Goal: Task Accomplishment & Management: Use online tool/utility

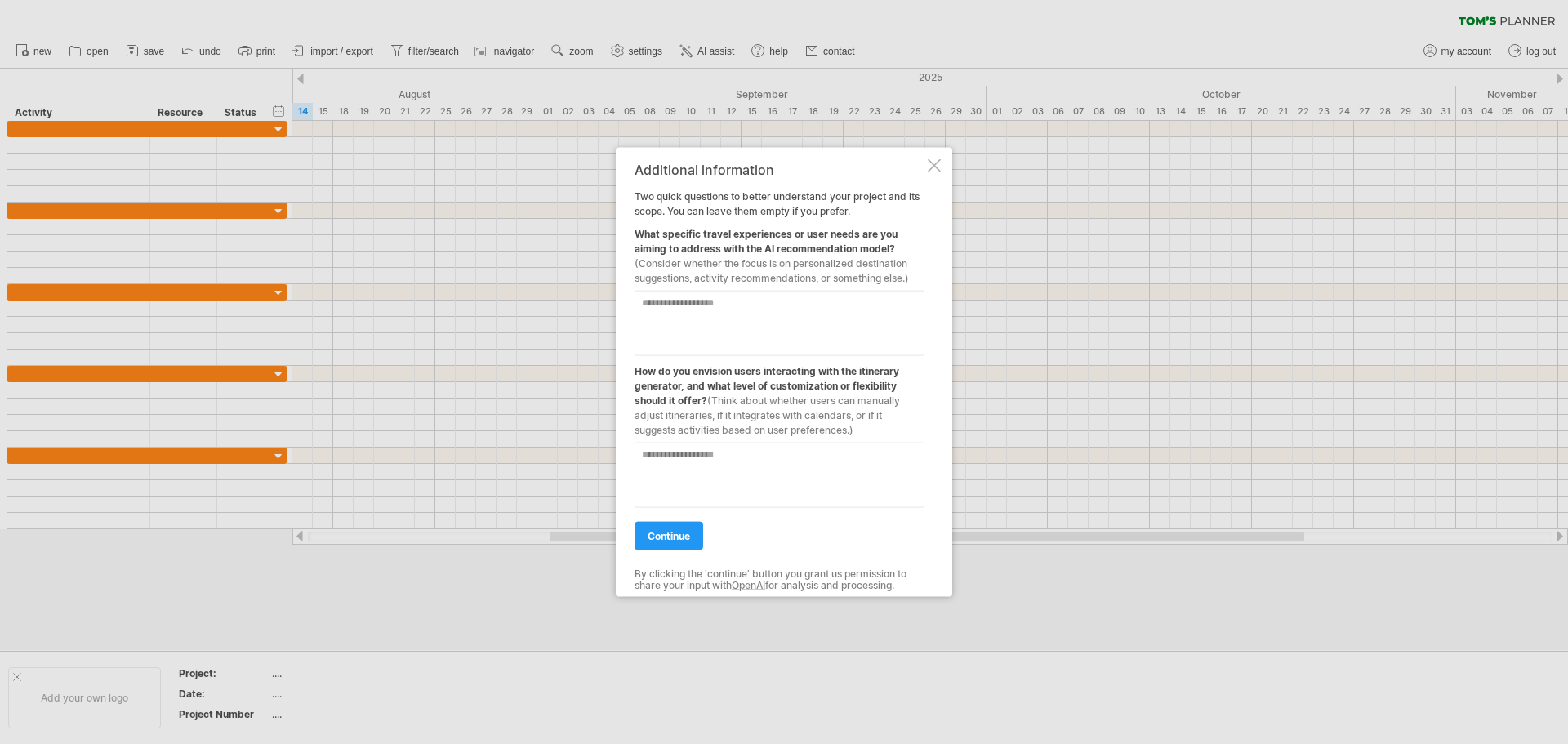
click at [762, 451] on textarea at bounding box center [779, 474] width 290 height 66
click at [691, 296] on textarea at bounding box center [779, 322] width 290 height 66
type textarea "**********"
click at [672, 460] on textarea at bounding box center [779, 474] width 290 height 66
type textarea "**********"
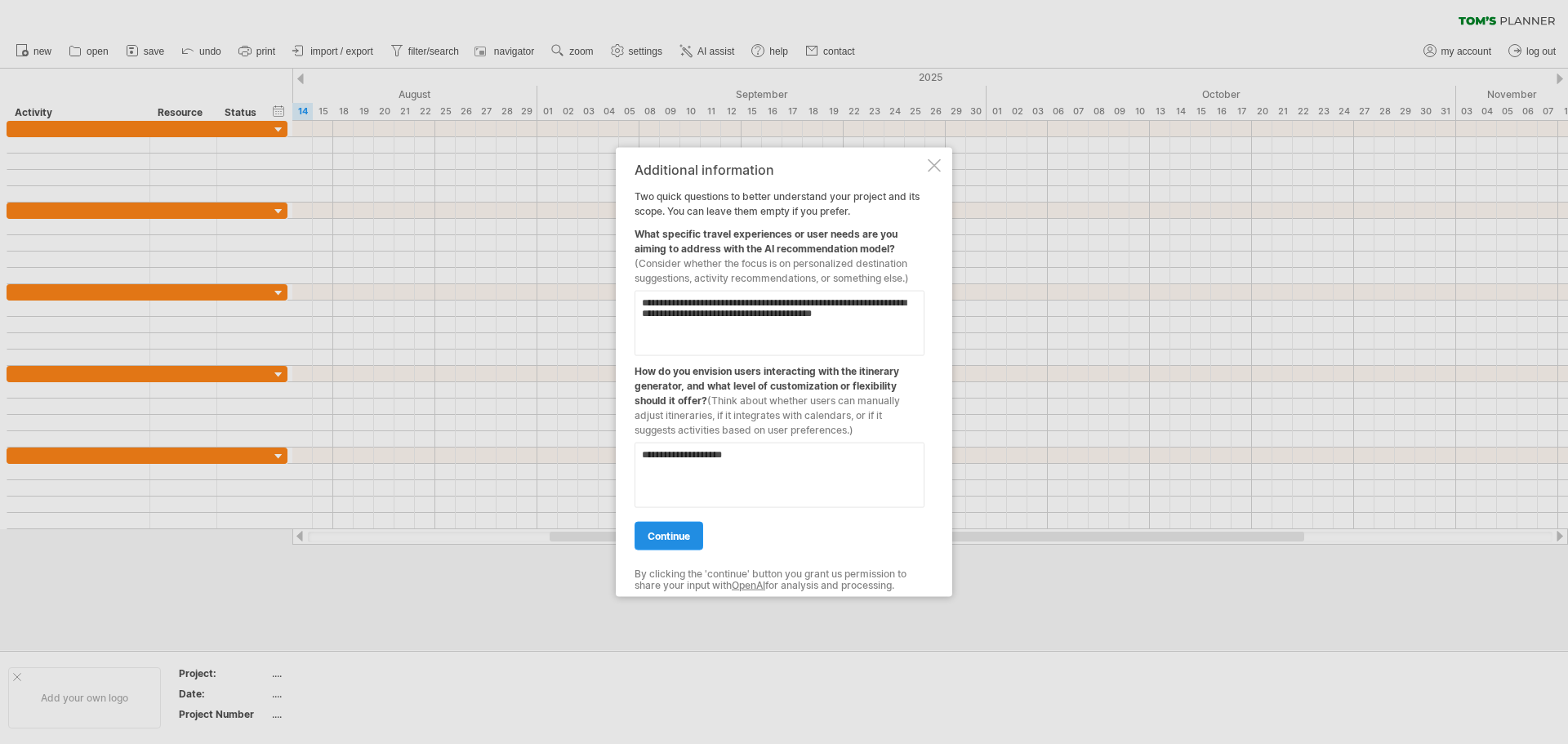
click at [673, 534] on span "continue" at bounding box center [669, 535] width 43 height 12
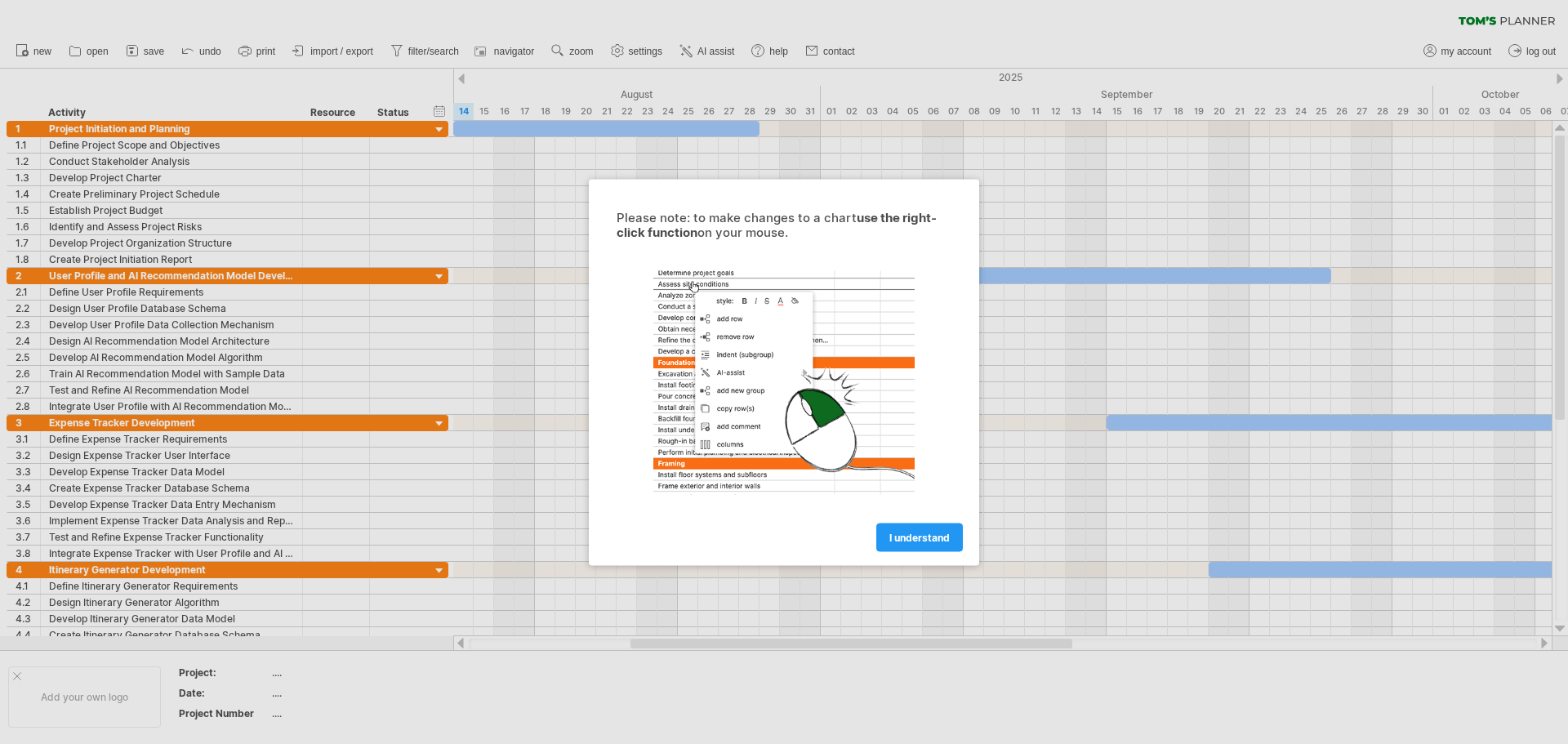
click at [917, 533] on span "I understand" at bounding box center [920, 537] width 61 height 12
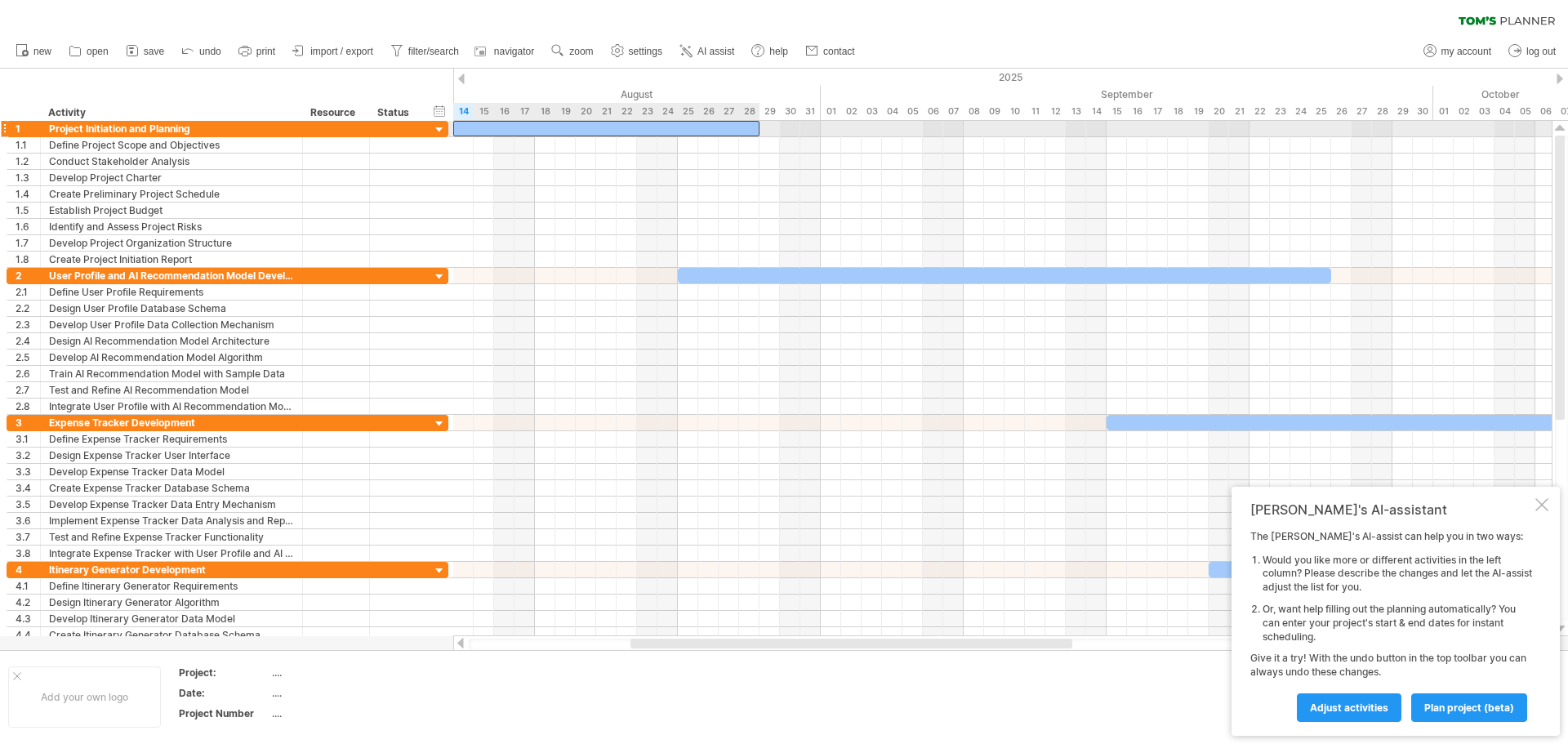
click at [539, 132] on div at bounding box center [606, 128] width 307 height 15
click at [742, 276] on div at bounding box center [1005, 276] width 653 height 15
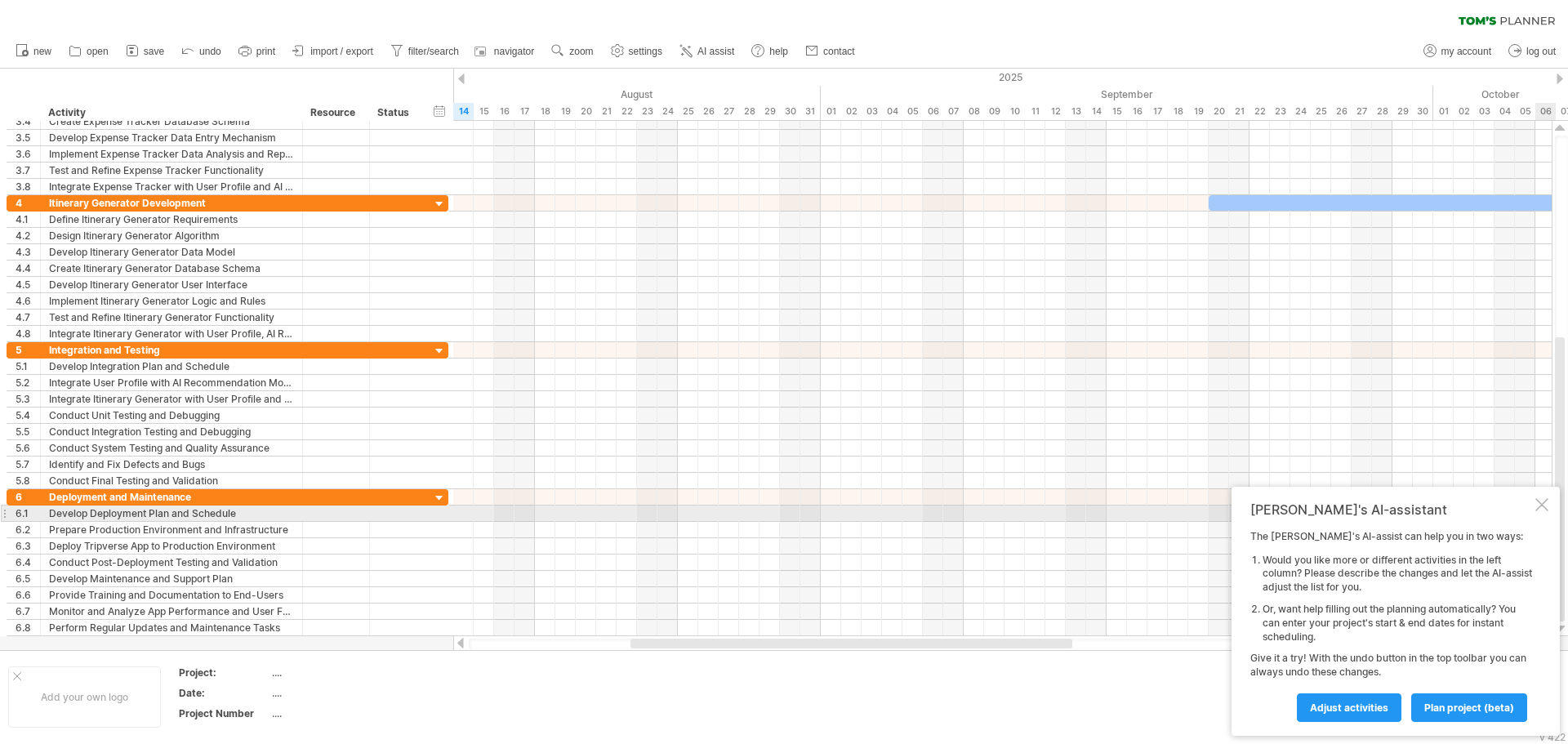
click at [1543, 513] on div "[PERSON_NAME]'s AI-assistant The [PERSON_NAME]'s AI-assist can help you in two …" at bounding box center [1396, 612] width 329 height 249
click at [1541, 506] on div at bounding box center [1542, 506] width 13 height 13
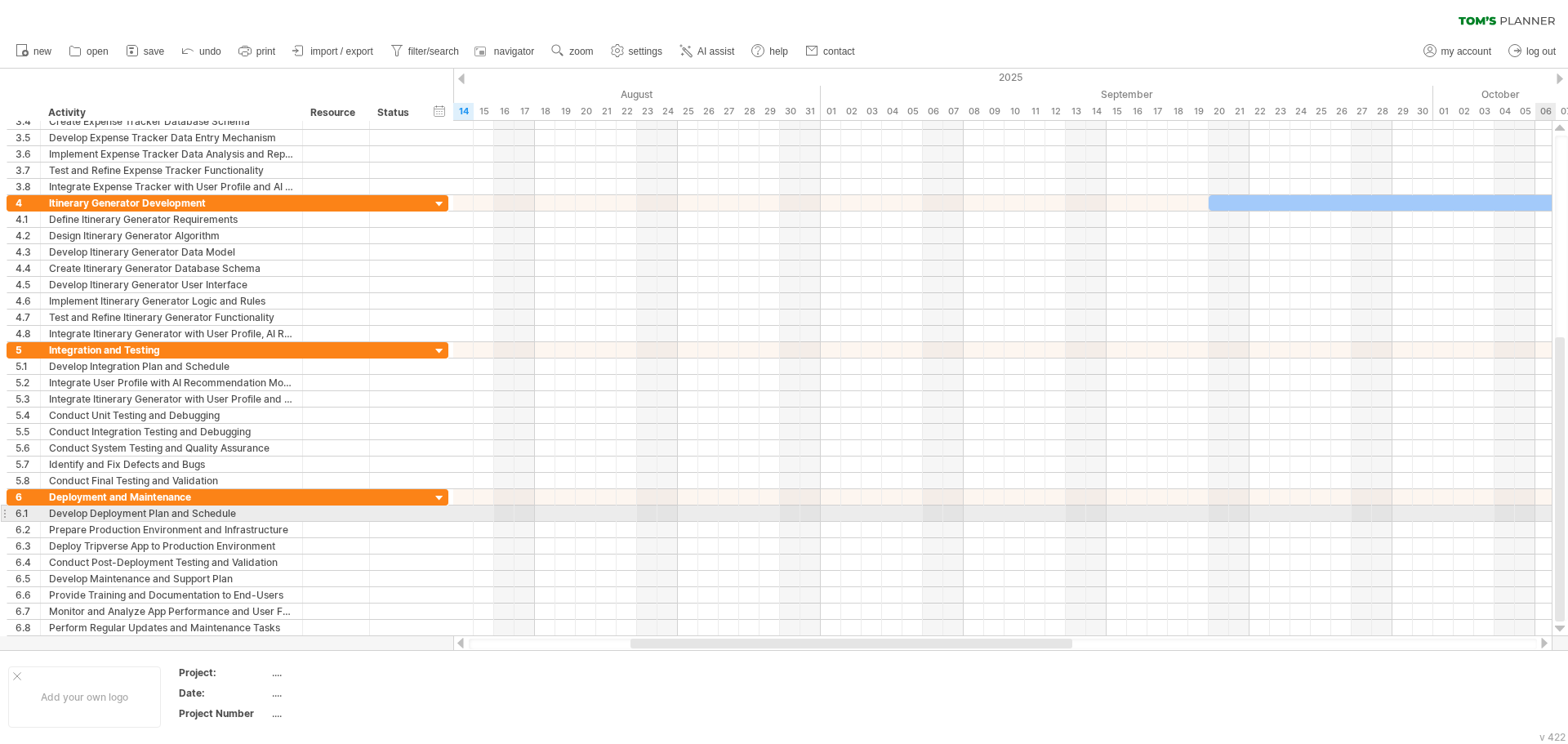
click at [1541, 506] on div at bounding box center [1002, 513] width 1099 height 16
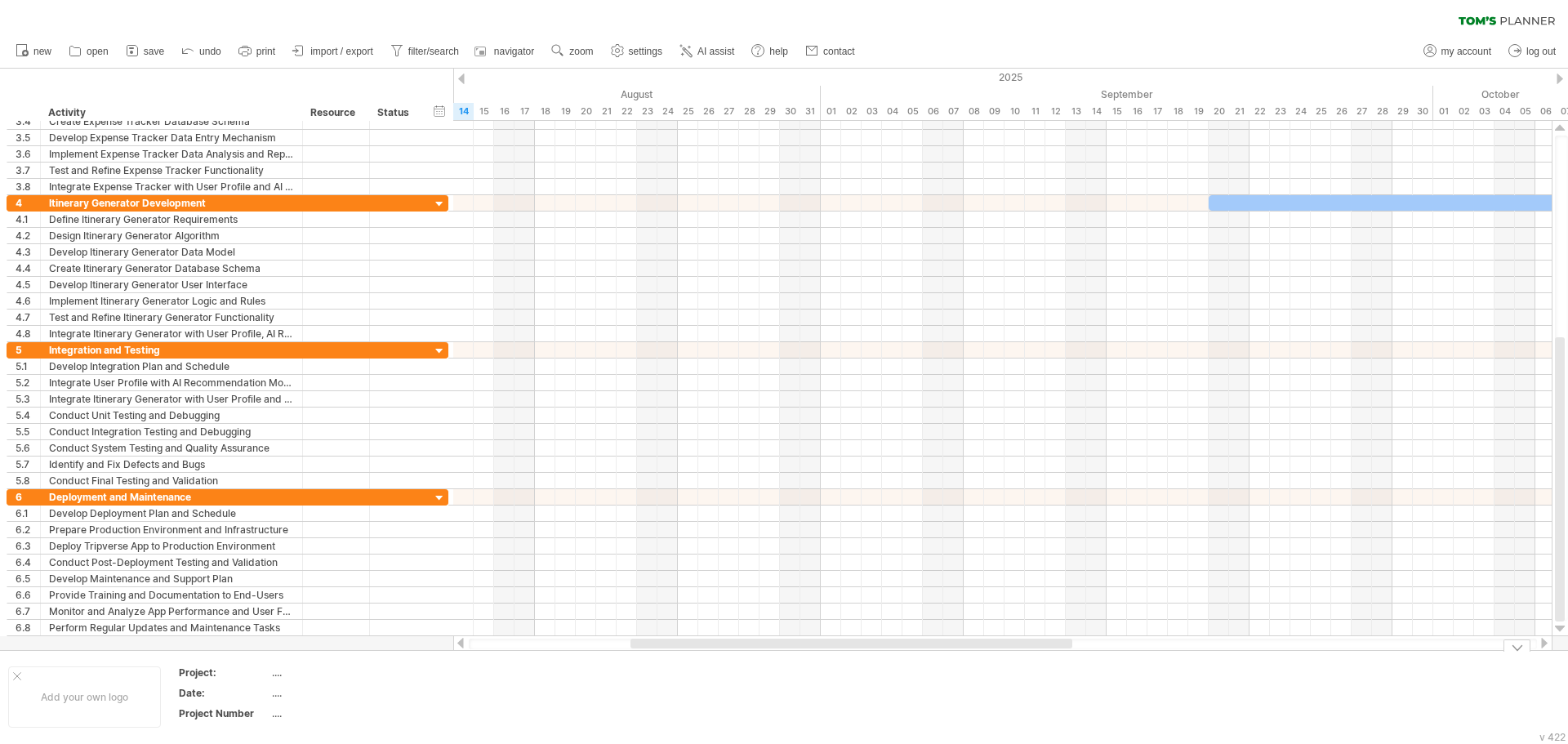
click at [1523, 647] on div at bounding box center [1517, 645] width 27 height 12
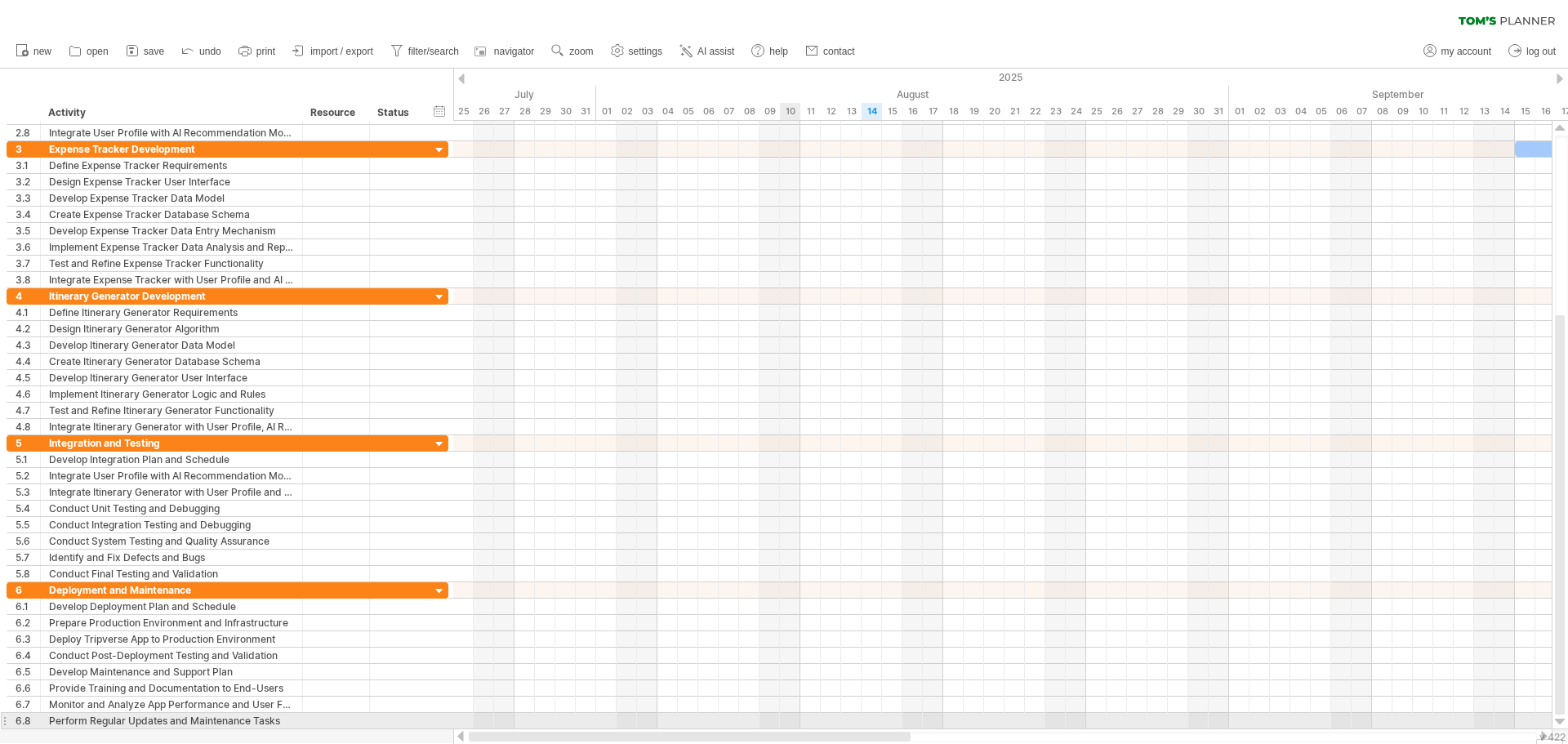
drag, startPoint x: 1025, startPoint y: 734, endPoint x: 750, endPoint y: 720, distance: 275.4
click at [750, 720] on div "Trying to reach [DOMAIN_NAME] Connected again... 0% clear filter new 1" at bounding box center [784, 372] width 1568 height 744
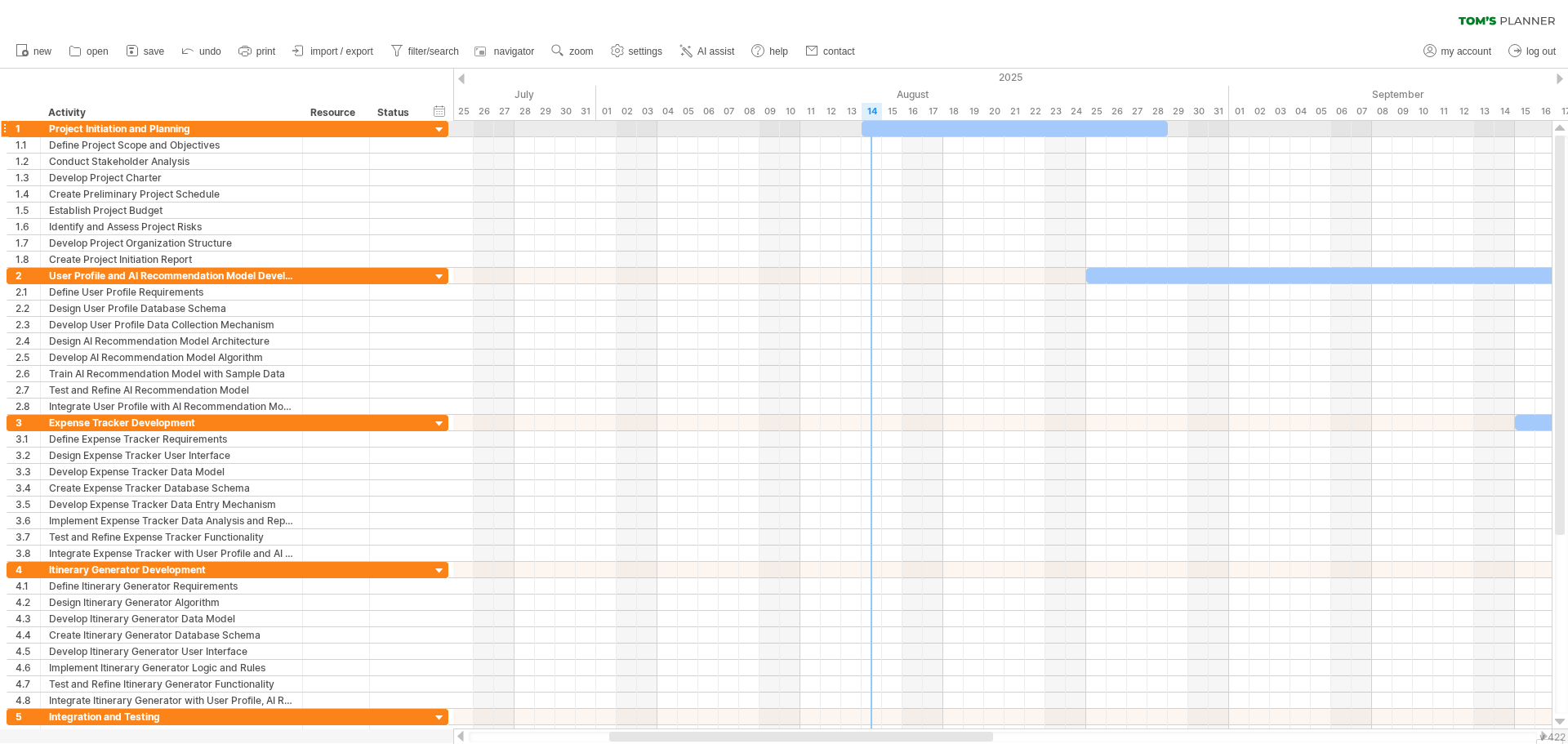
click at [869, 131] on div at bounding box center [1014, 128] width 307 height 15
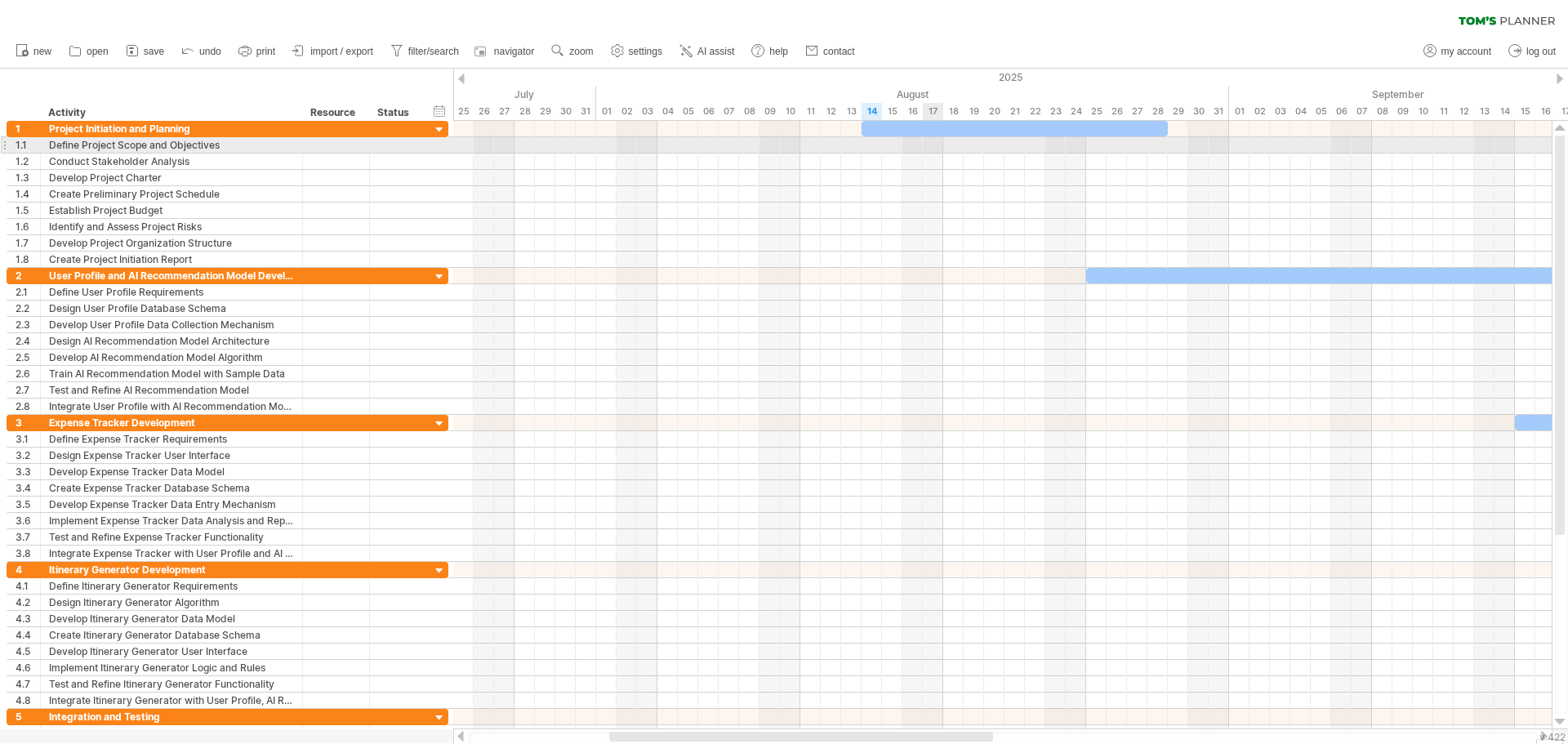
click at [925, 141] on div at bounding box center [1002, 144] width 1099 height 16
click at [961, 145] on div at bounding box center [1002, 144] width 1099 height 16
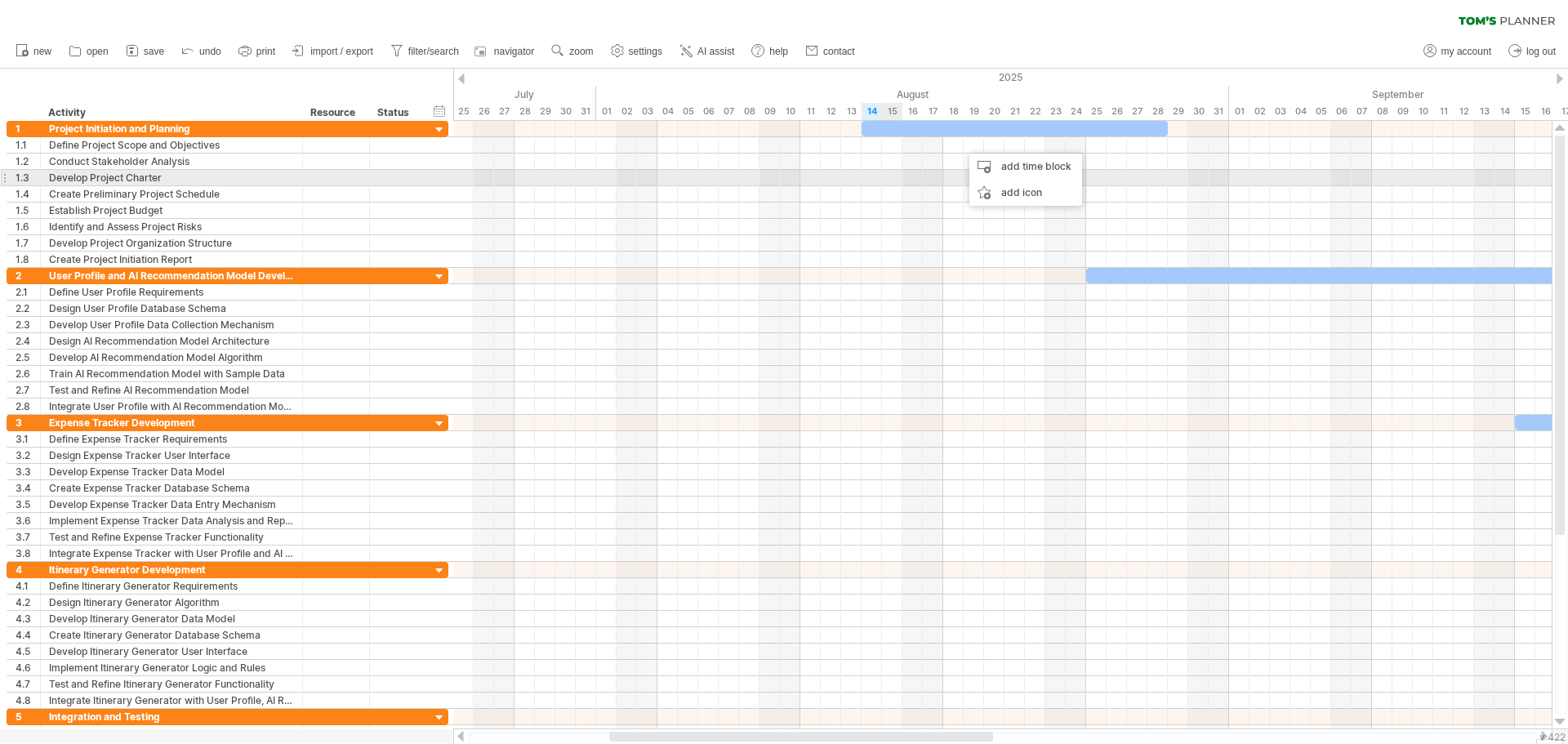
click at [881, 155] on div at bounding box center [1002, 162] width 1099 height 16
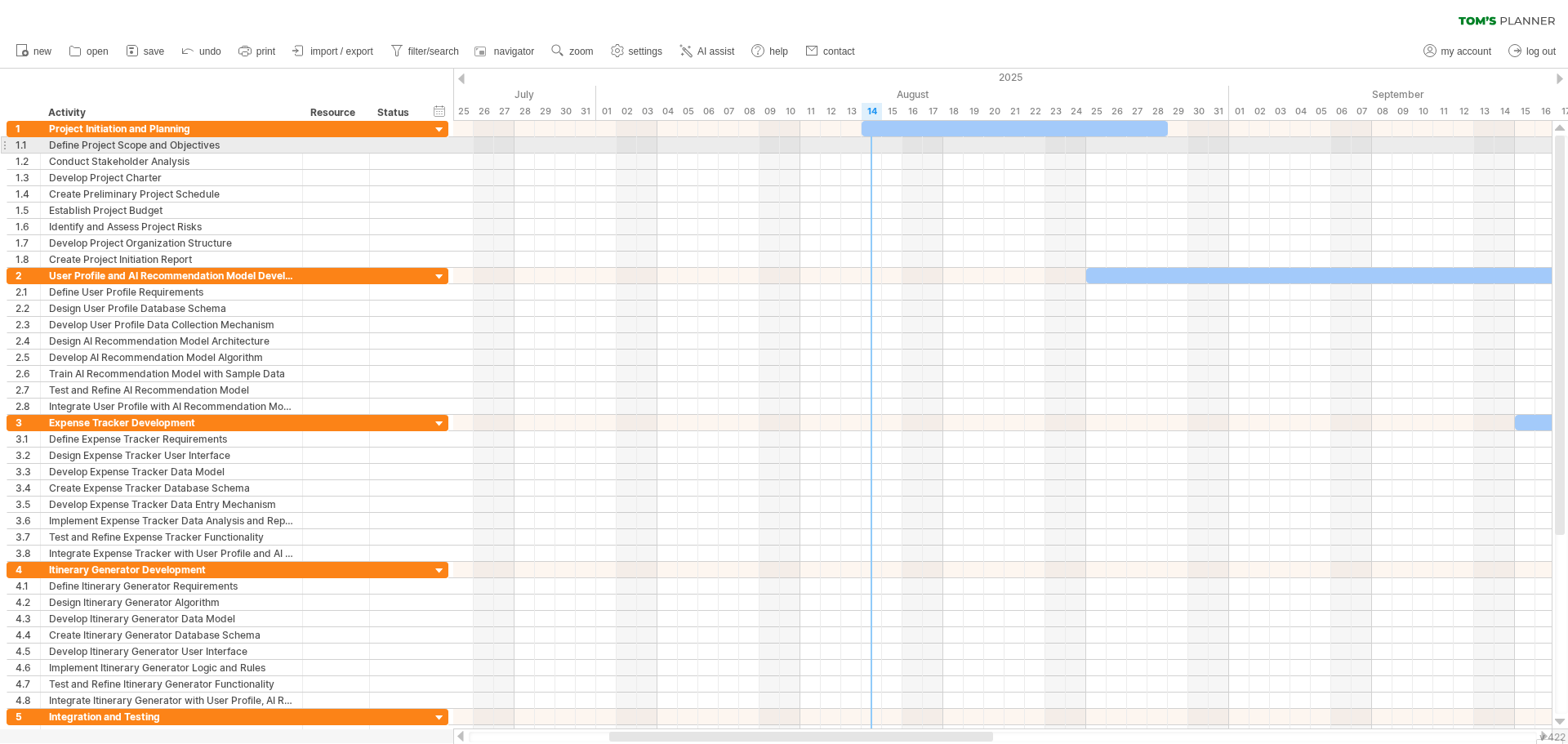
click at [881, 143] on div at bounding box center [1002, 144] width 1099 height 16
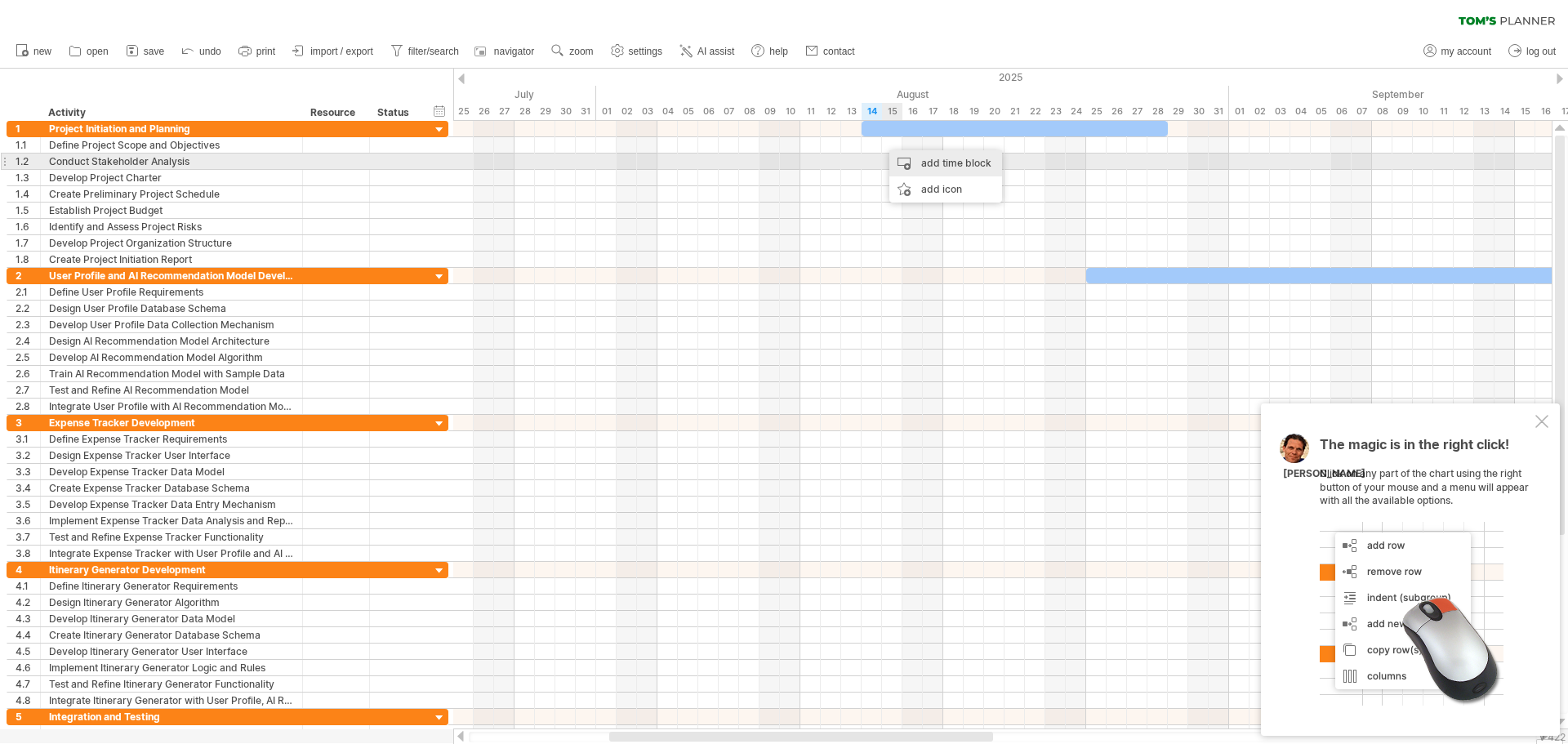
click at [980, 161] on div "add time block" at bounding box center [946, 163] width 113 height 27
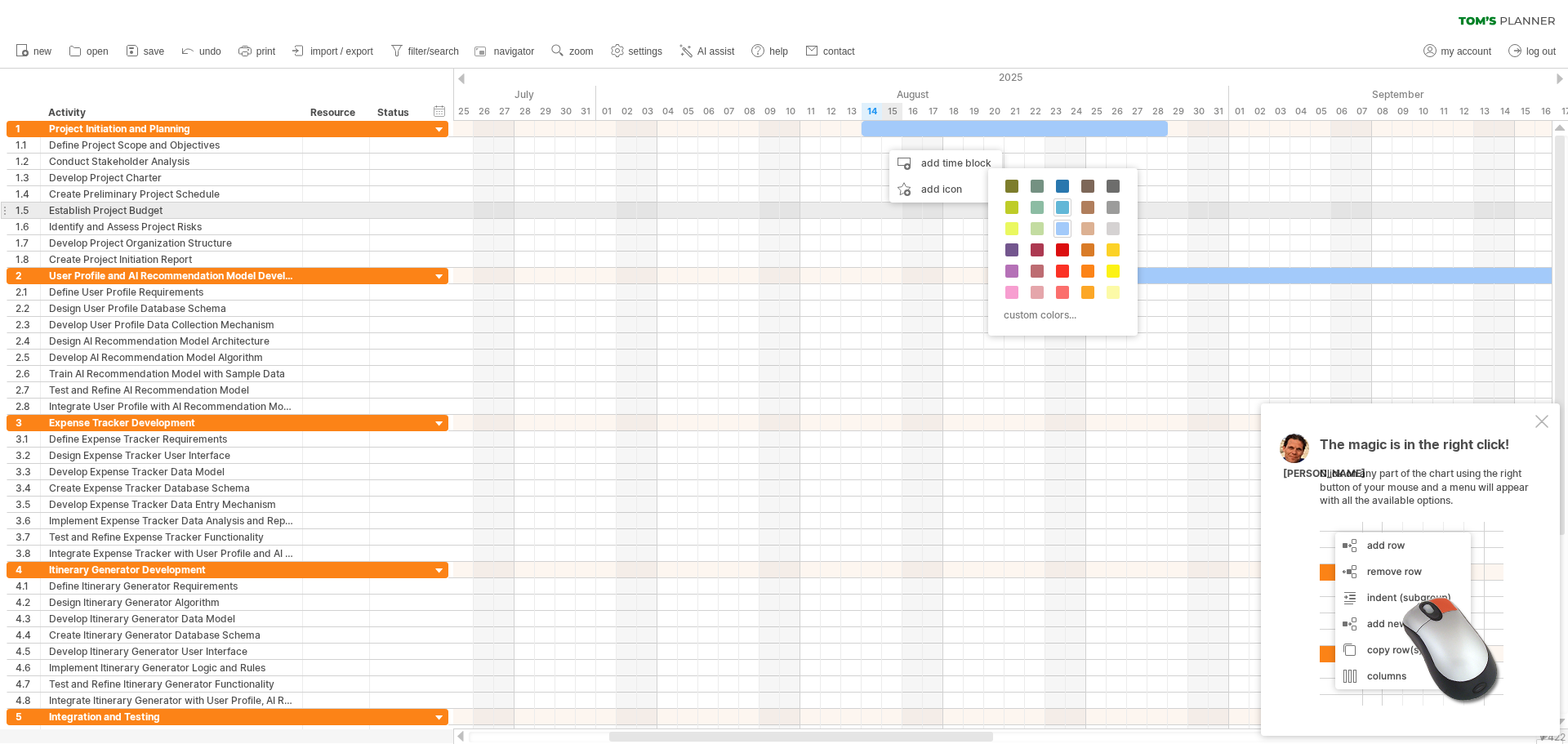
click at [1063, 207] on span at bounding box center [1063, 208] width 13 height 13
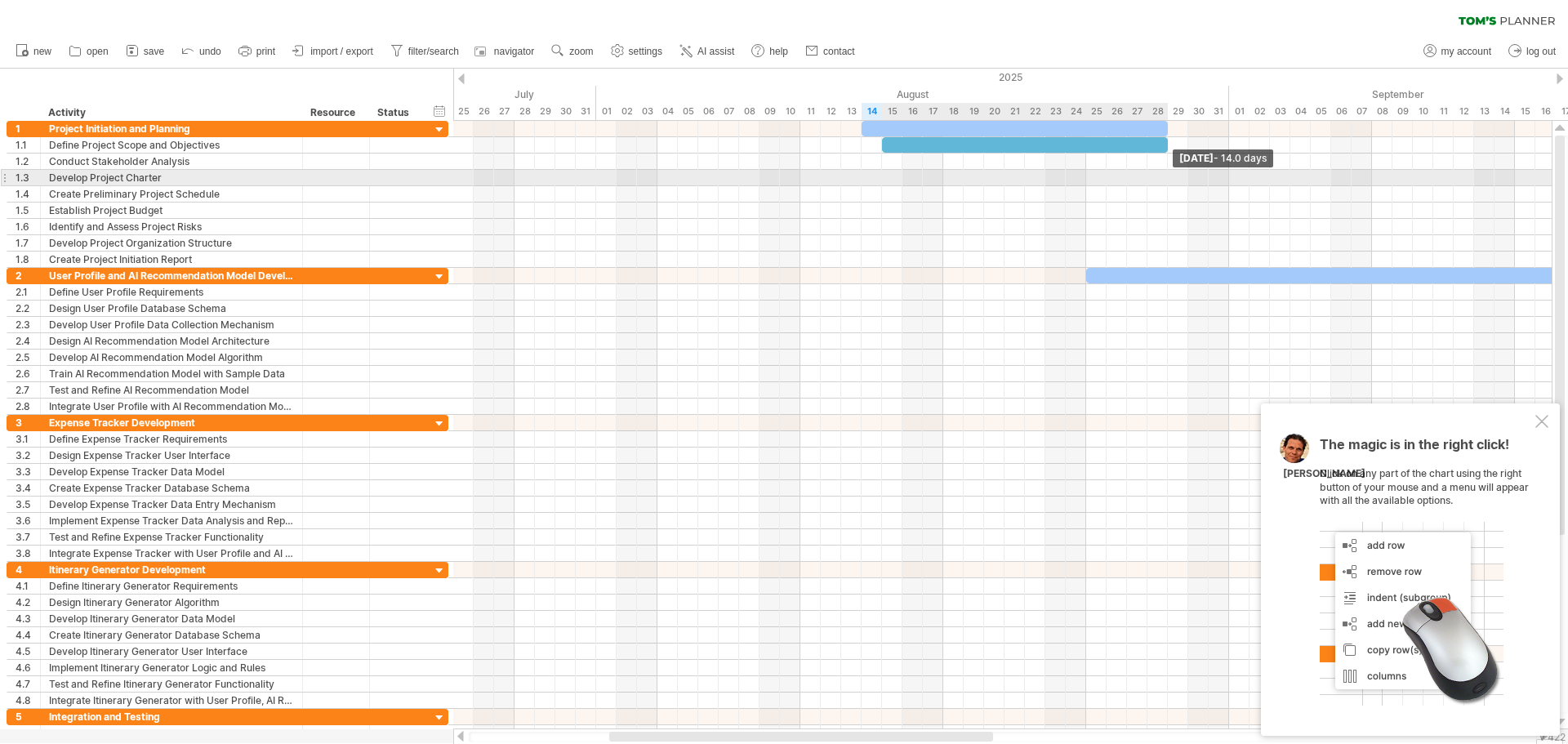
drag, startPoint x: 900, startPoint y: 144, endPoint x: 1164, endPoint y: 179, distance: 266.3
click at [1164, 179] on div "[DATE] - 14.0 days [DATE]" at bounding box center [1002, 425] width 1099 height 609
click at [956, 183] on div "add time block" at bounding box center [987, 181] width 113 height 27
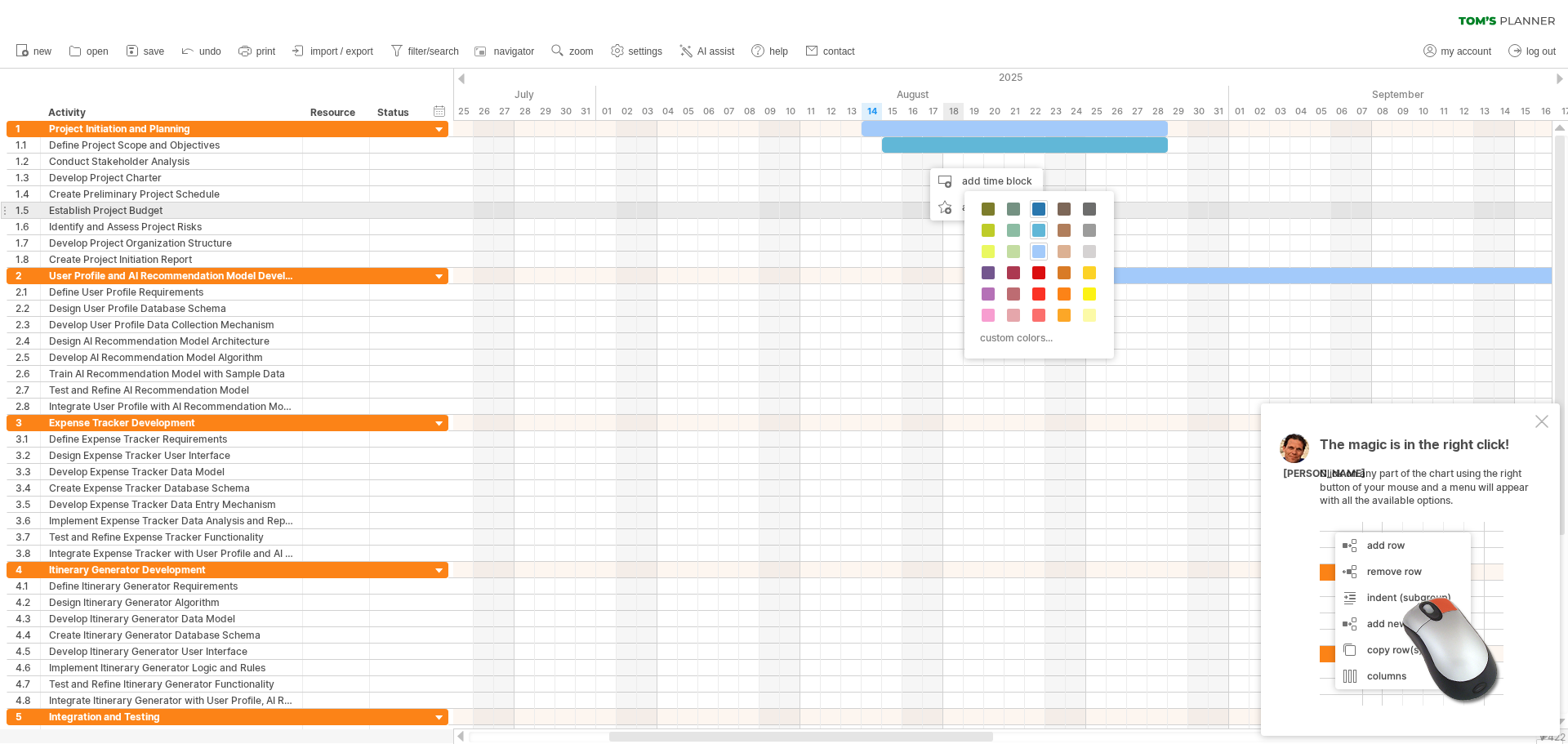
click at [1036, 210] on span at bounding box center [1039, 209] width 13 height 13
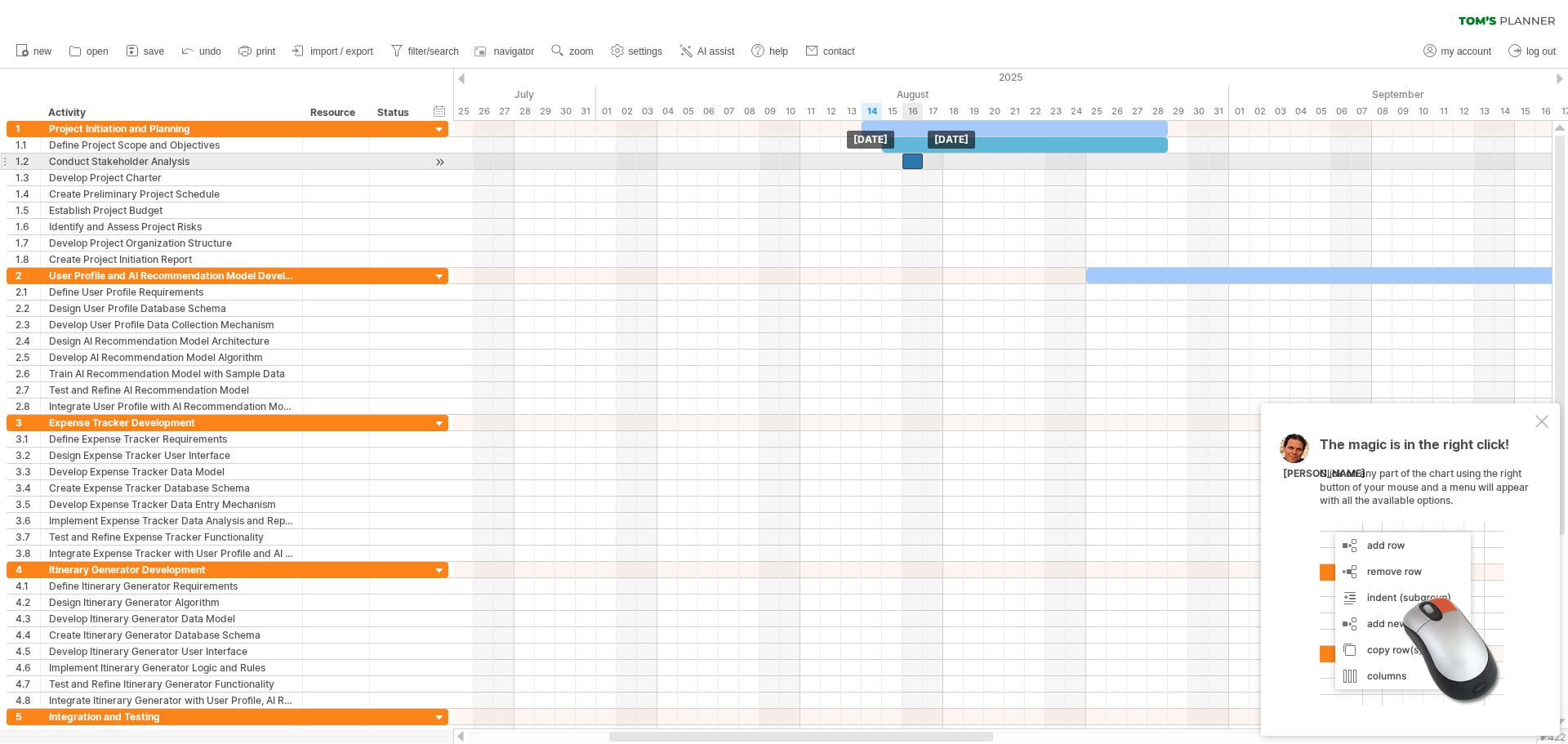
drag, startPoint x: 933, startPoint y: 162, endPoint x: 909, endPoint y: 166, distance: 24.3
click at [909, 166] on div at bounding box center [913, 162] width 21 height 15
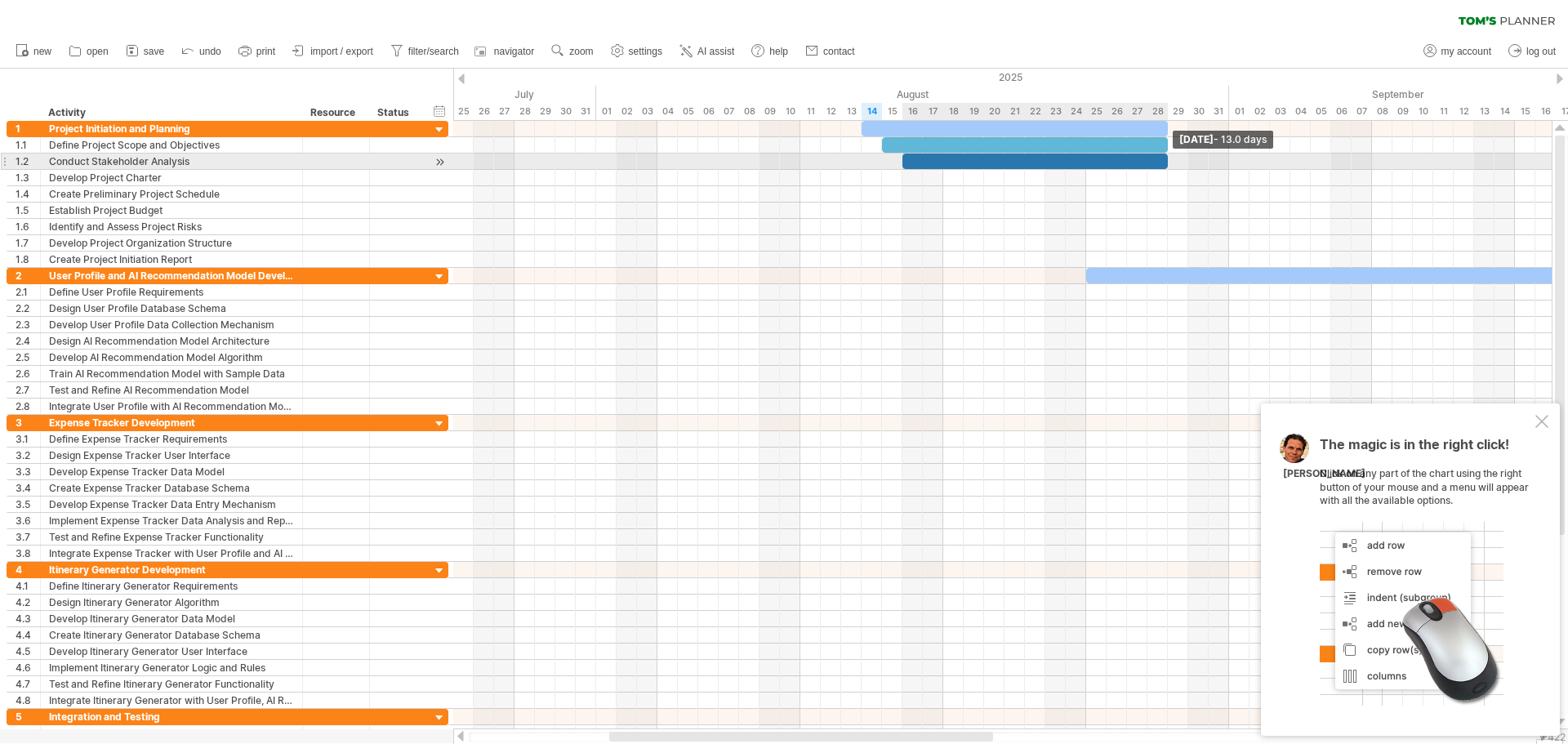
drag, startPoint x: 922, startPoint y: 161, endPoint x: 1167, endPoint y: 165, distance: 245.0
click at [1167, 165] on span at bounding box center [1167, 162] width 7 height 15
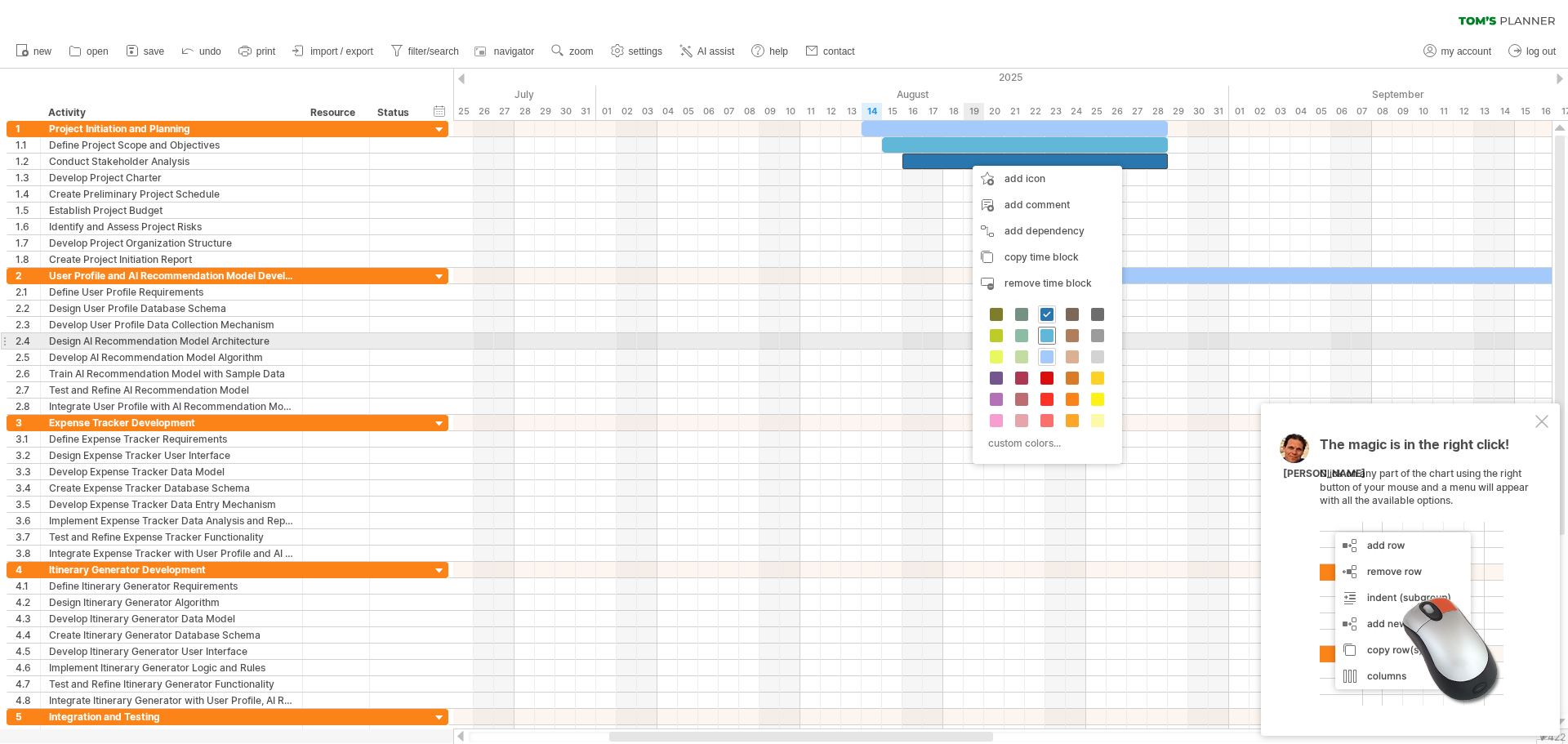
click at [1048, 335] on span at bounding box center [1048, 336] width 13 height 13
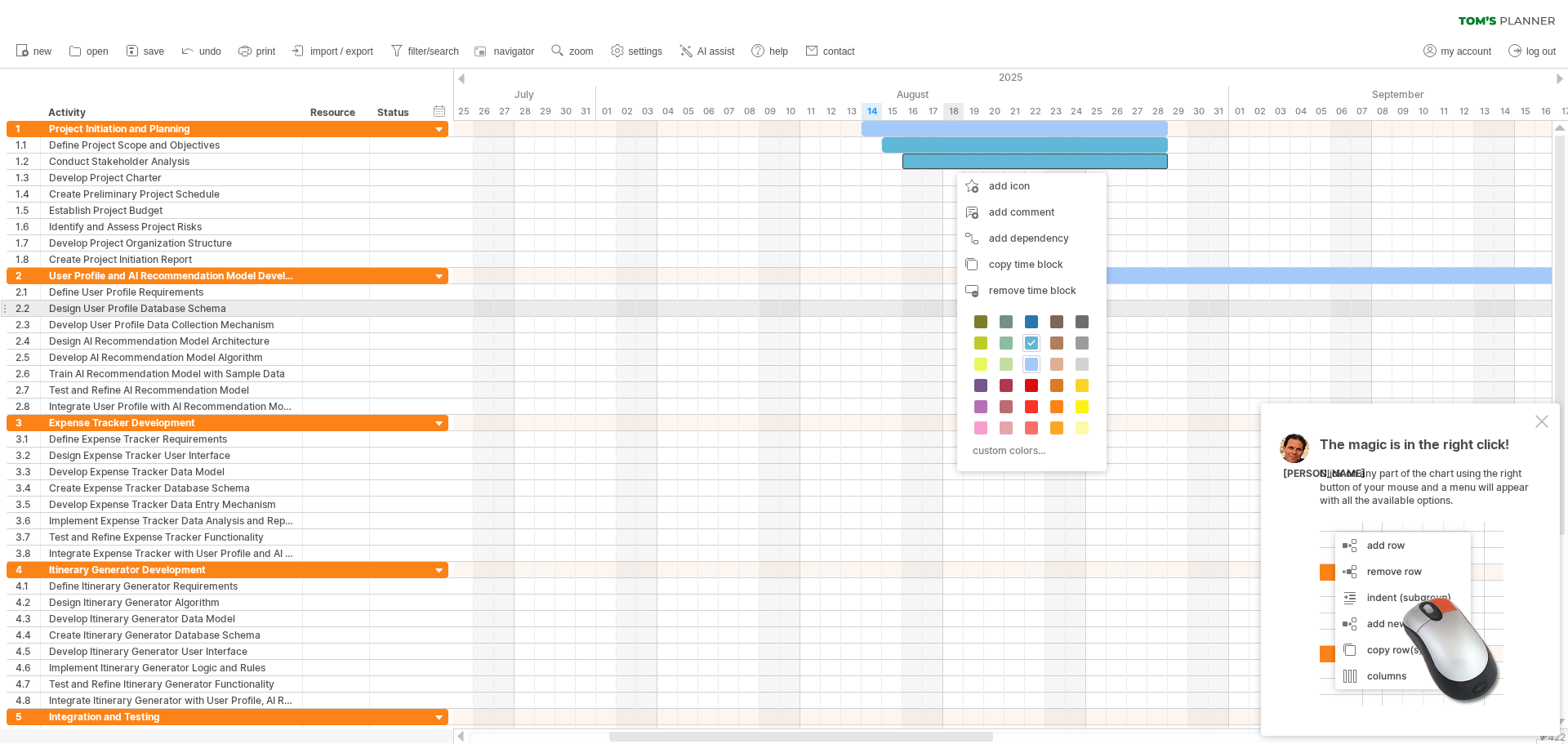
click at [1033, 313] on div "custom colors..." at bounding box center [1031, 388] width 149 height 167
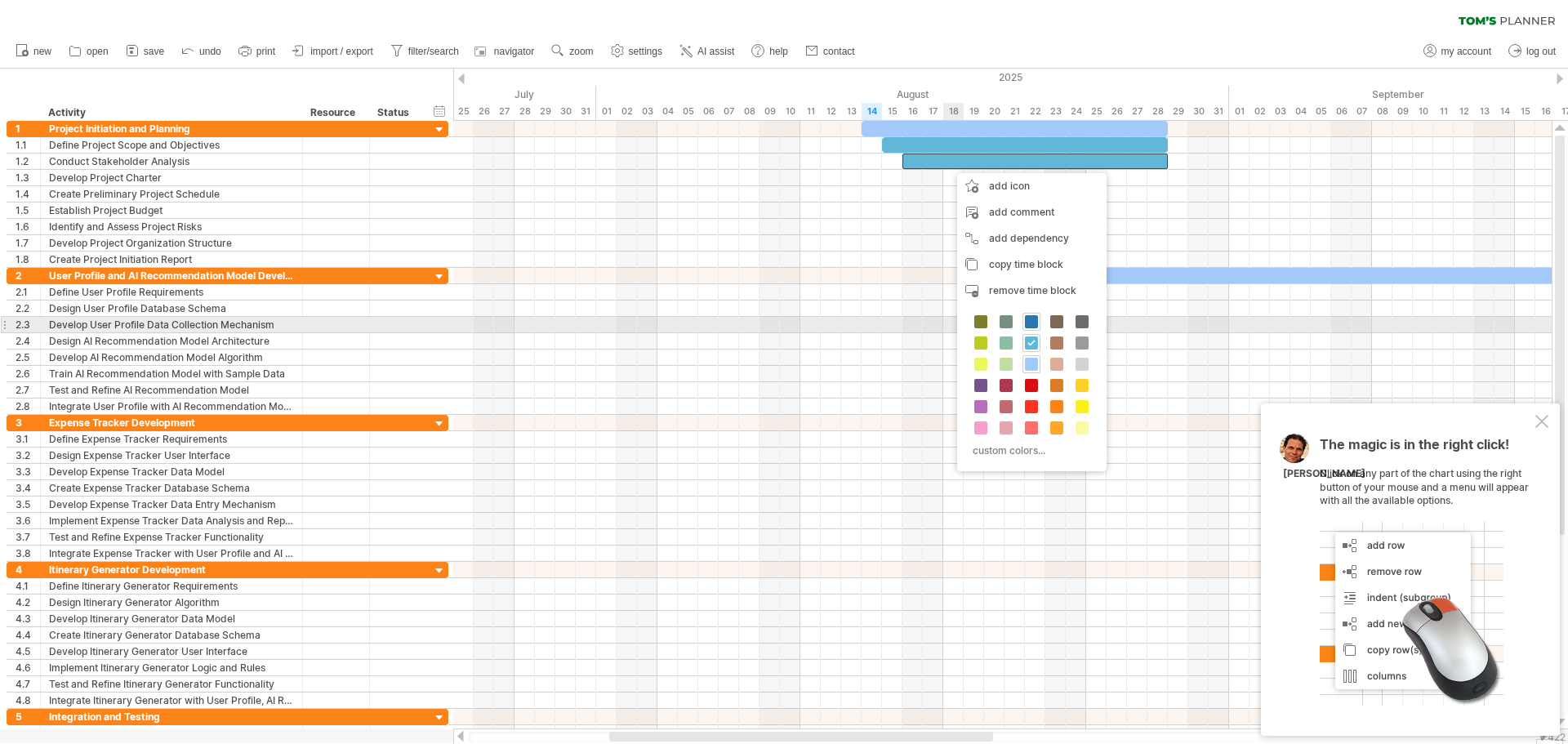
click at [1030, 319] on span at bounding box center [1031, 322] width 13 height 13
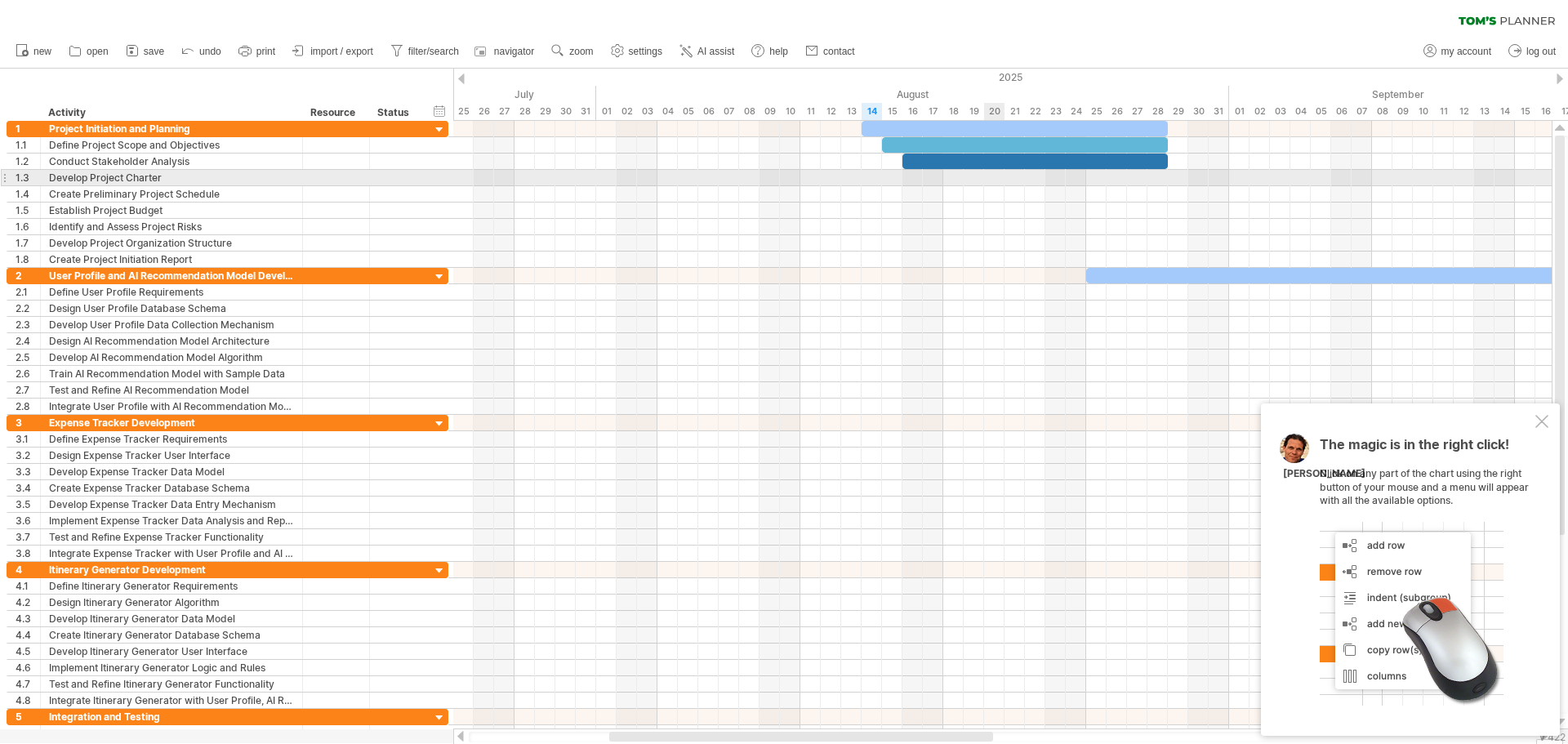
click at [986, 177] on div at bounding box center [1002, 178] width 1099 height 16
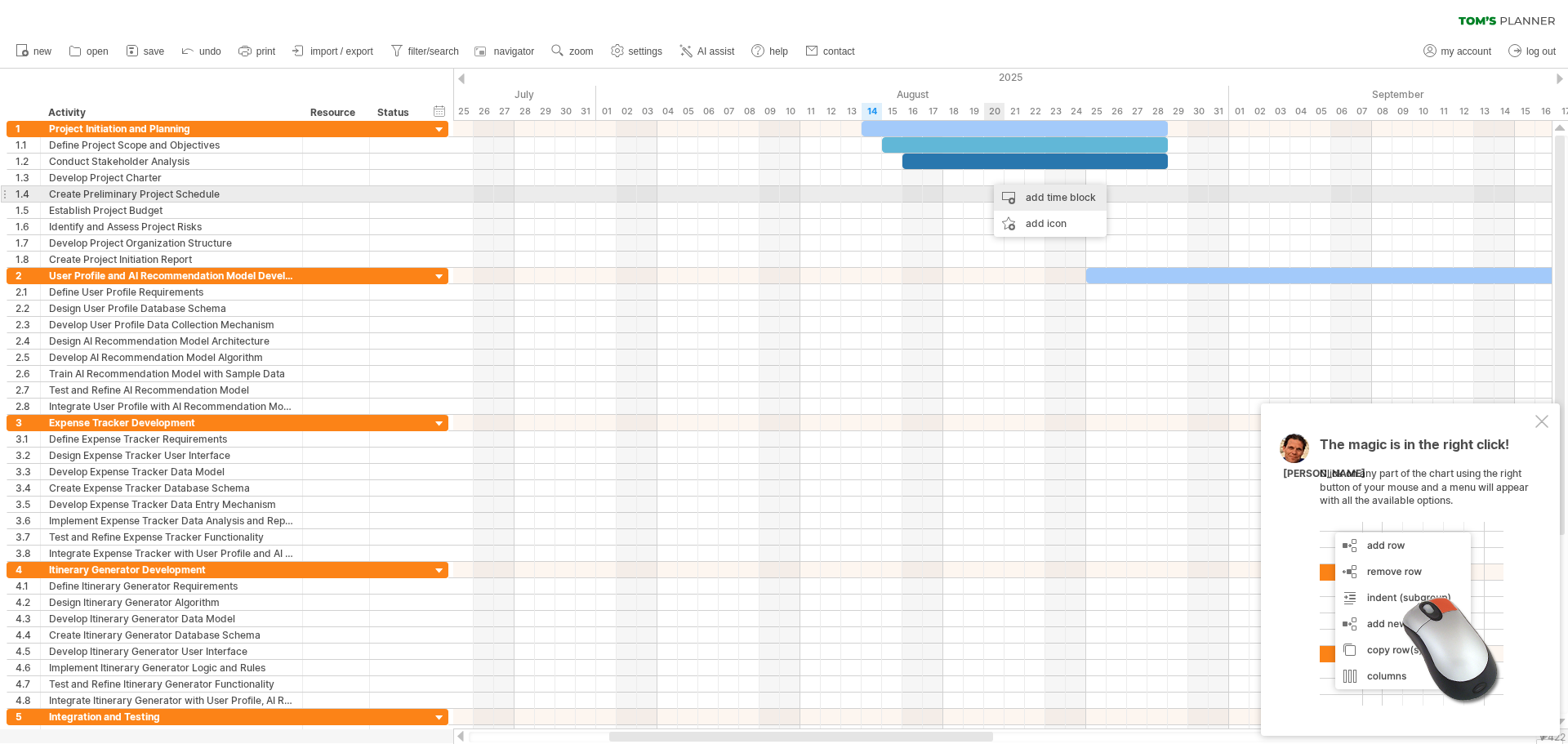
click at [1028, 200] on div "add time block" at bounding box center [1050, 198] width 113 height 27
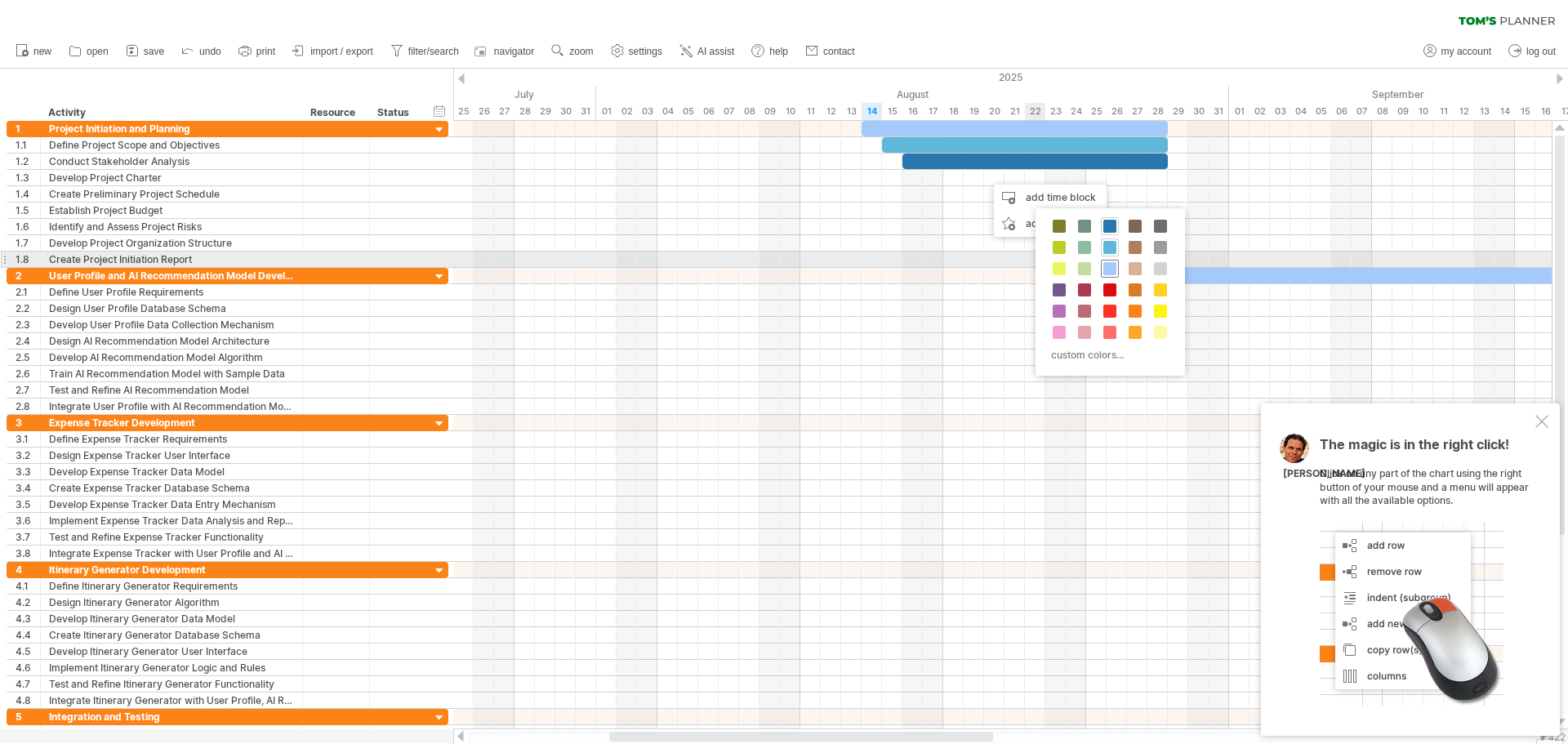
click at [1107, 268] on span at bounding box center [1110, 269] width 13 height 13
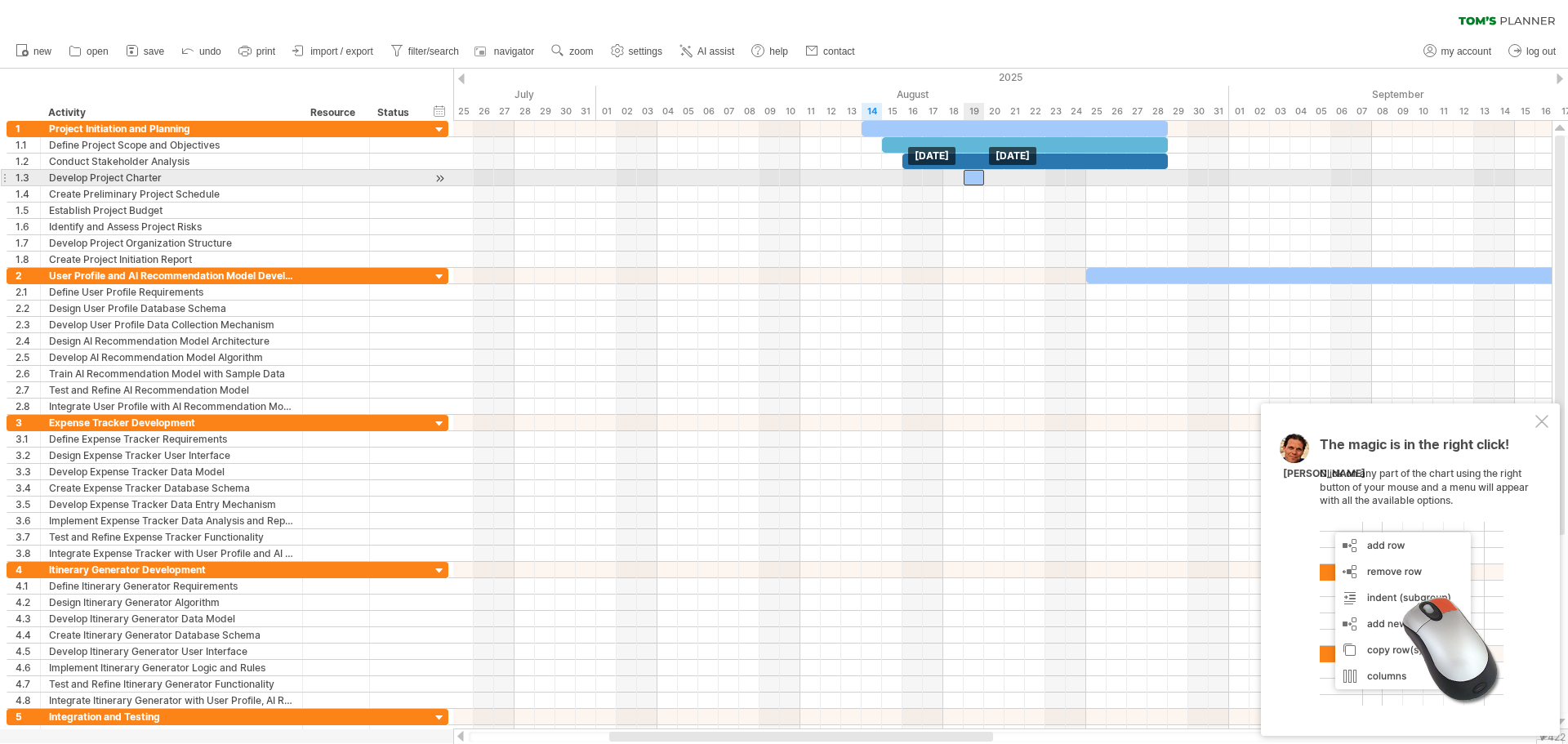
drag, startPoint x: 998, startPoint y: 178, endPoint x: 974, endPoint y: 179, distance: 24.0
click at [974, 179] on div at bounding box center [974, 178] width 21 height 15
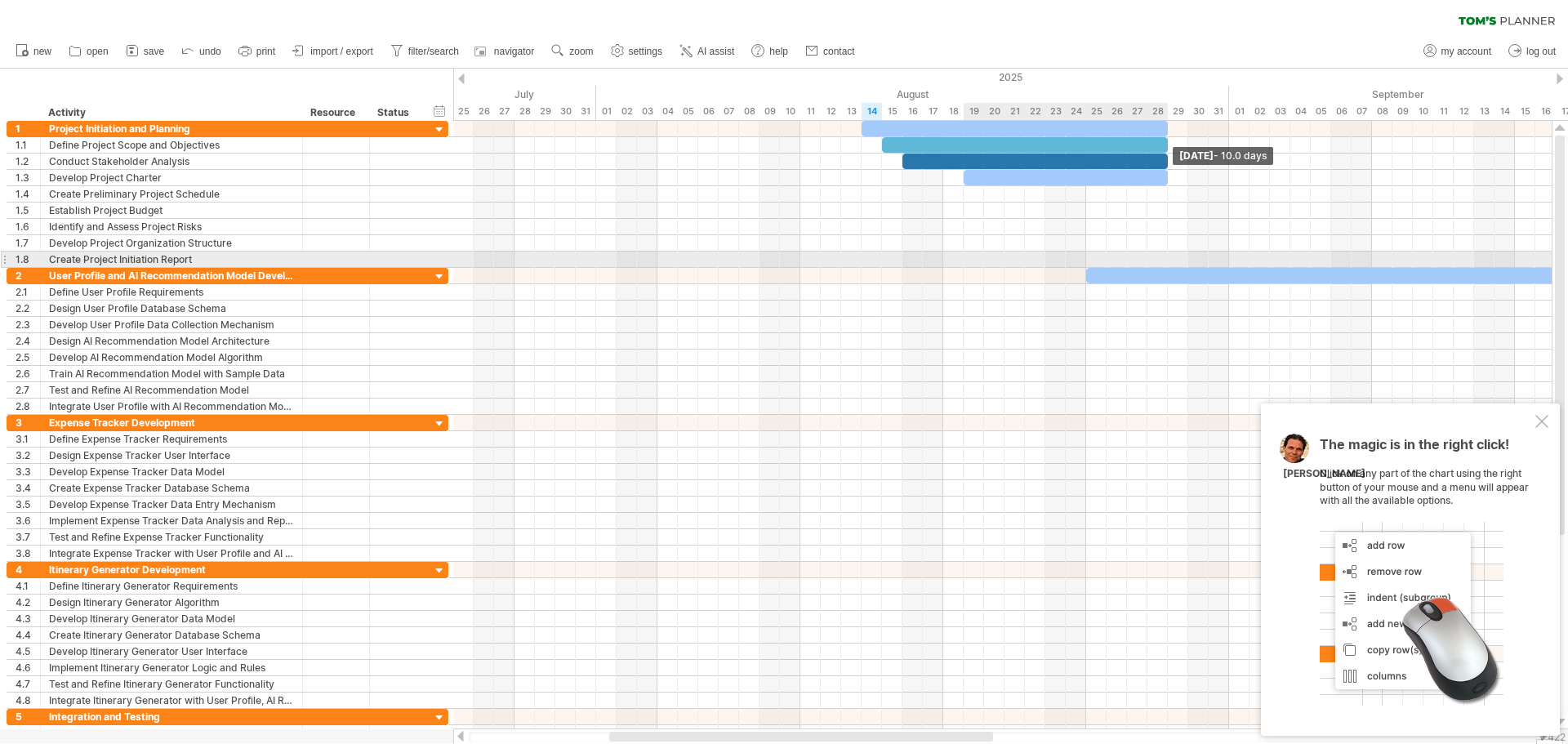
drag, startPoint x: 984, startPoint y: 173, endPoint x: 1164, endPoint y: 254, distance: 197.4
click at [1164, 254] on div "[DATE] - 10.0 days [DATE]" at bounding box center [1002, 425] width 1099 height 609
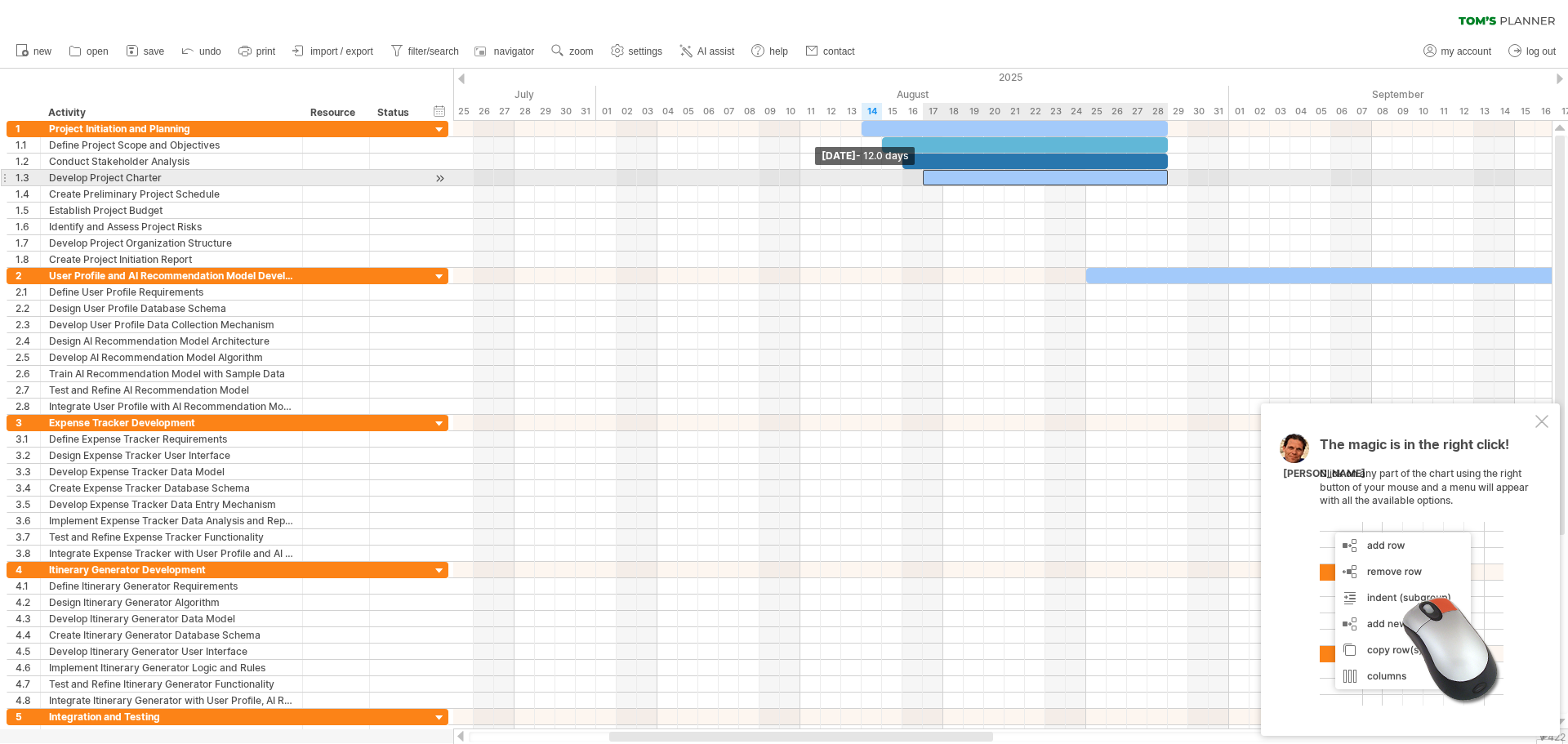
drag, startPoint x: 965, startPoint y: 177, endPoint x: 922, endPoint y: 183, distance: 43.4
click at [922, 183] on span at bounding box center [922, 178] width 7 height 15
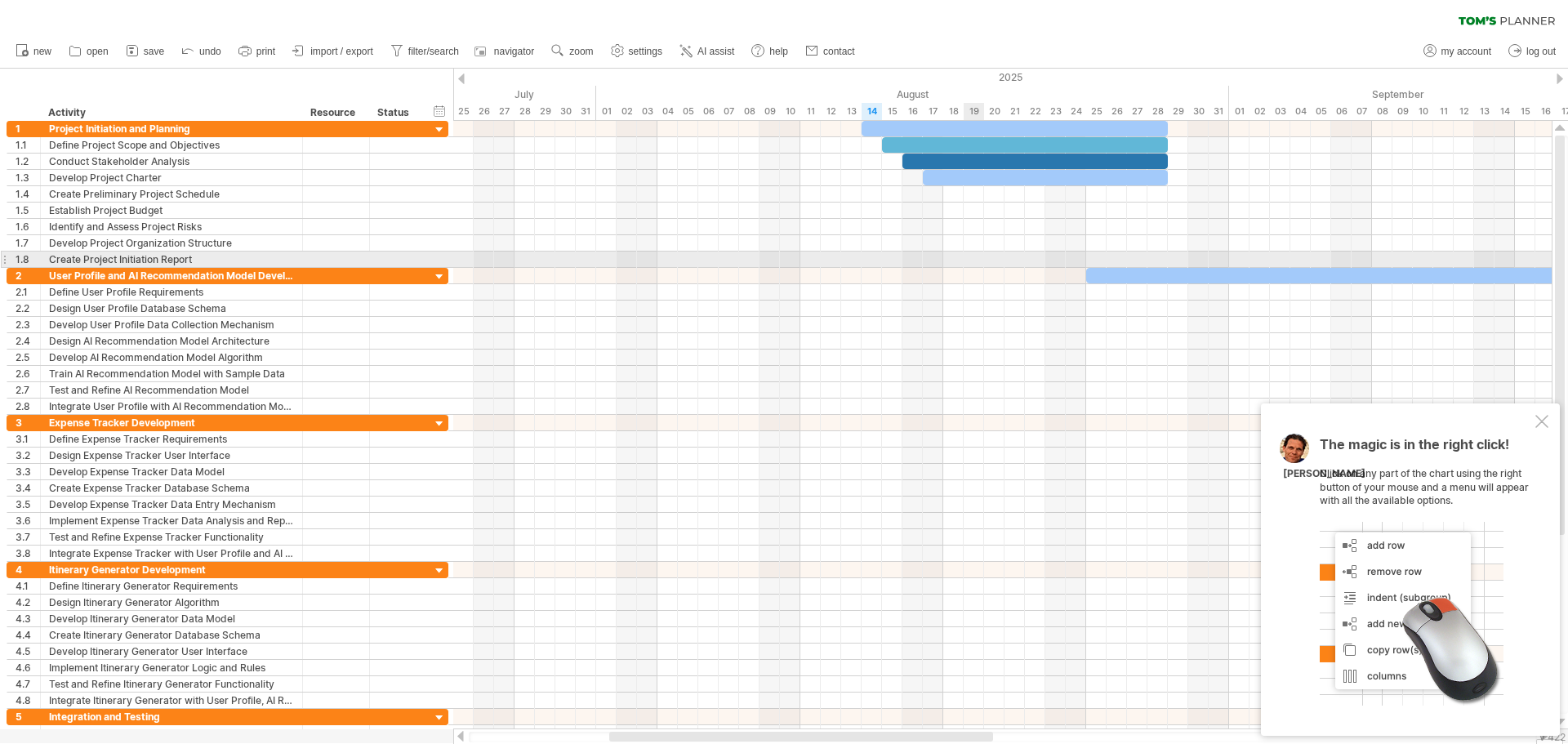
click at [976, 266] on div at bounding box center [1002, 259] width 1099 height 16
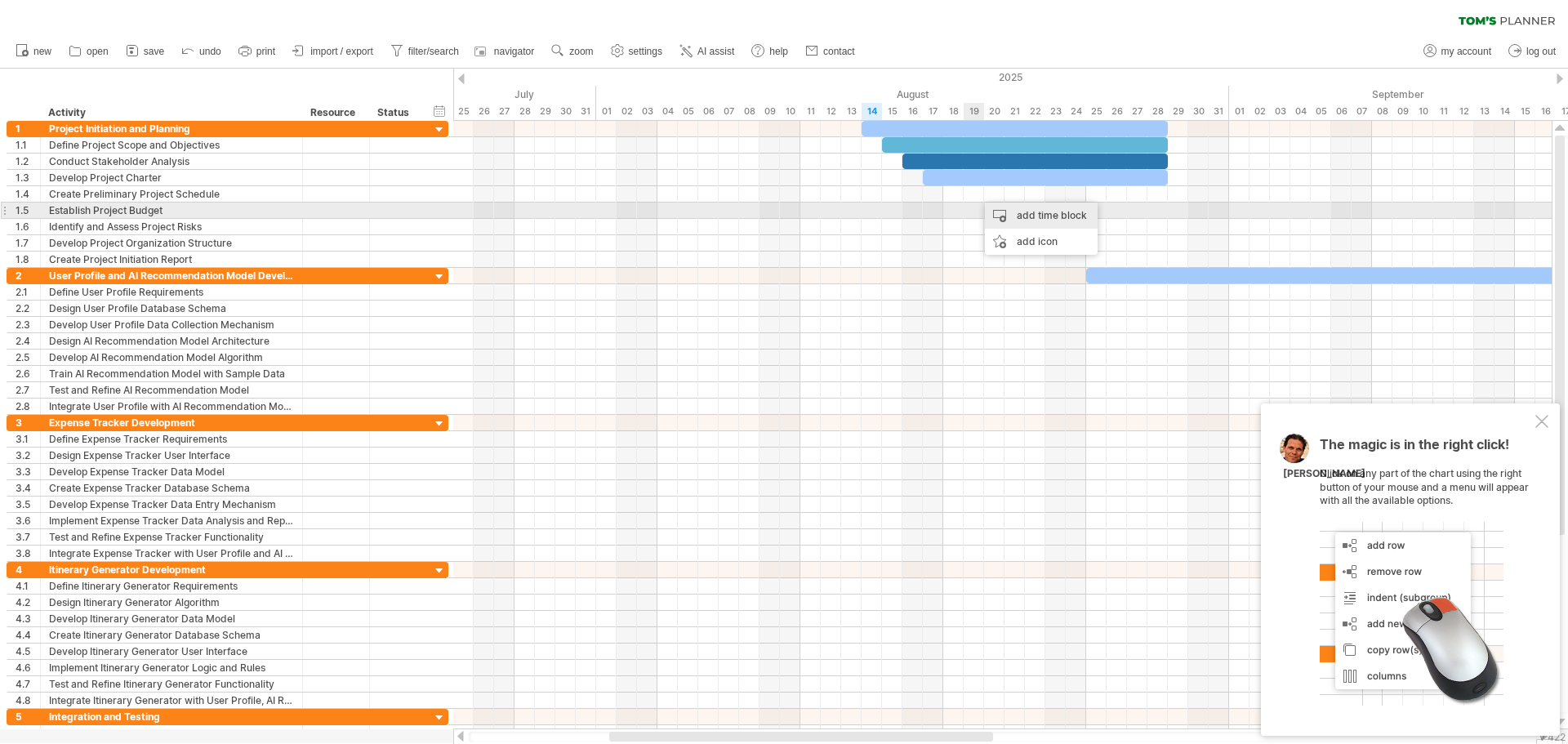
click at [1030, 217] on div "add time block" at bounding box center [1041, 216] width 113 height 27
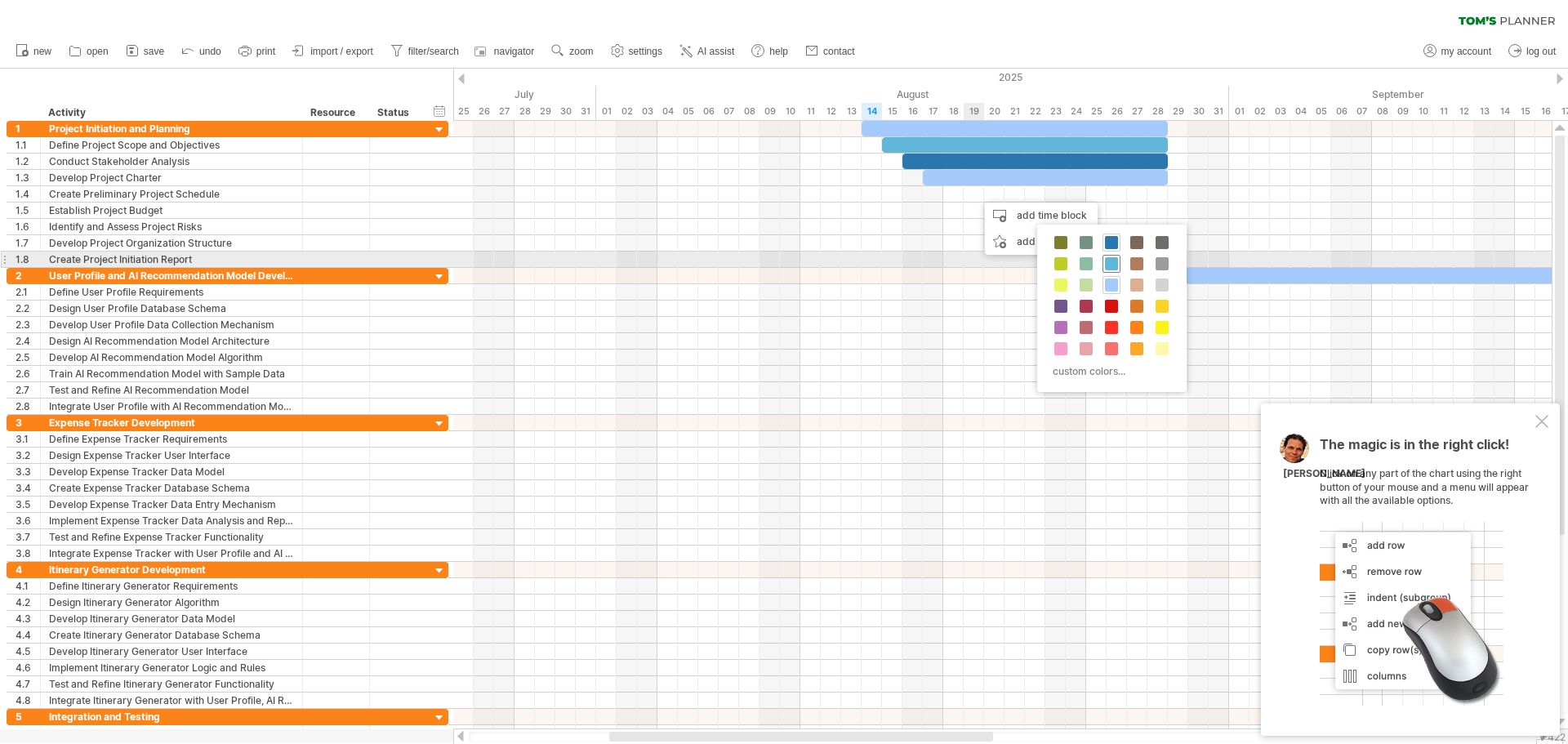
click at [1111, 260] on span at bounding box center [1112, 264] width 13 height 13
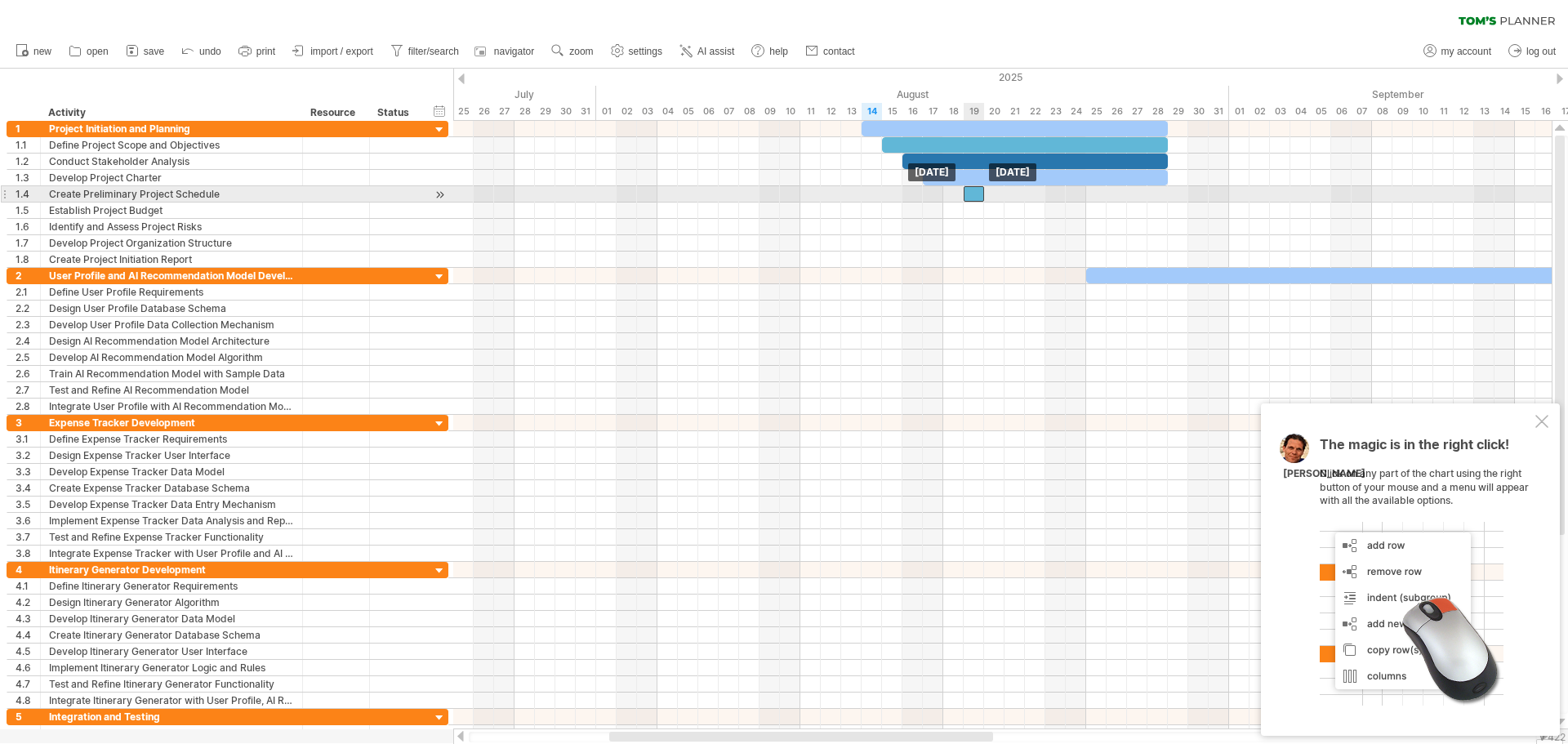
drag, startPoint x: 983, startPoint y: 190, endPoint x: 975, endPoint y: 193, distance: 8.5
click at [975, 193] on div at bounding box center [974, 194] width 21 height 15
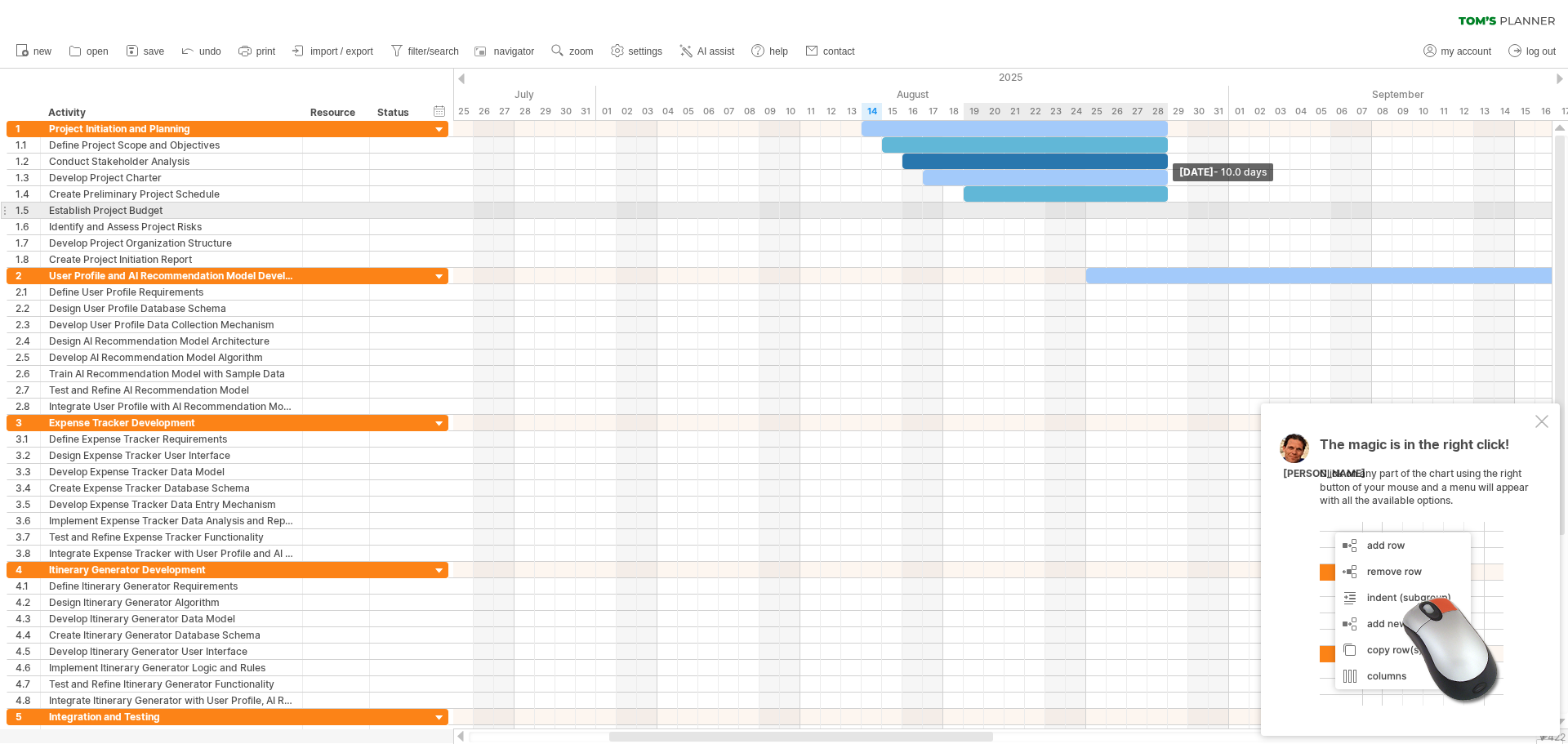
drag, startPoint x: 987, startPoint y: 190, endPoint x: 1170, endPoint y: 216, distance: 184.8
click at [1170, 216] on div "[DATE] - 10.0 days [DATE]" at bounding box center [1002, 425] width 1099 height 609
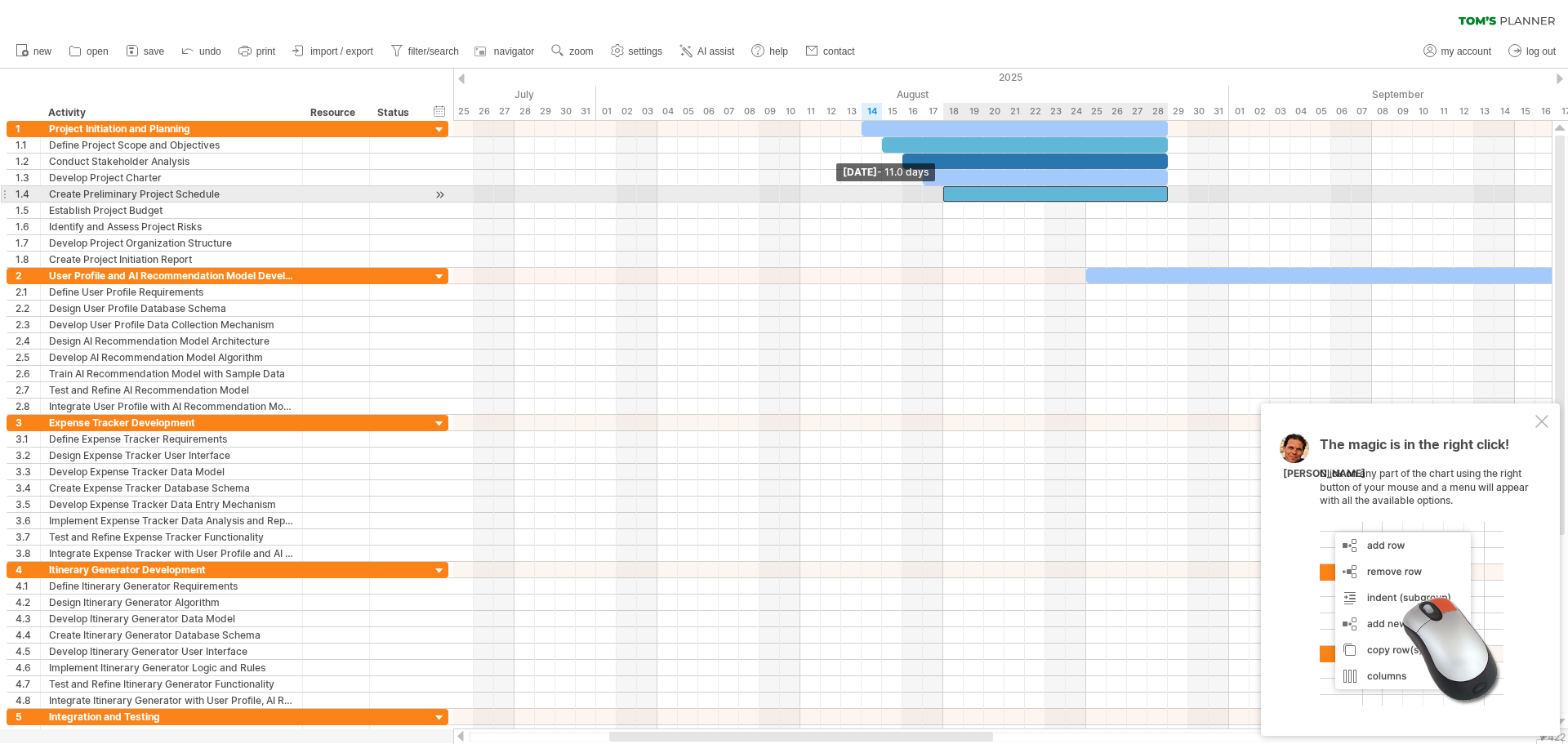
click at [943, 196] on span at bounding box center [943, 194] width 7 height 15
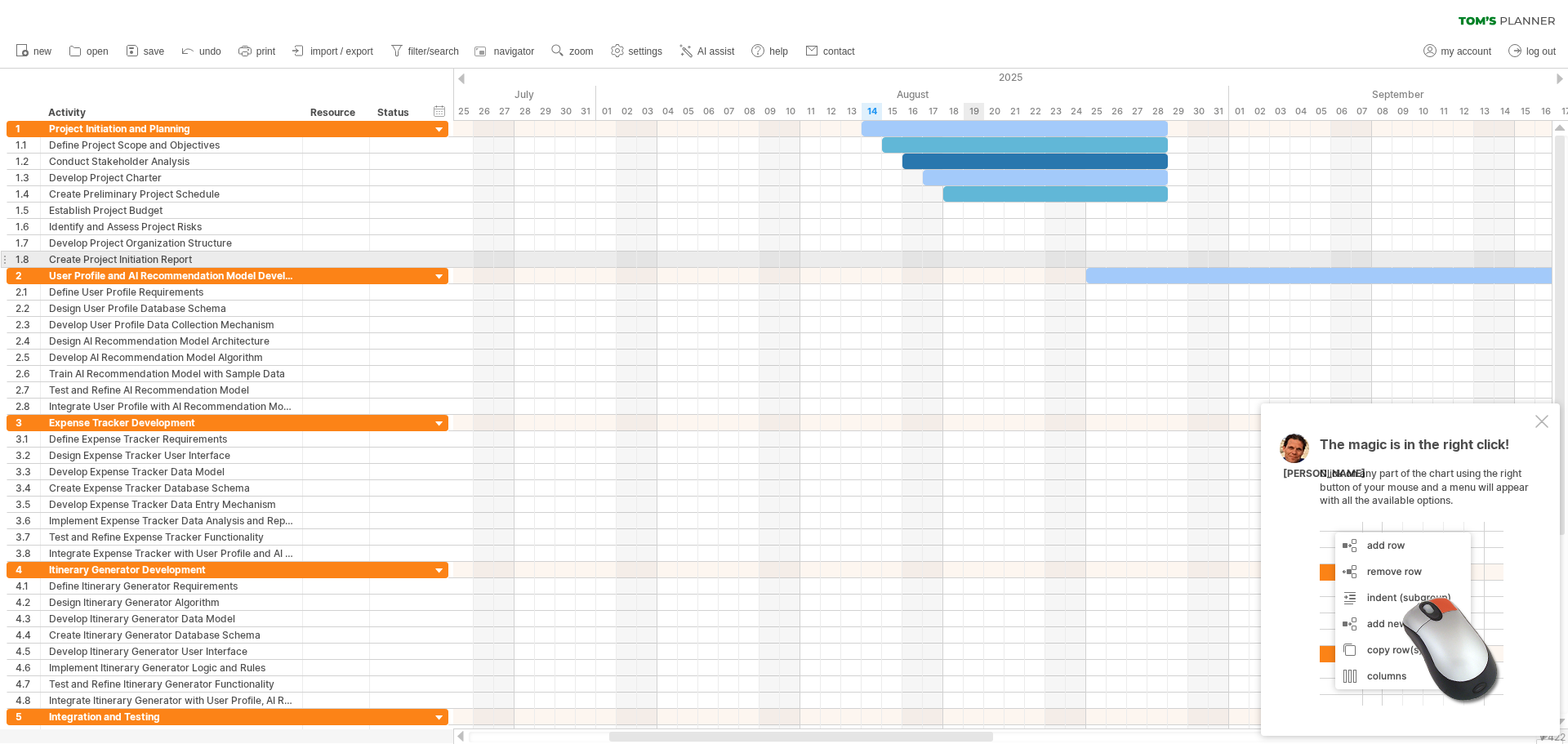
click at [973, 258] on div at bounding box center [1002, 259] width 1099 height 16
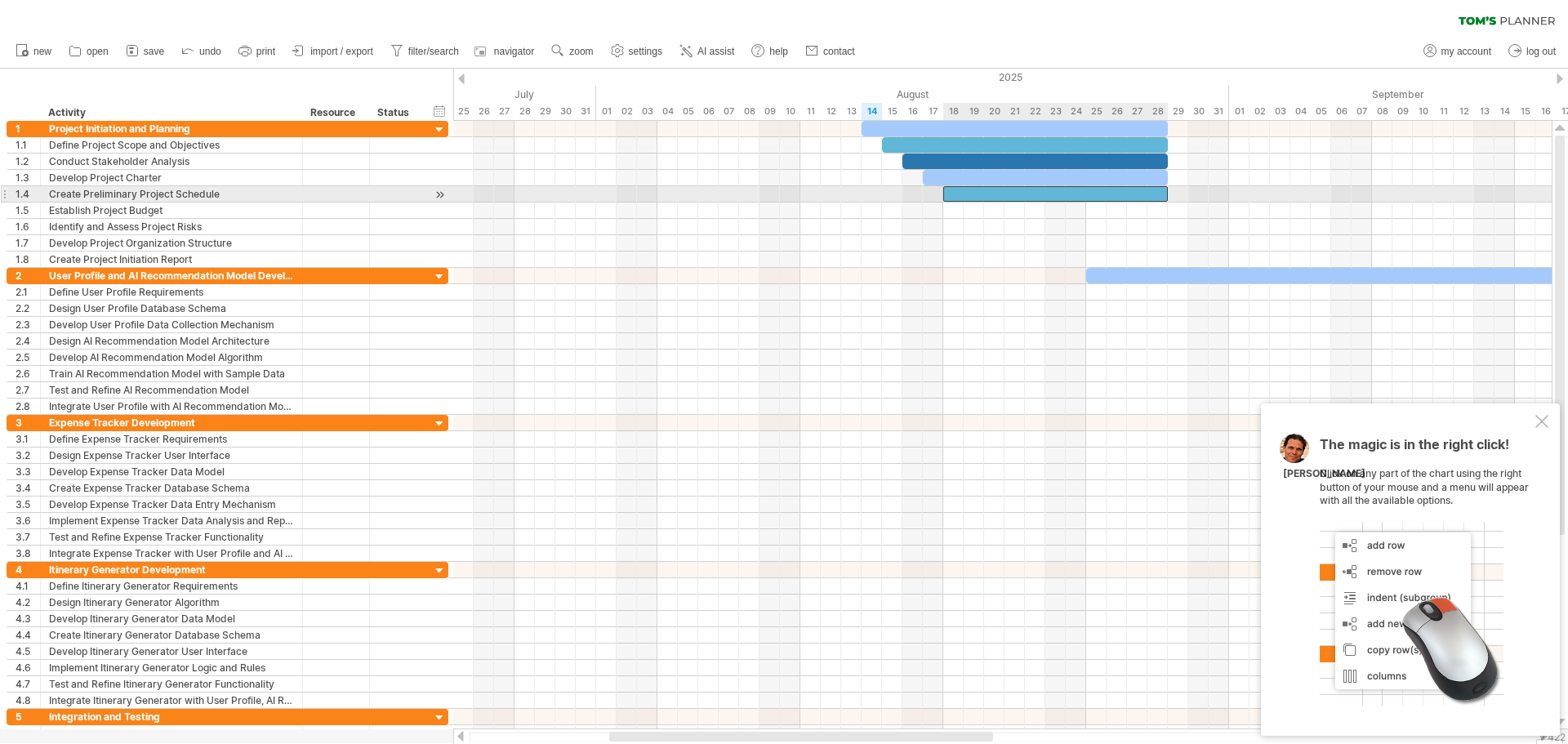
click at [1040, 195] on div at bounding box center [1055, 194] width 225 height 15
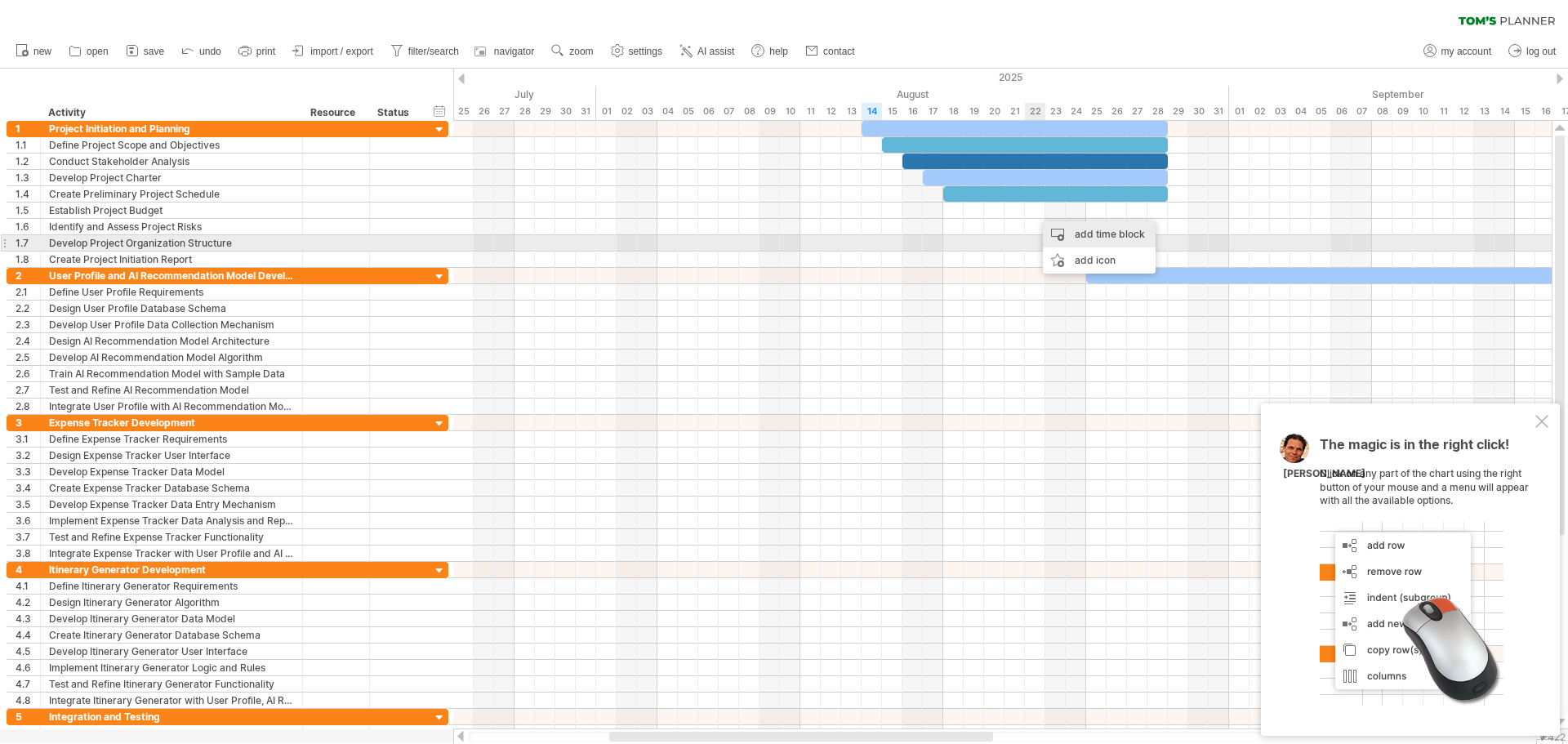
click at [1093, 237] on div "add time block" at bounding box center [1099, 235] width 113 height 27
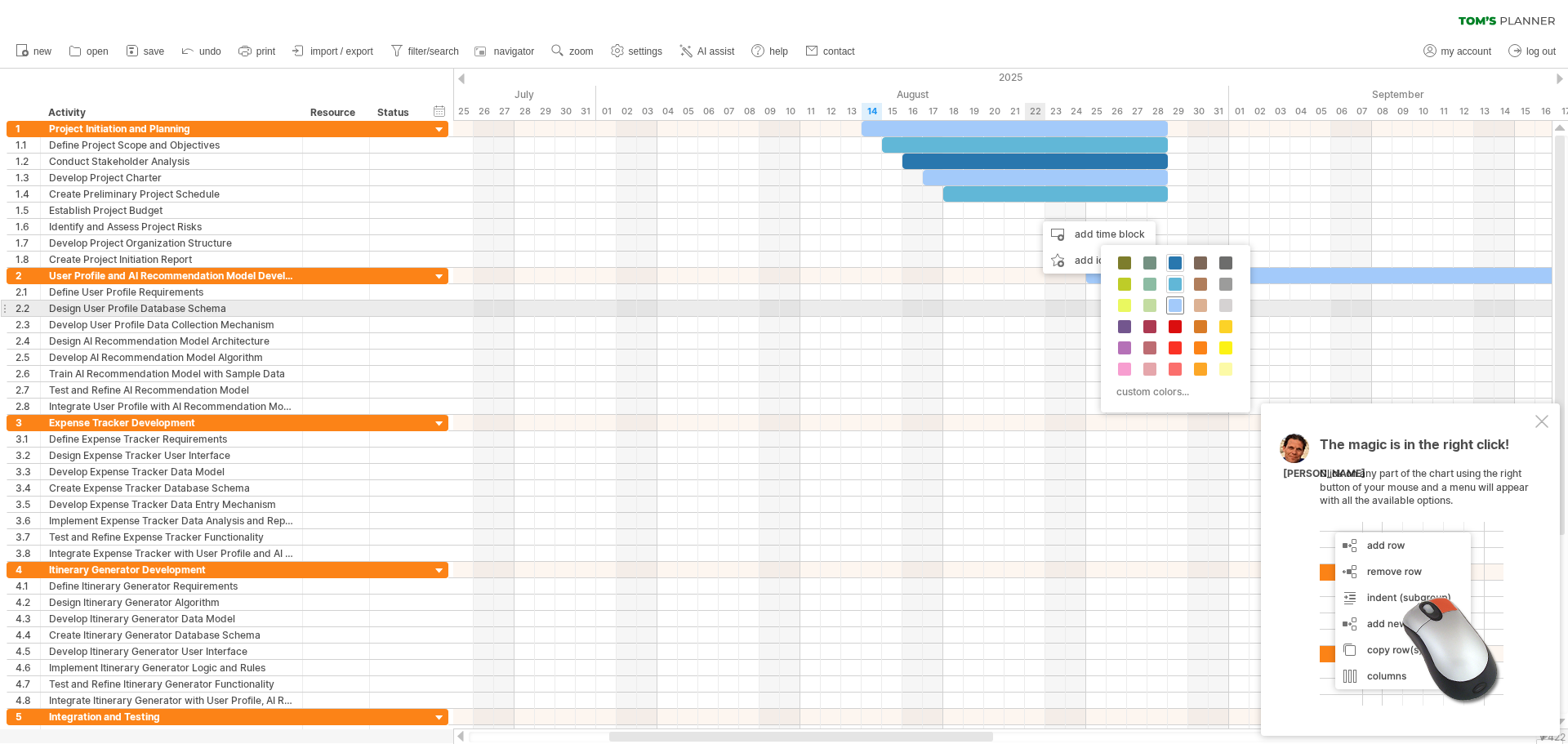
click at [1177, 306] on span at bounding box center [1176, 306] width 13 height 13
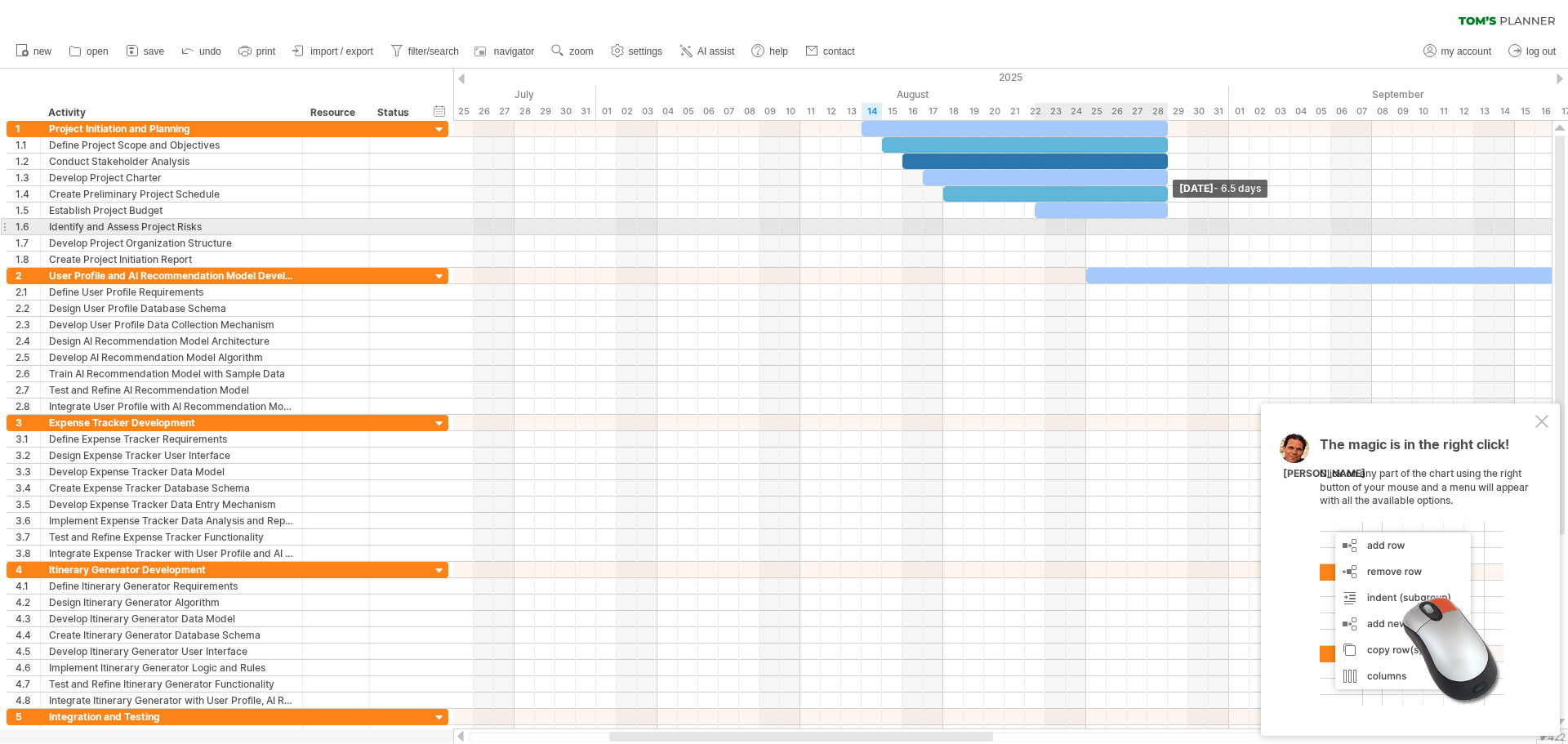
drag, startPoint x: 1054, startPoint y: 213, endPoint x: 1170, endPoint y: 227, distance: 116.8
click at [1170, 227] on div "[DATE] - 6.5 days [DATE]" at bounding box center [1002, 425] width 1099 height 609
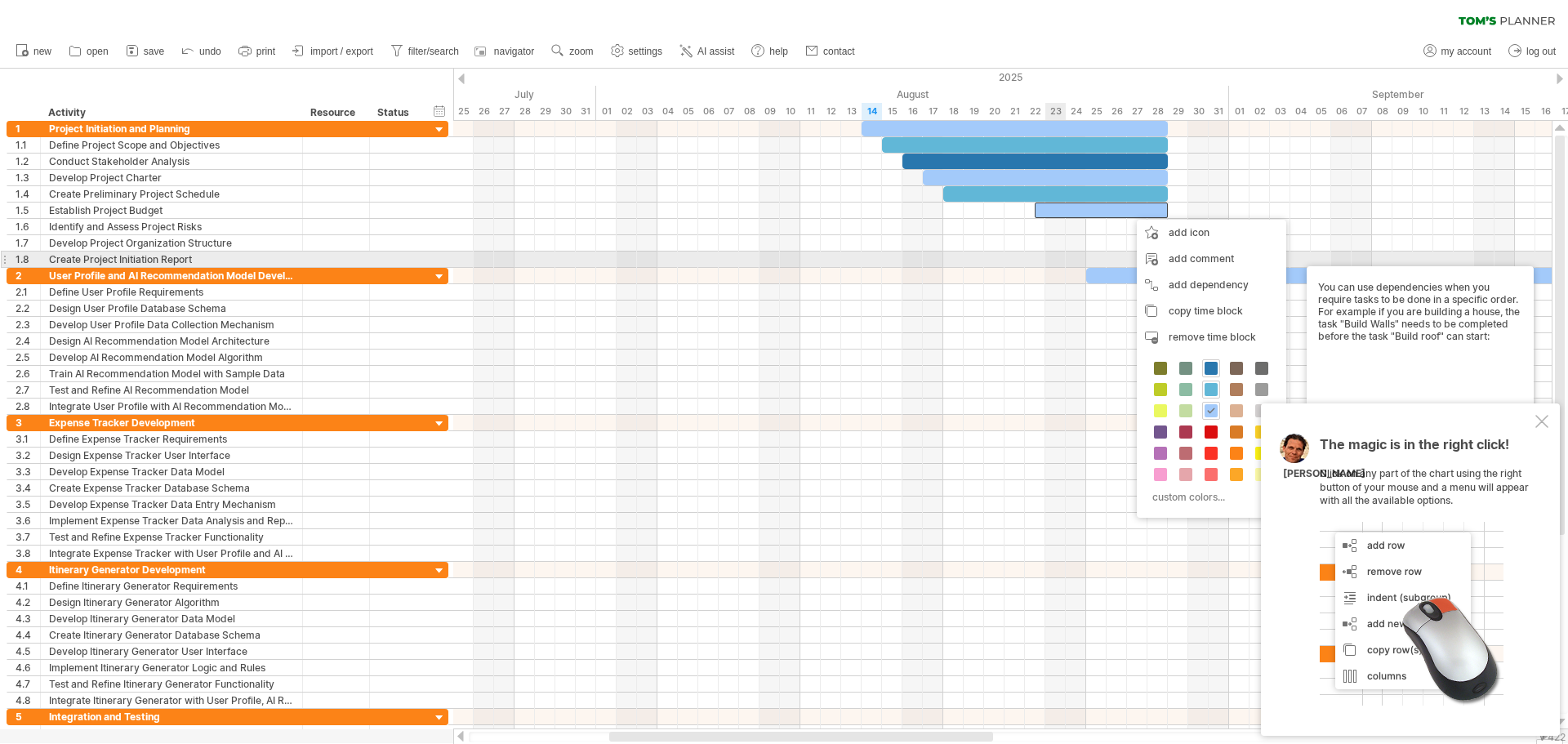
click at [1047, 256] on div at bounding box center [1002, 259] width 1099 height 16
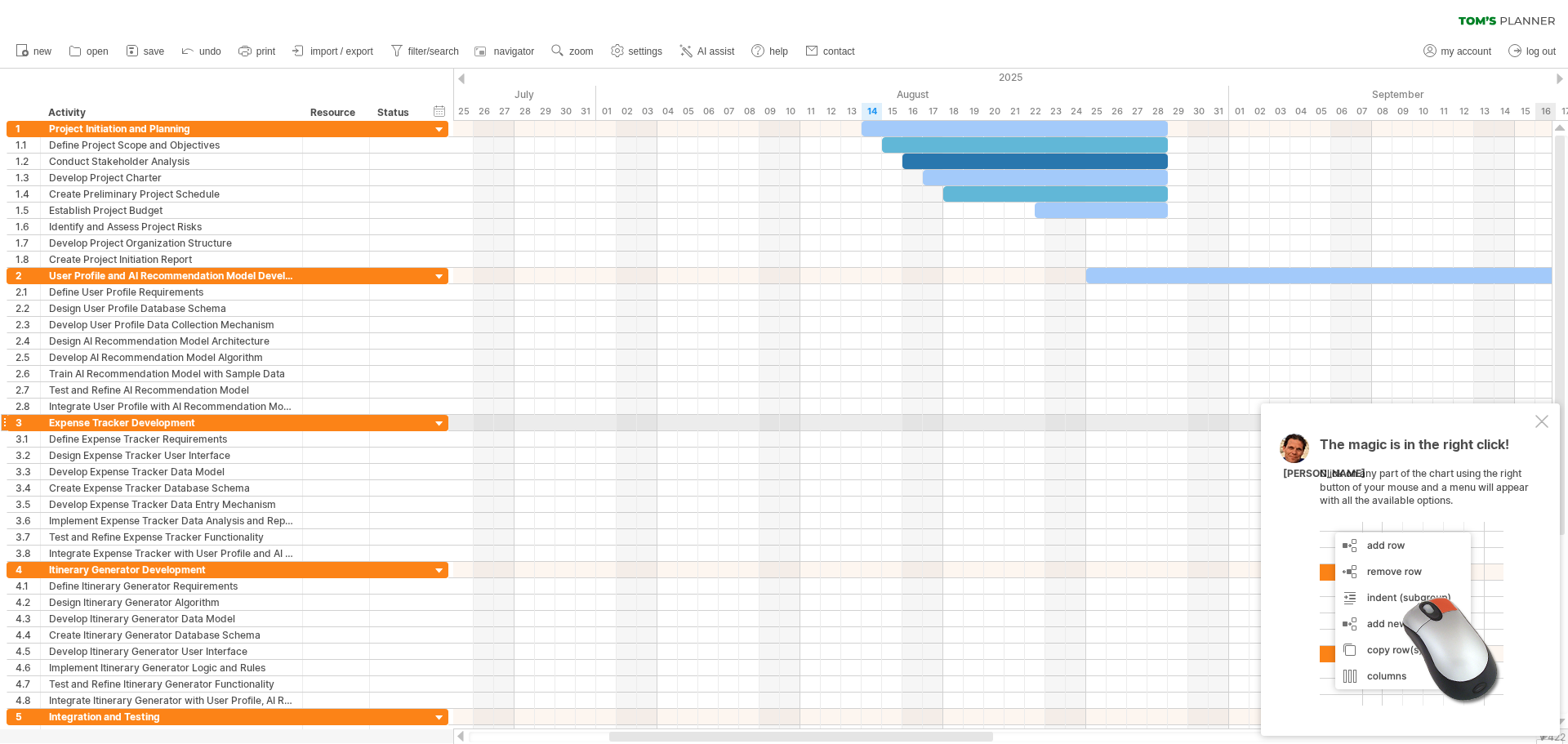
click at [1543, 419] on div at bounding box center [1542, 422] width 13 height 13
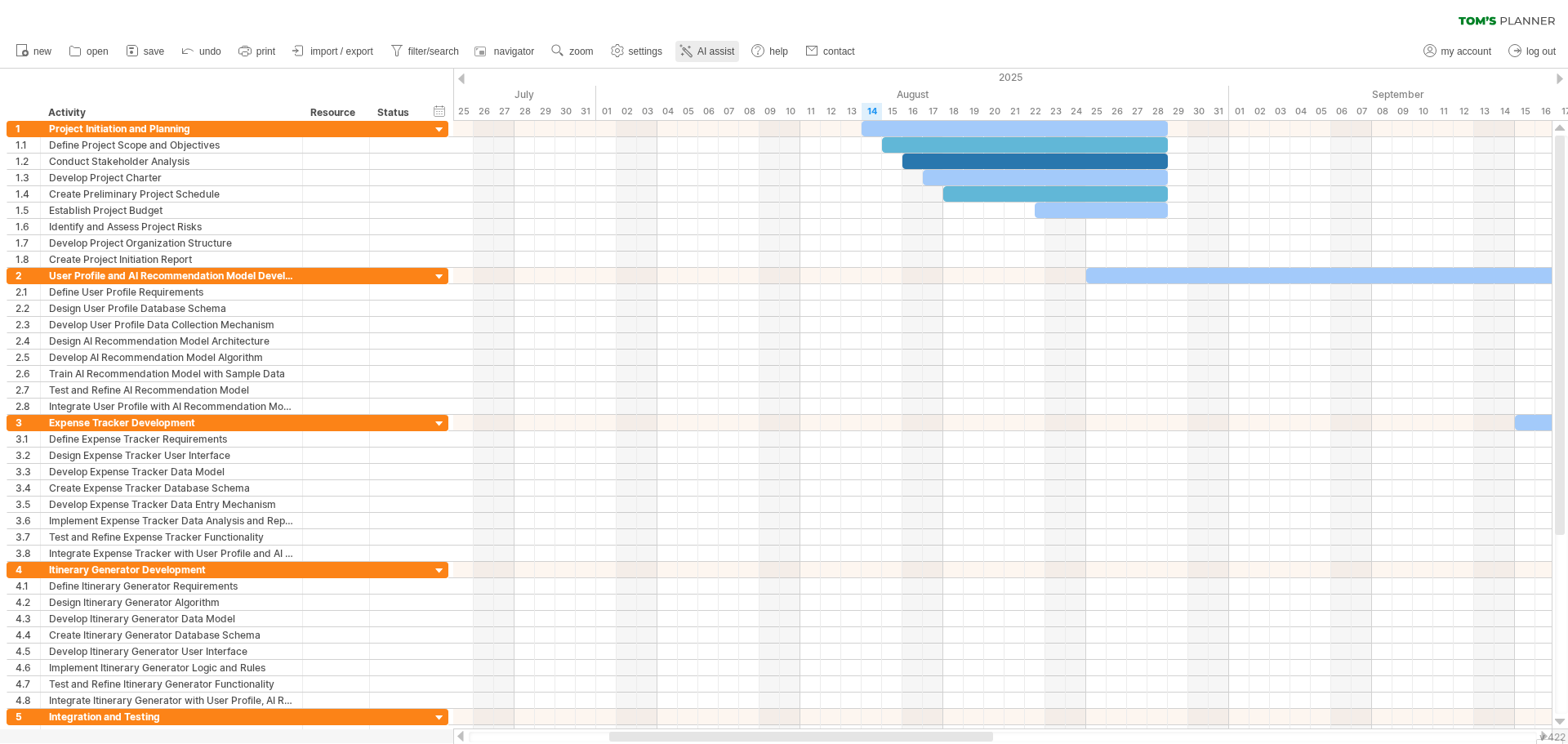
drag, startPoint x: 712, startPoint y: 35, endPoint x: 706, endPoint y: 55, distance: 20.9
click at [712, 35] on ul "new open" at bounding box center [435, 51] width 855 height 34
click at [703, 59] on link "AI assist" at bounding box center [707, 51] width 64 height 21
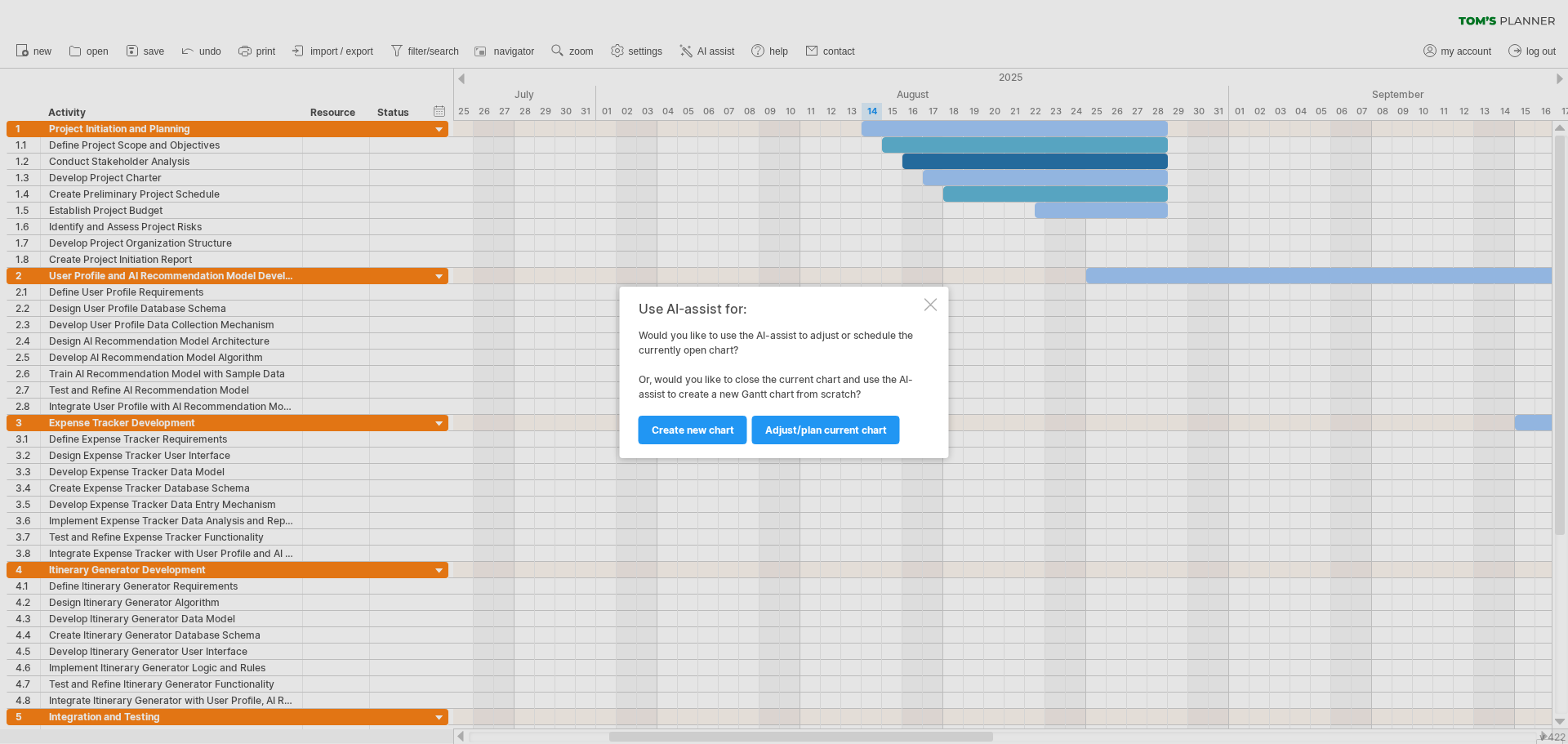
click at [783, 427] on span "Adjust/plan current chart" at bounding box center [826, 429] width 122 height 12
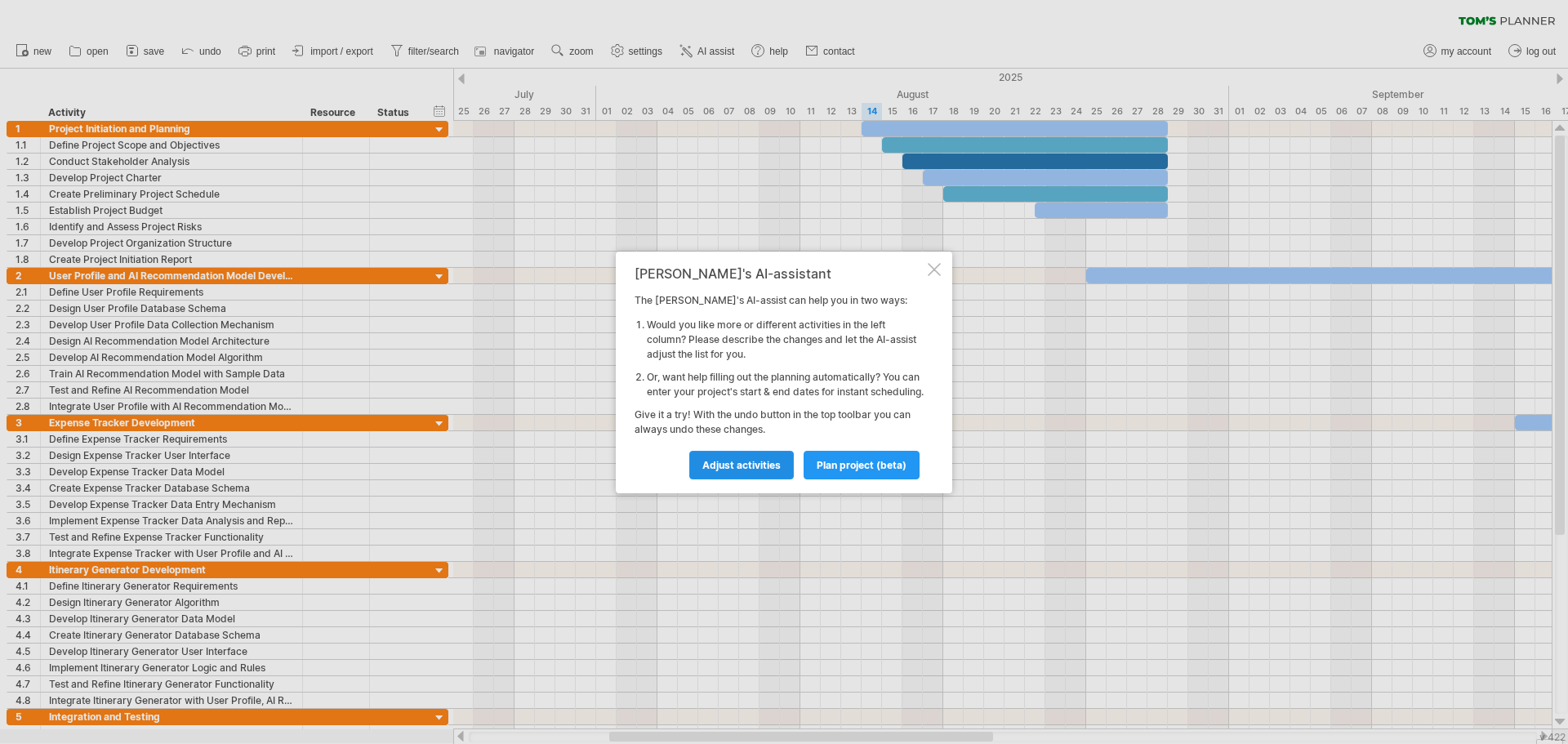
click at [746, 471] on span "Adjust activities" at bounding box center [742, 465] width 79 height 12
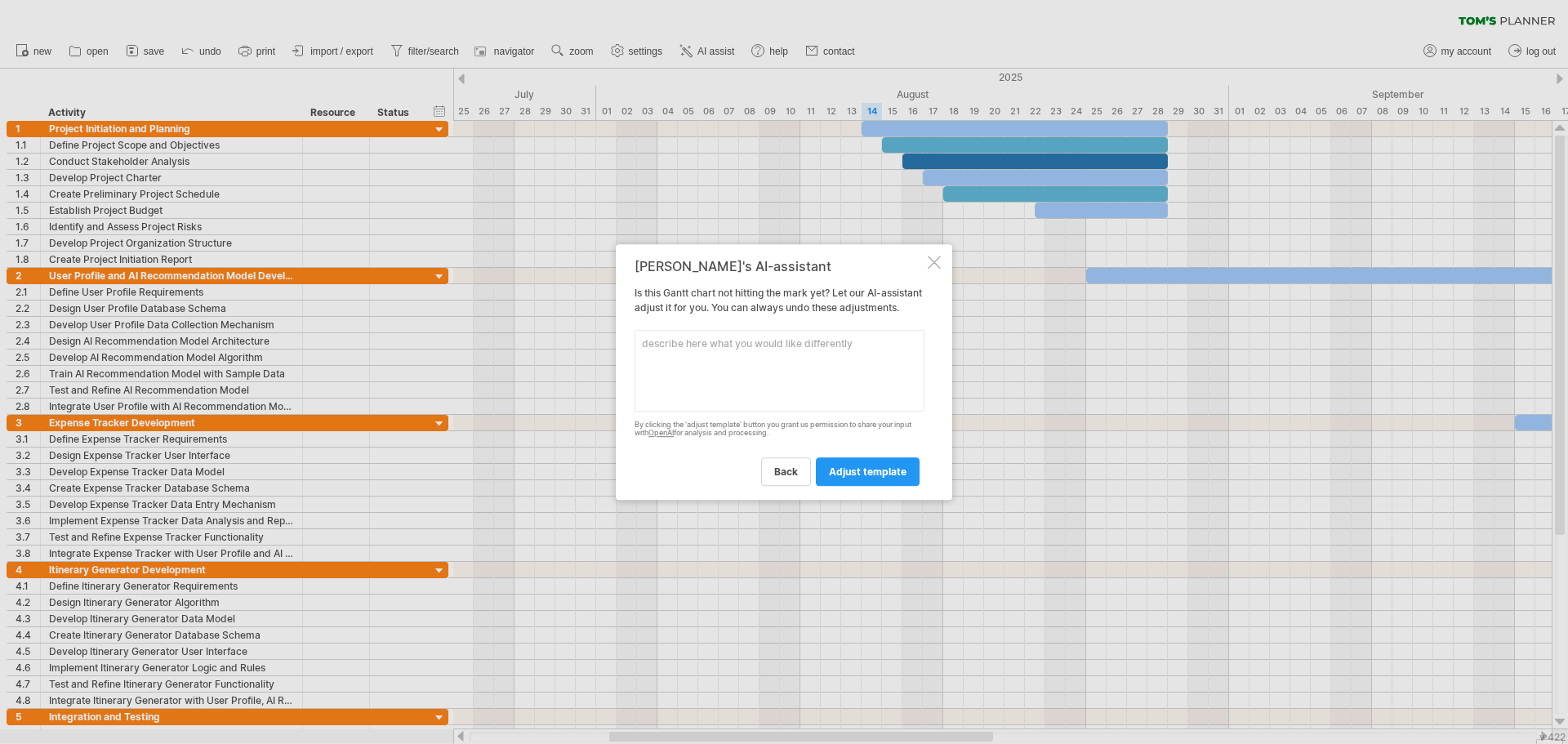
click at [768, 373] on textarea at bounding box center [779, 371] width 290 height 82
type textarea "The Project Dates Start From [DATE] To [DATE]"
click at [887, 477] on span "adjust template" at bounding box center [868, 471] width 78 height 12
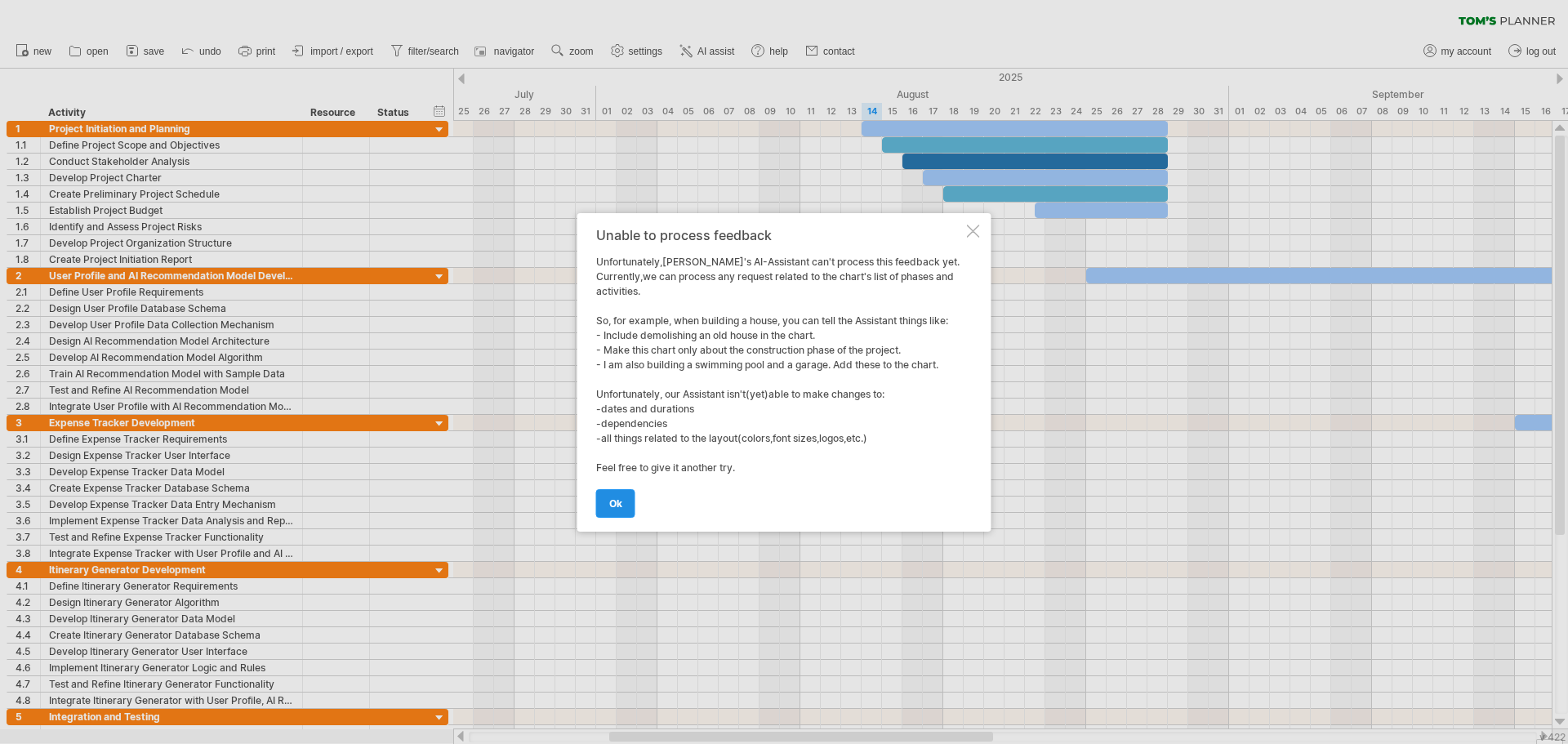
click at [605, 490] on link "ok" at bounding box center [615, 504] width 39 height 29
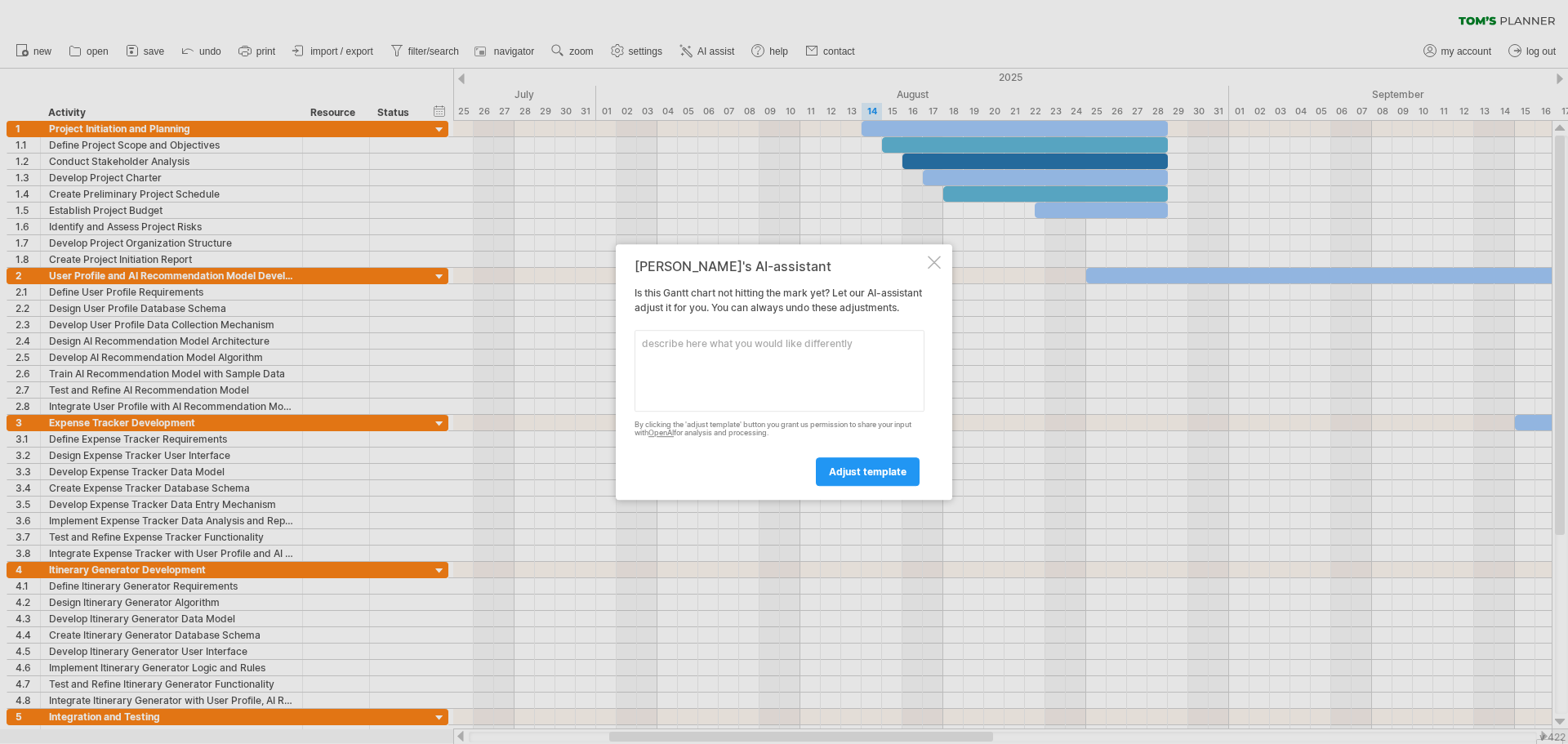
click at [793, 353] on textarea at bounding box center [779, 371] width 290 height 82
type textarea "Adjust Timeline from [DATE] to 6 Novemeber"
click at [864, 486] on link "adjust template" at bounding box center [867, 472] width 104 height 29
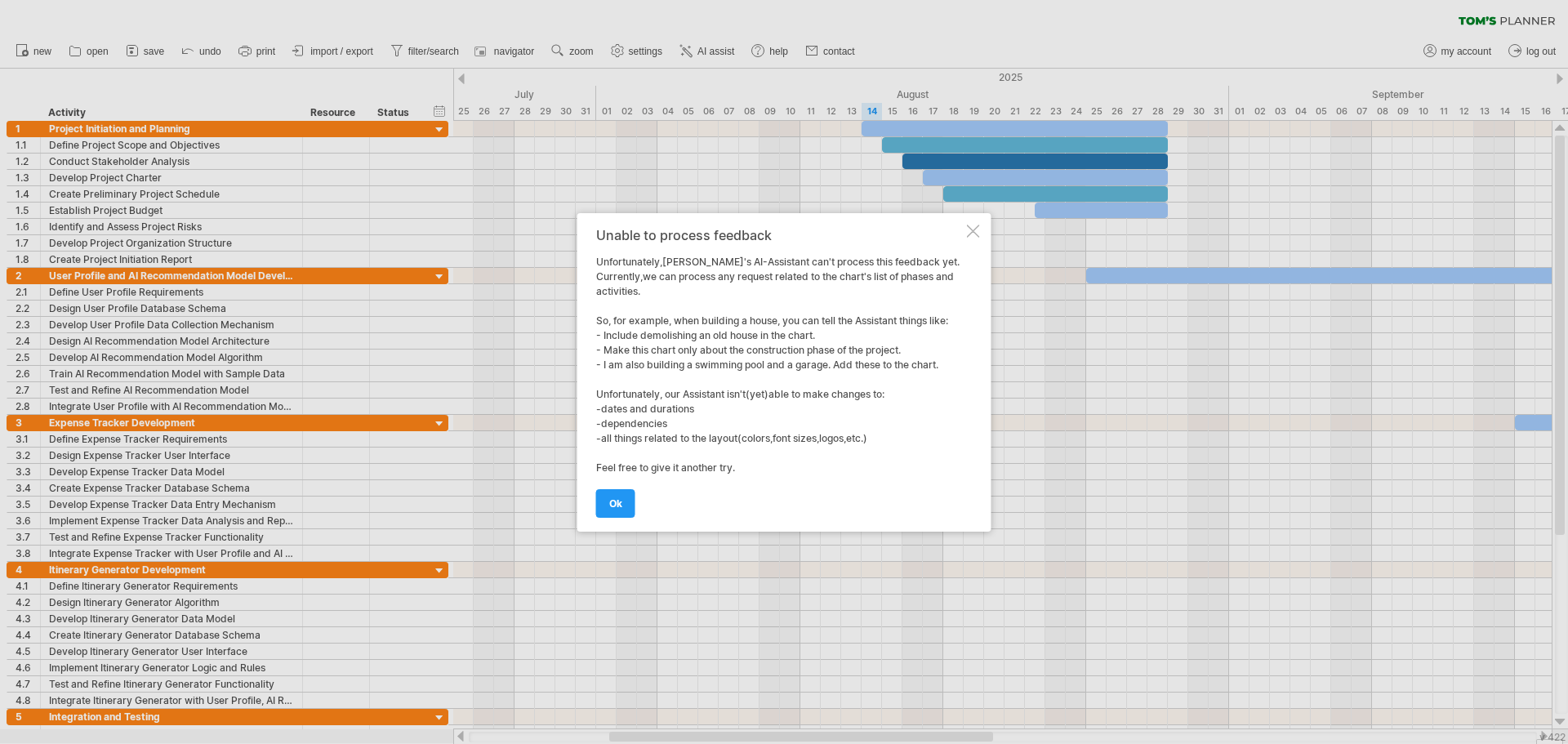
click at [954, 238] on div "Unable to process feedback" at bounding box center [780, 235] width 368 height 14
click at [972, 222] on div "Unable to process feedback Unfortunately,[PERSON_NAME]'s AI-Assistant can't pro…" at bounding box center [784, 372] width 414 height 318
click at [968, 233] on div at bounding box center [973, 232] width 13 height 13
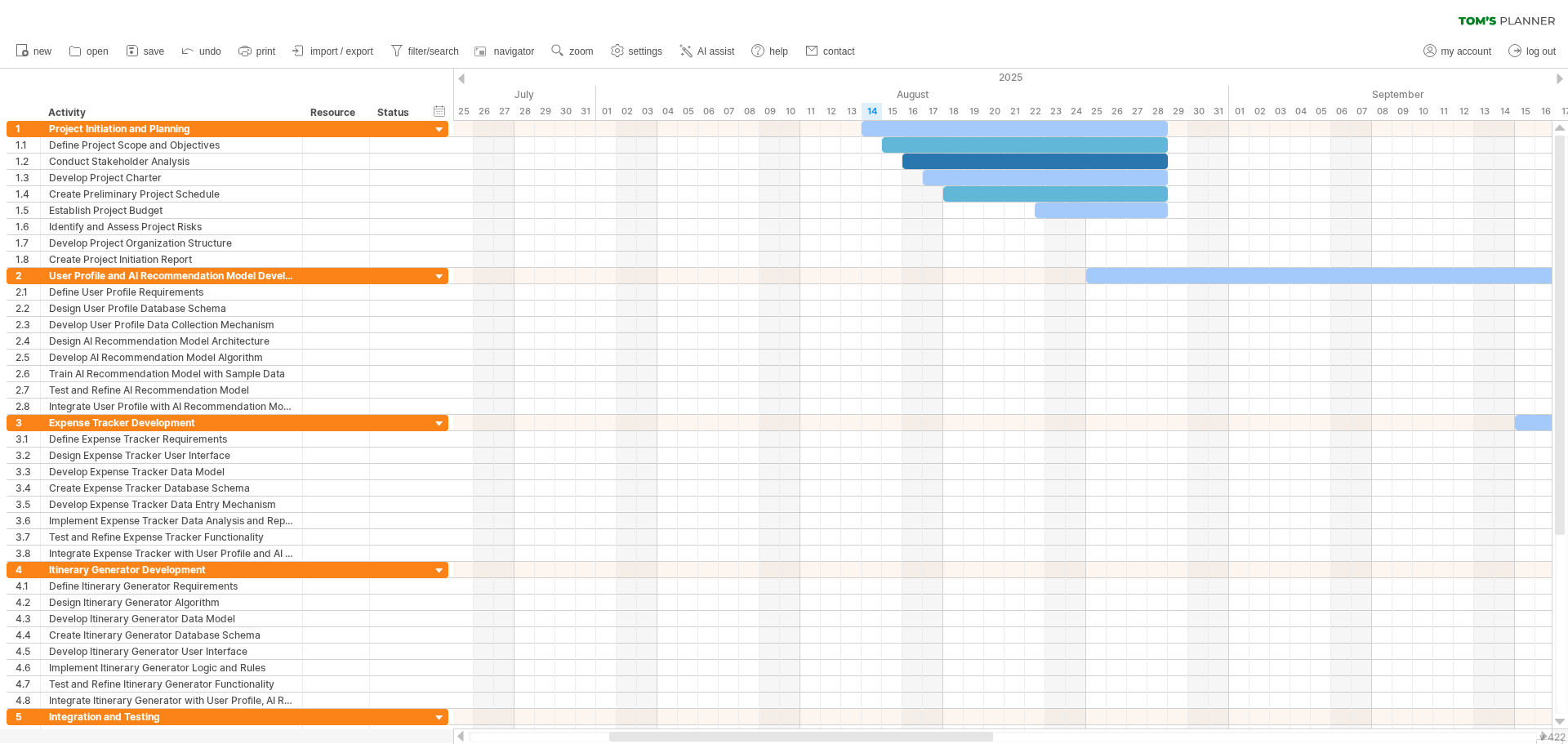
click at [463, 81] on div at bounding box center [461, 78] width 7 height 10
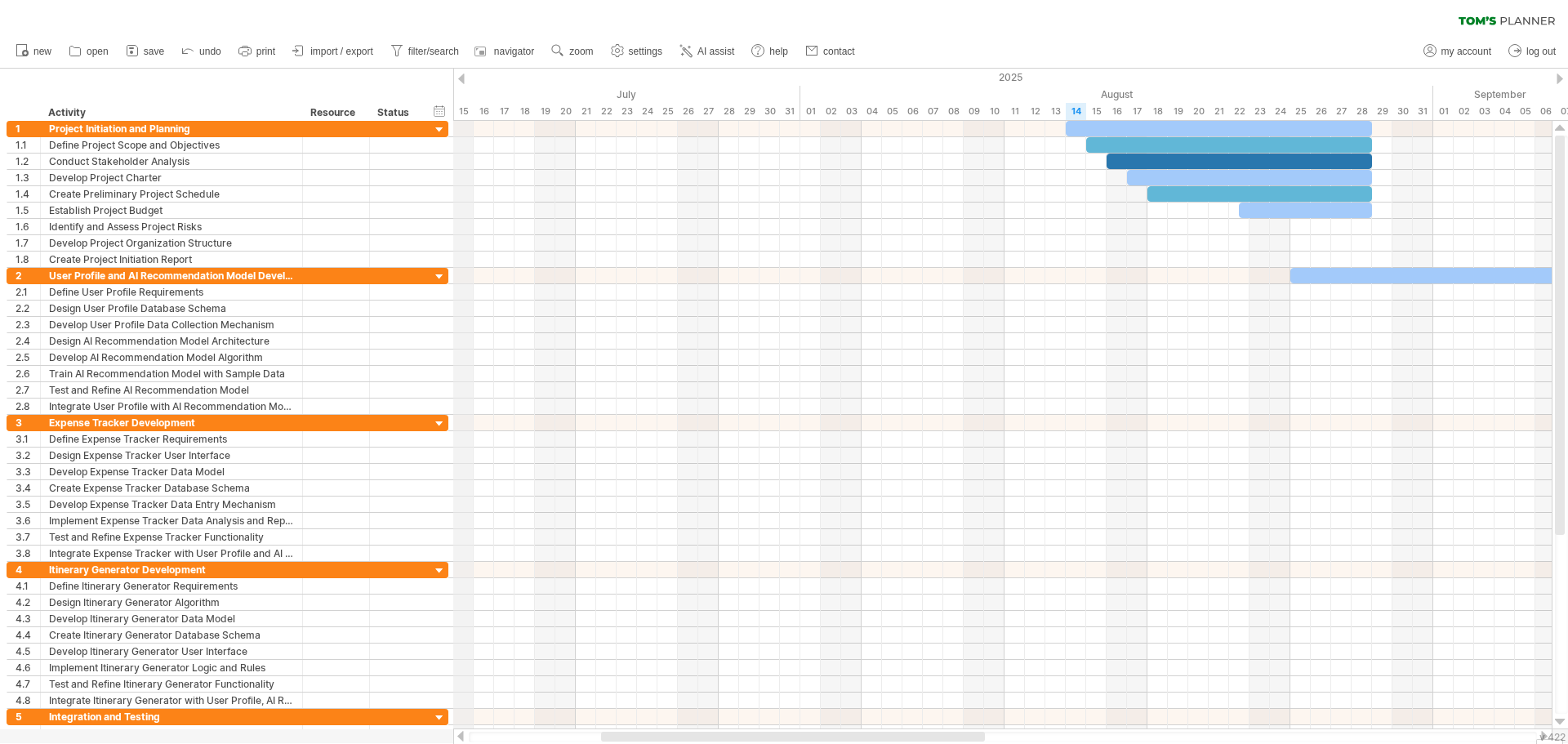
click at [452, 77] on div "hide start/end/duration show start/end/duration ******** Activity ******** Reso…" at bounding box center [226, 94] width 453 height 52
click at [463, 77] on div at bounding box center [461, 78] width 7 height 10
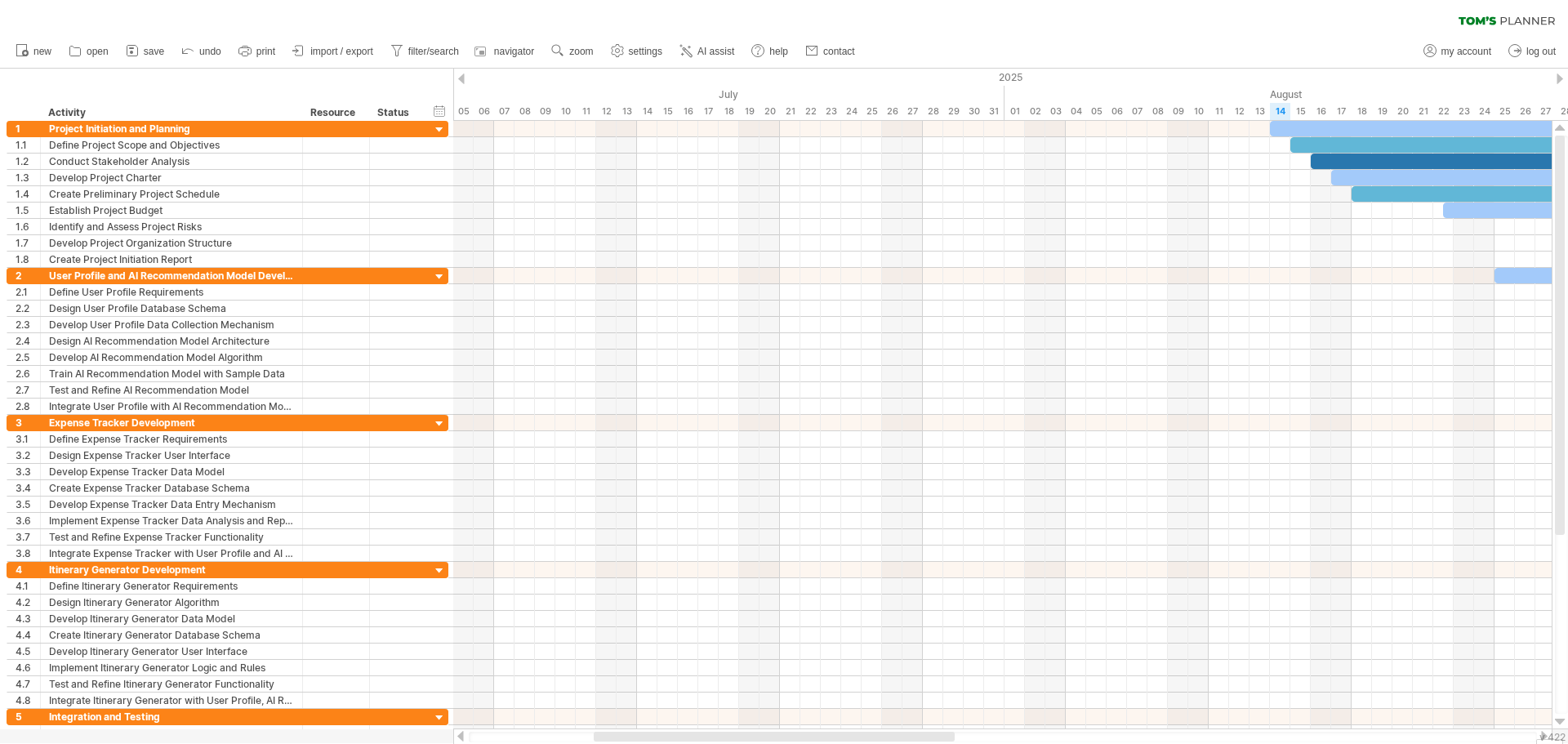
click at [463, 77] on div at bounding box center [461, 78] width 7 height 10
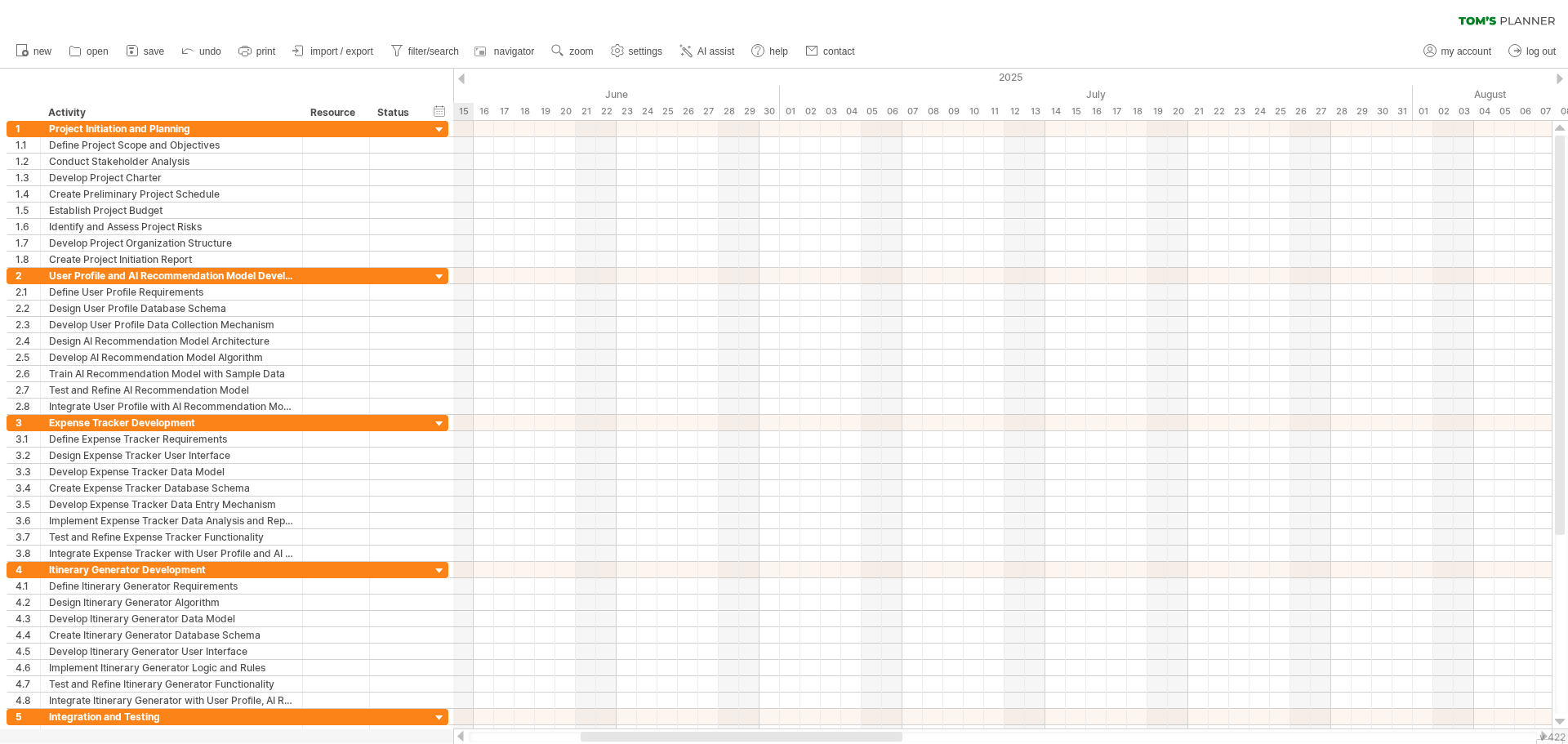
click at [463, 77] on div at bounding box center [461, 78] width 7 height 10
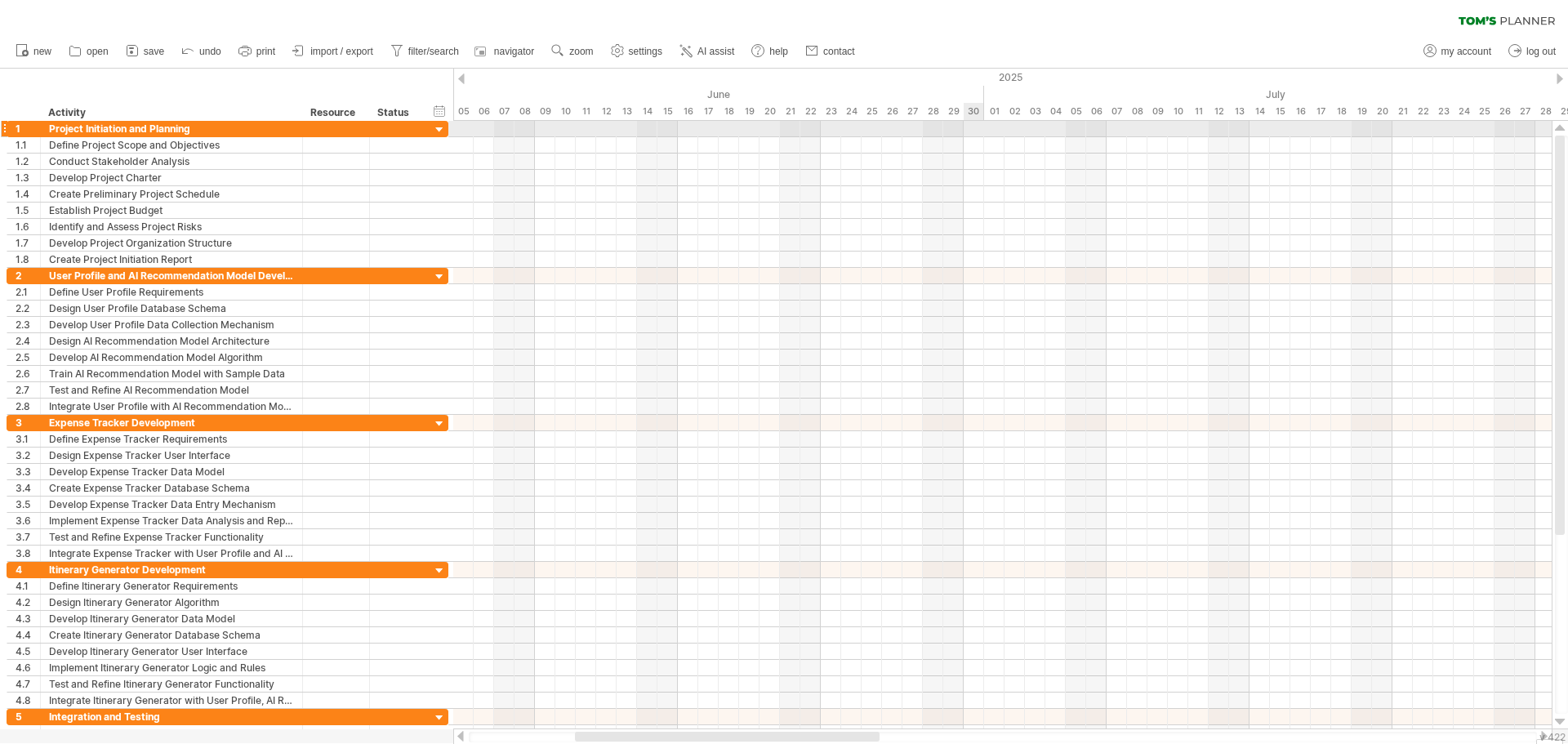
click at [972, 129] on div at bounding box center [1002, 128] width 1099 height 16
click at [972, 125] on div at bounding box center [1002, 128] width 1099 height 16
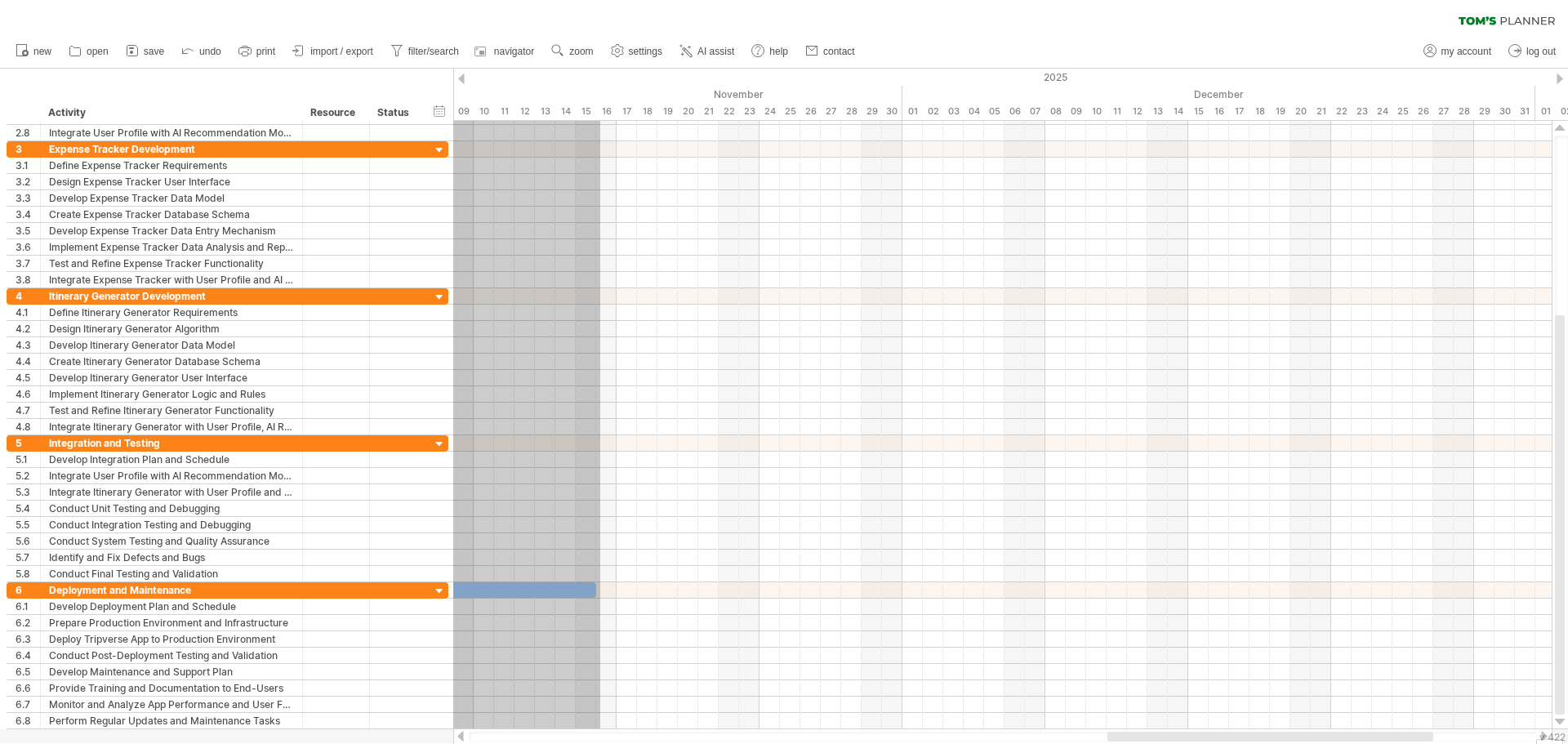
drag, startPoint x: 972, startPoint y: 125, endPoint x: 600, endPoint y: 750, distance: 727.3
click at [600, 744] on html "progress(100%) Trying to reach [DOMAIN_NAME] Connected again... 0% clear filter…" at bounding box center [784, 373] width 1568 height 748
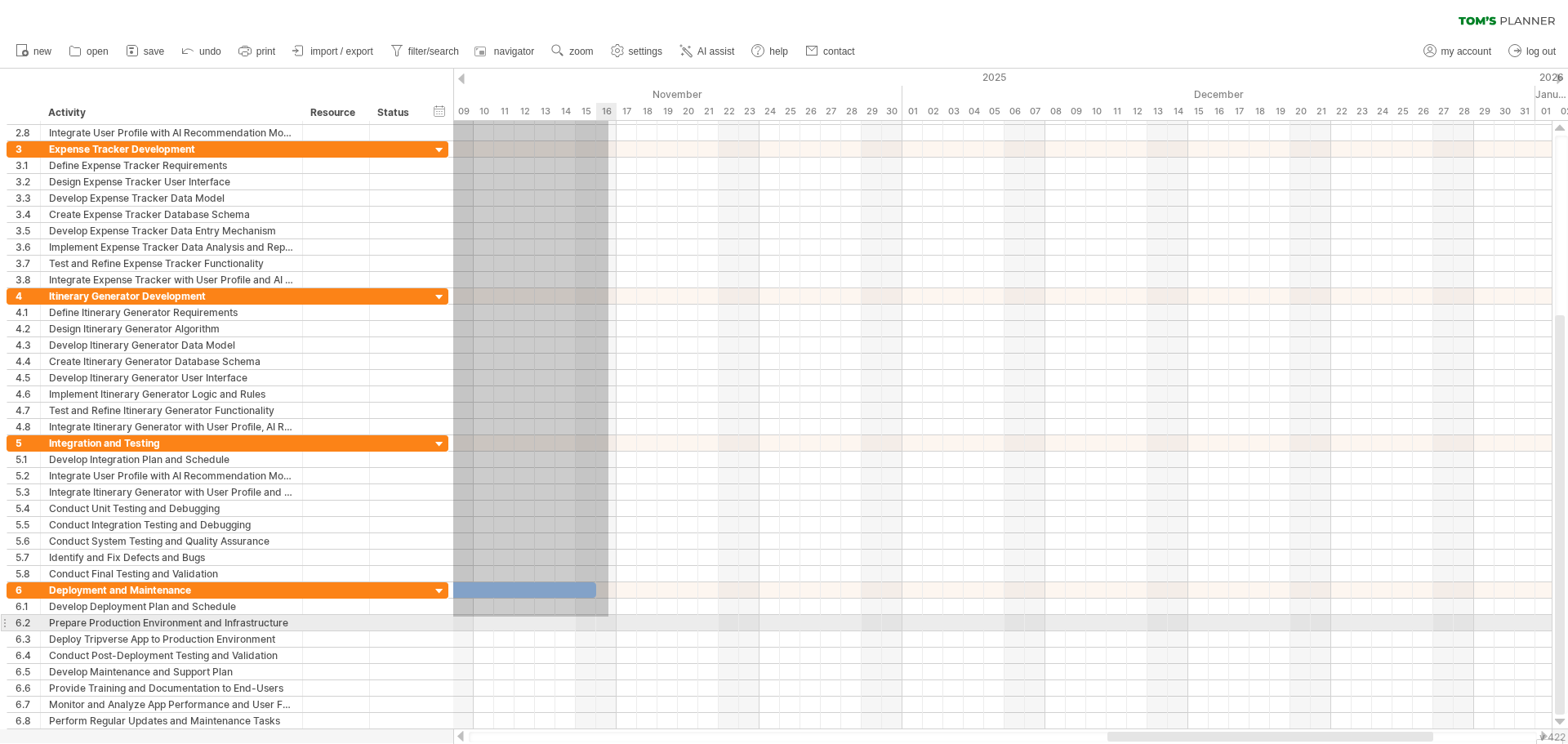
click at [604, 615] on div at bounding box center [1002, 606] width 1099 height 16
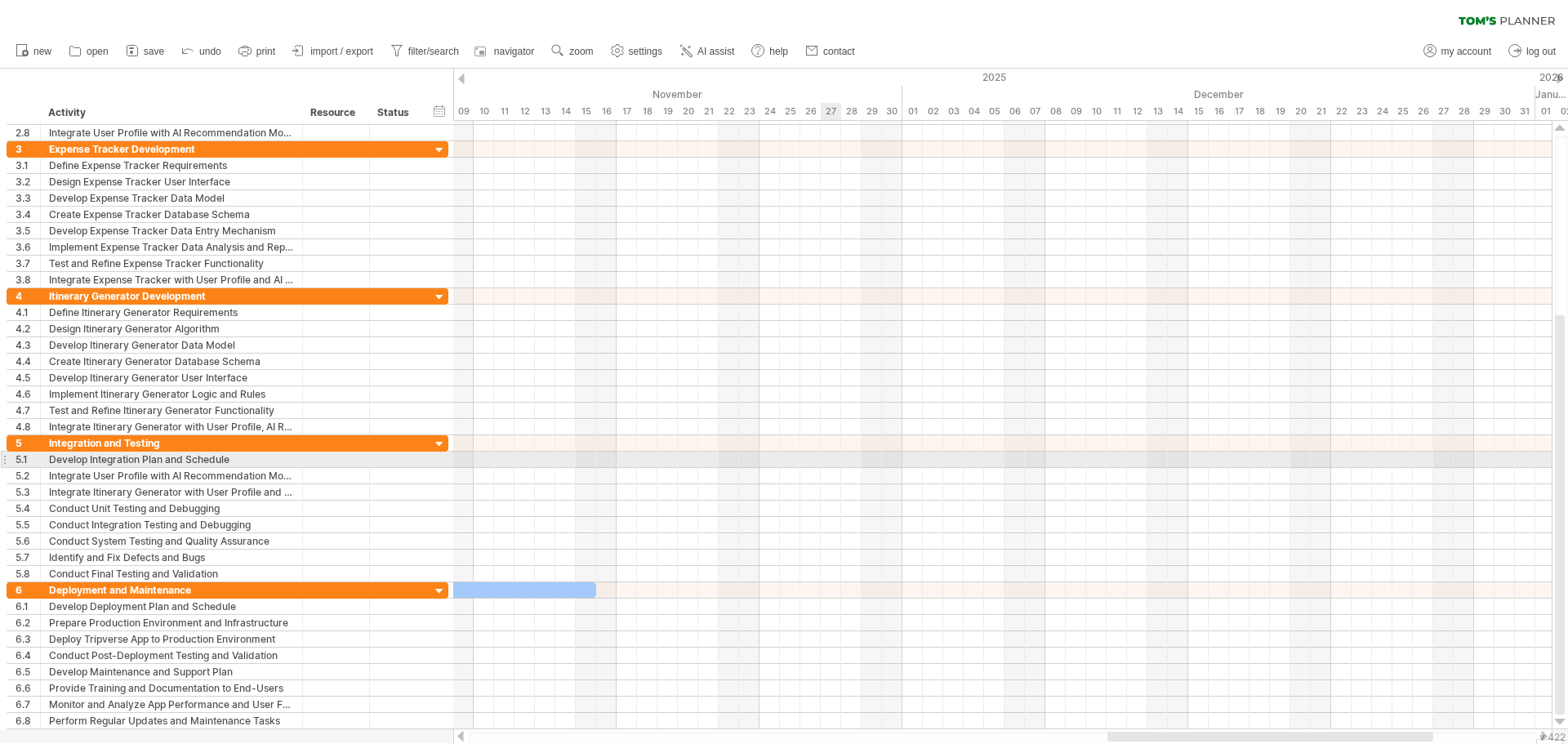
click at [822, 464] on div at bounding box center [1002, 460] width 1099 height 16
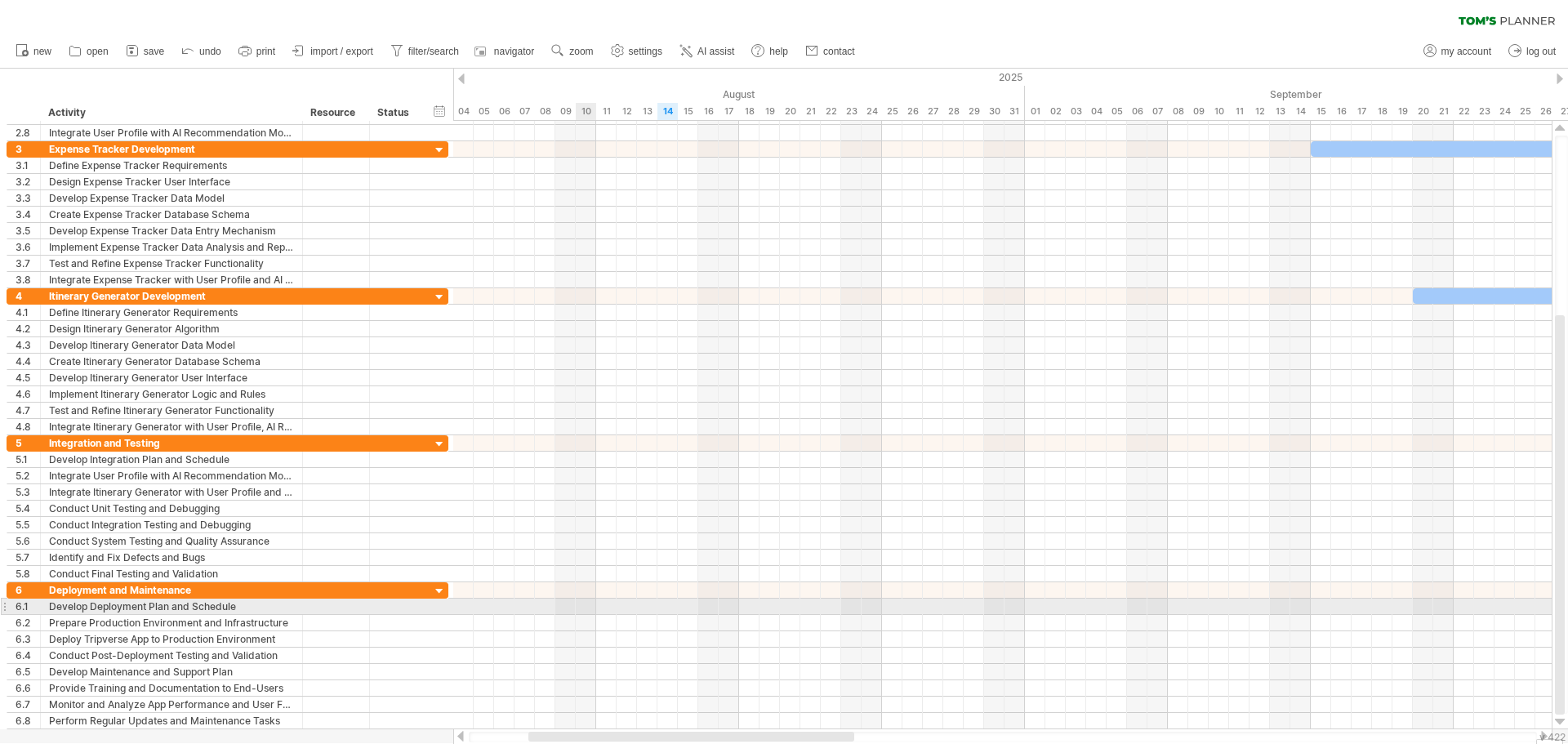
drag, startPoint x: 1169, startPoint y: 734, endPoint x: 884, endPoint y: 614, distance: 309.2
click at [879, 624] on div "Trying to reach [DOMAIN_NAME] Connected again... 0% clear filter new 1" at bounding box center [784, 372] width 1568 height 744
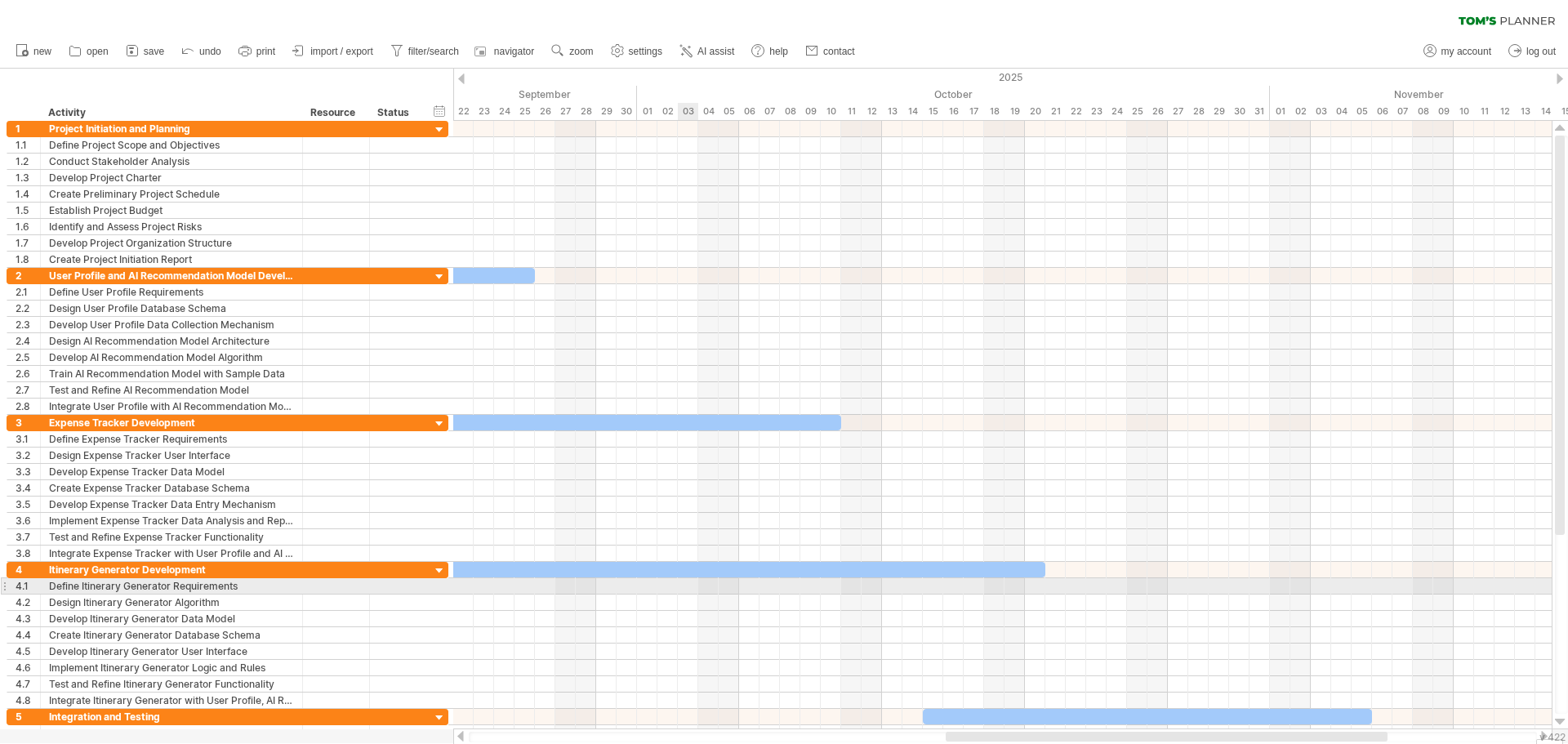
click at [696, 593] on div at bounding box center [1002, 586] width 1099 height 16
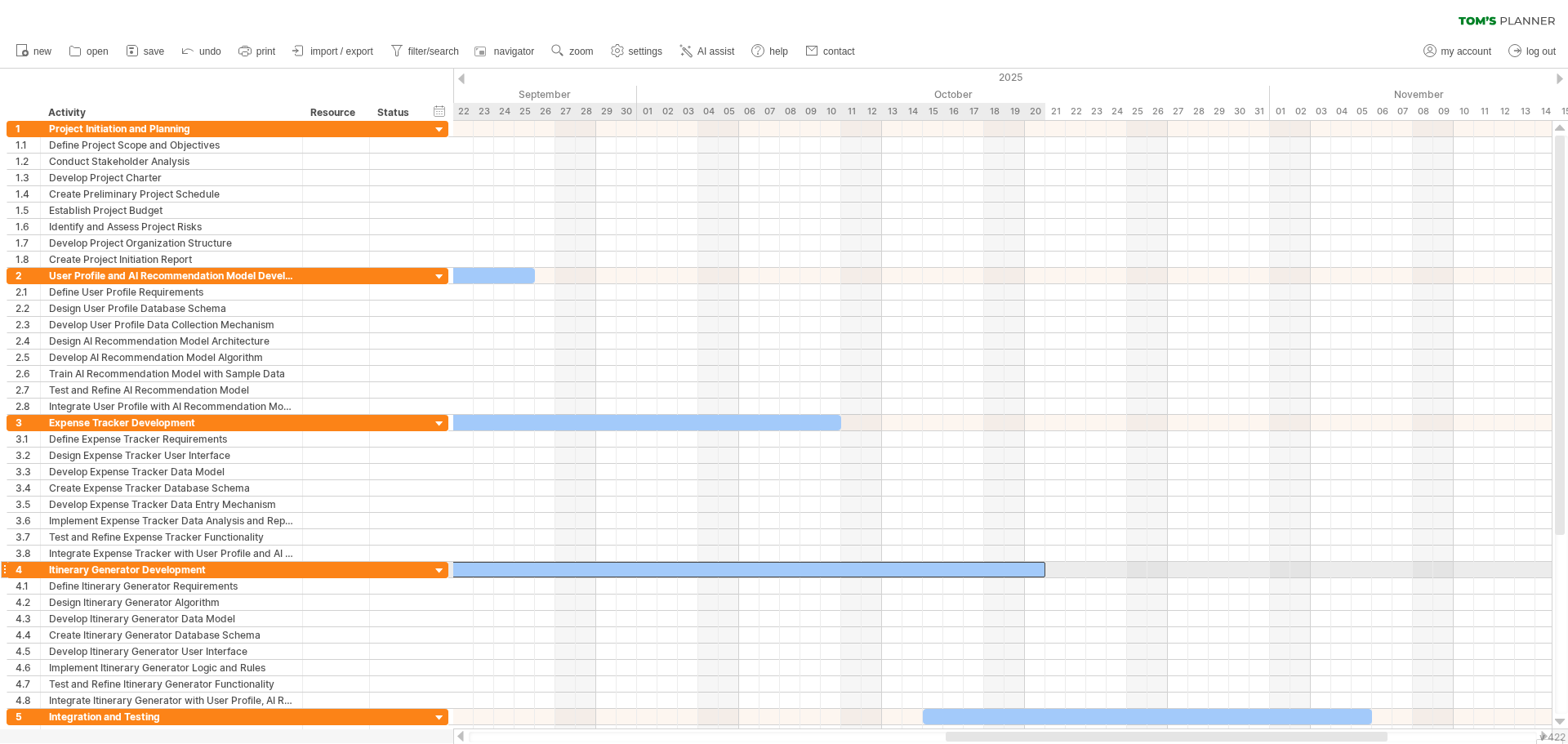
click at [708, 569] on div at bounding box center [728, 570] width 633 height 15
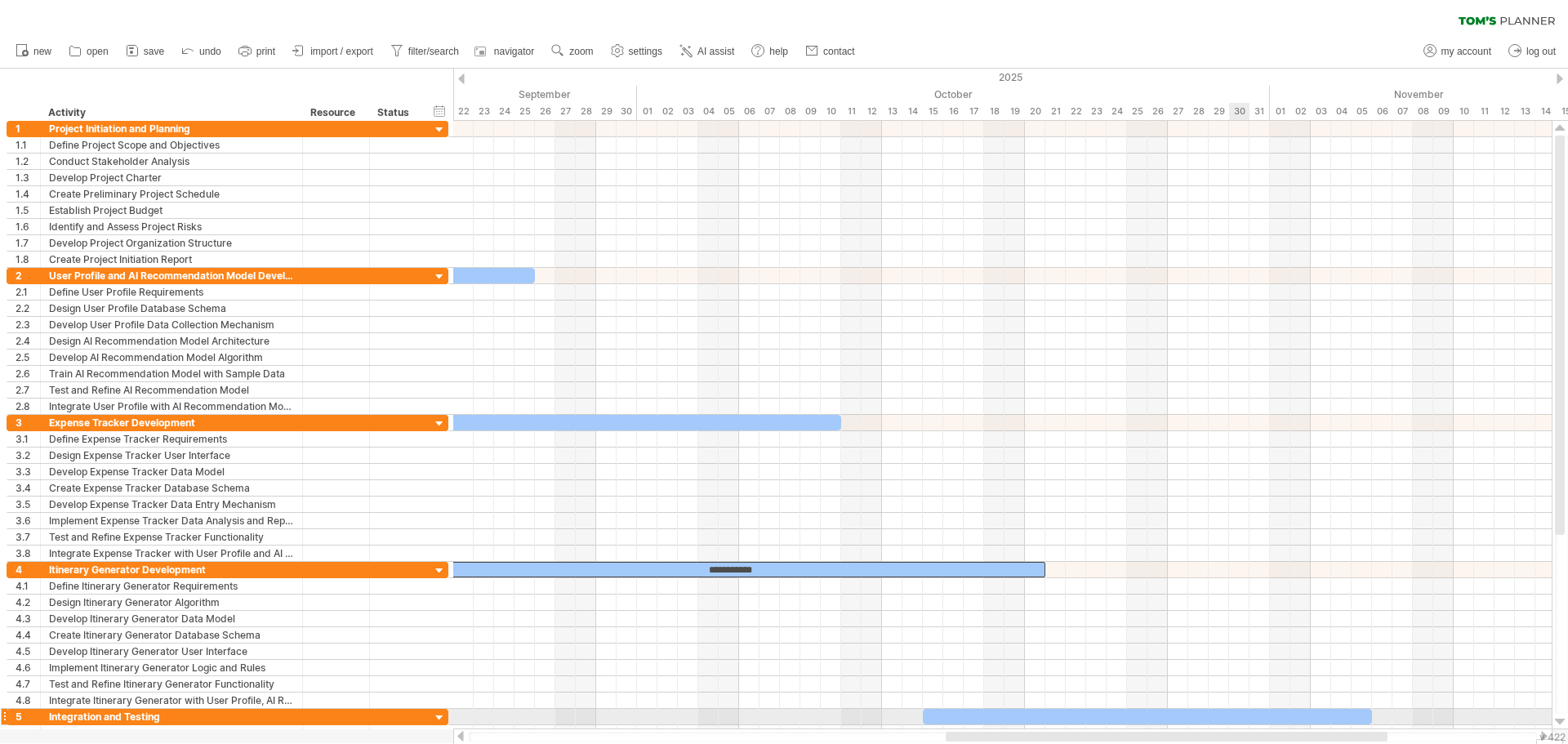
click at [1241, 716] on div at bounding box center [1147, 717] width 449 height 15
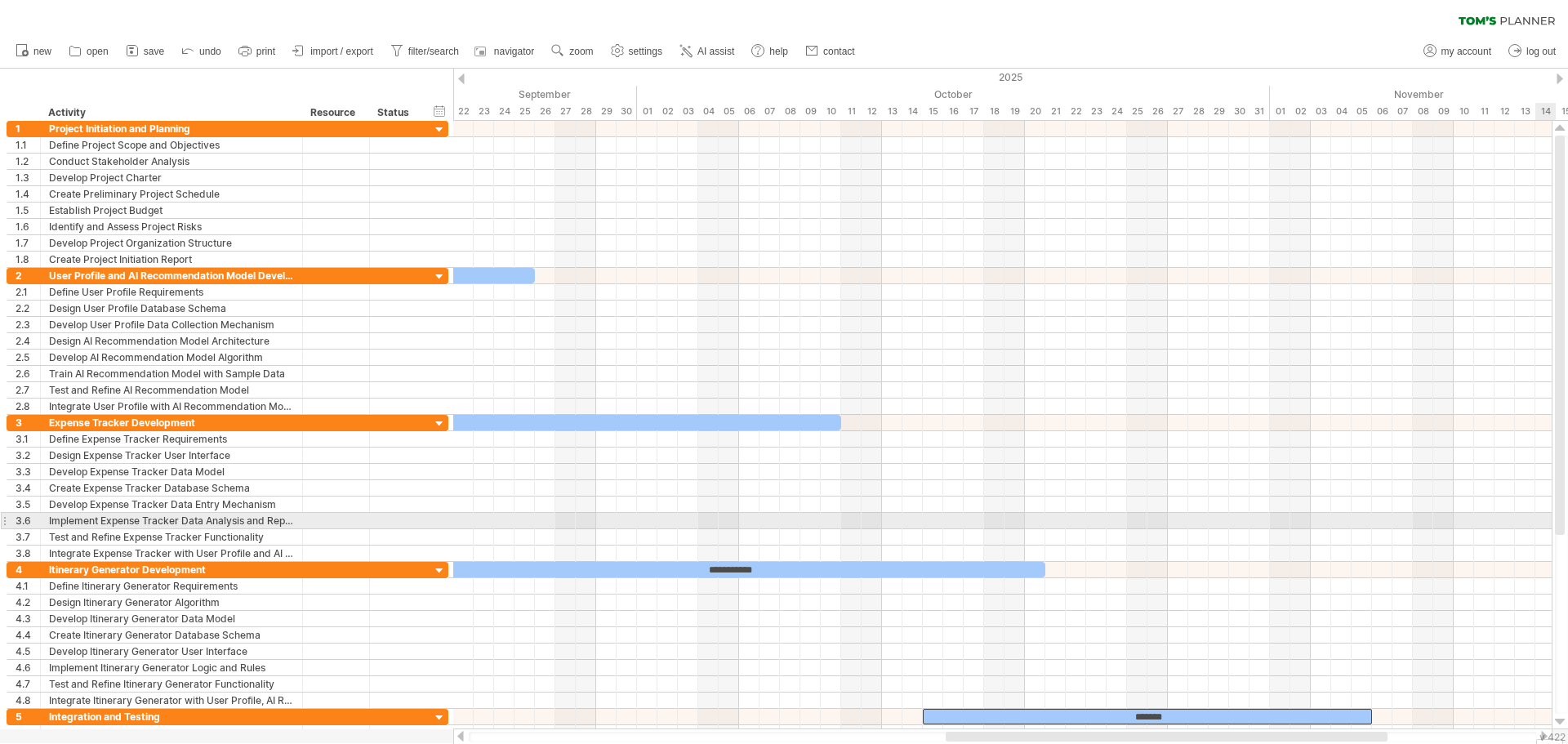
drag, startPoint x: 1567, startPoint y: 371, endPoint x: 1551, endPoint y: 609, distance: 238.5
click at [1555, 604] on div at bounding box center [1560, 425] width 17 height 609
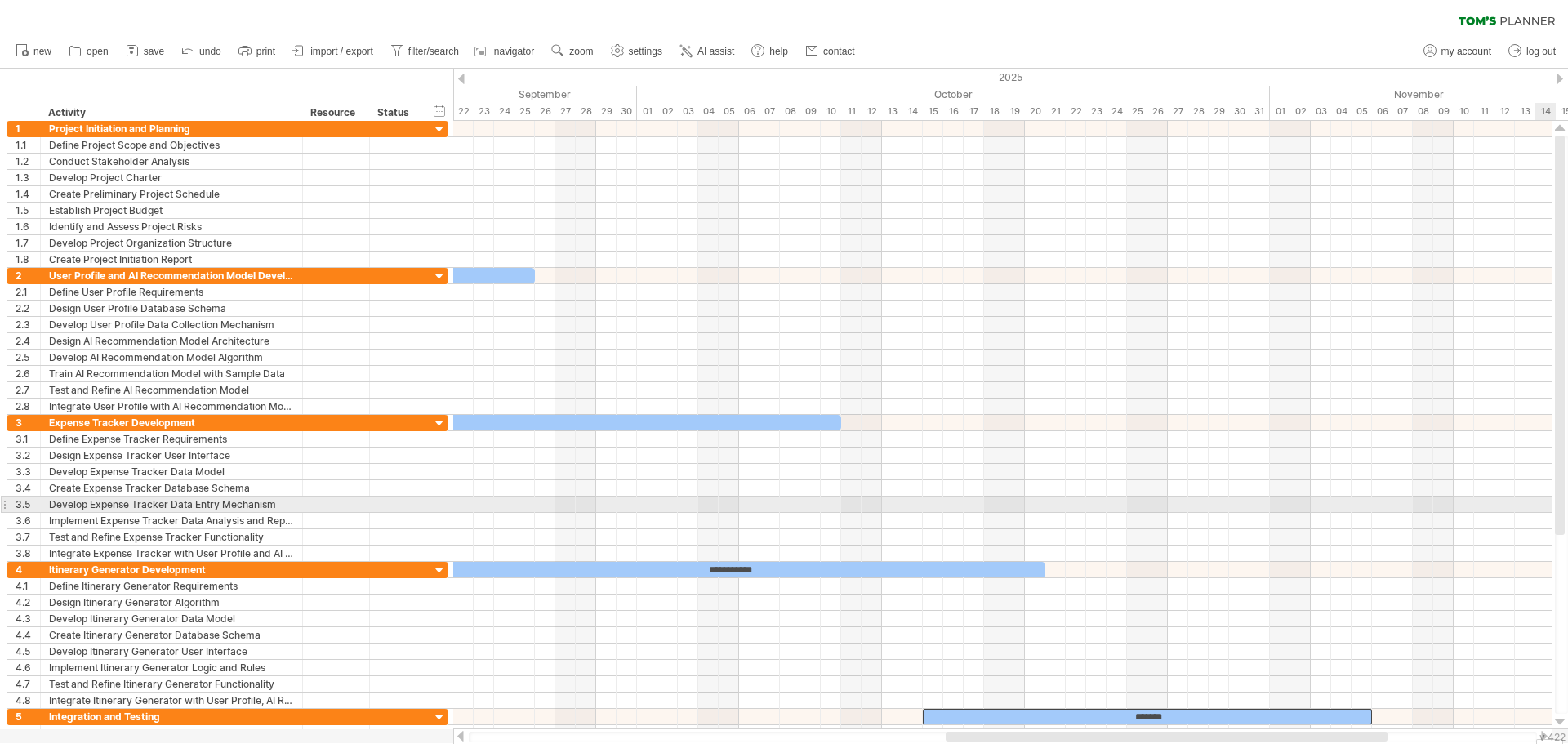
drag, startPoint x: 1567, startPoint y: 356, endPoint x: 1553, endPoint y: 550, distance: 194.5
click at [1549, 586] on div "Trying to reach [DOMAIN_NAME] Connected again... 0% clear filter new 1" at bounding box center [784, 372] width 1568 height 744
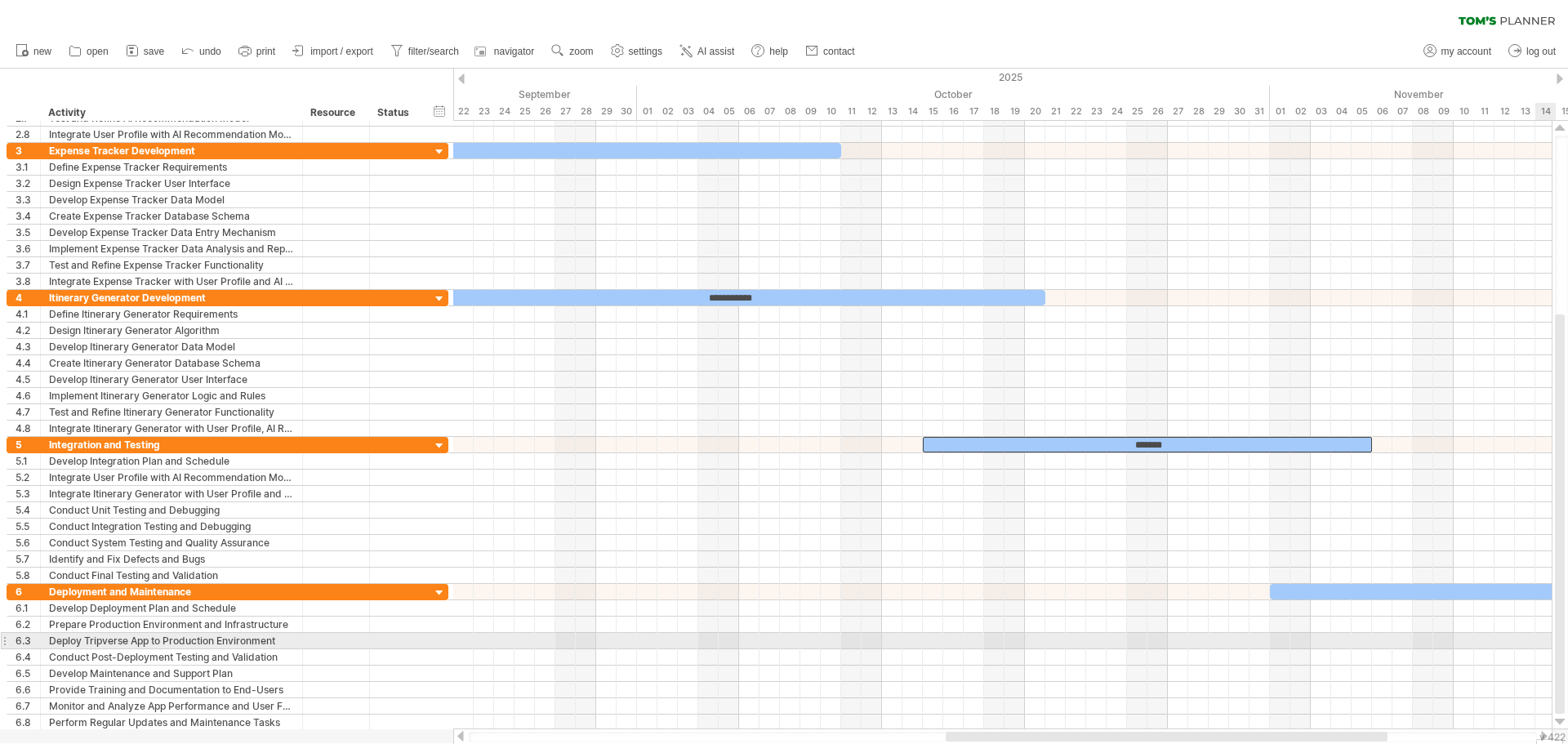
drag, startPoint x: 1566, startPoint y: 459, endPoint x: 1539, endPoint y: 638, distance: 181.0
click at [1539, 638] on div "Trying to reach [DOMAIN_NAME] Connected again... 0% clear filter new 1" at bounding box center [784, 372] width 1568 height 744
